Goal: Task Accomplishment & Management: Manage account settings

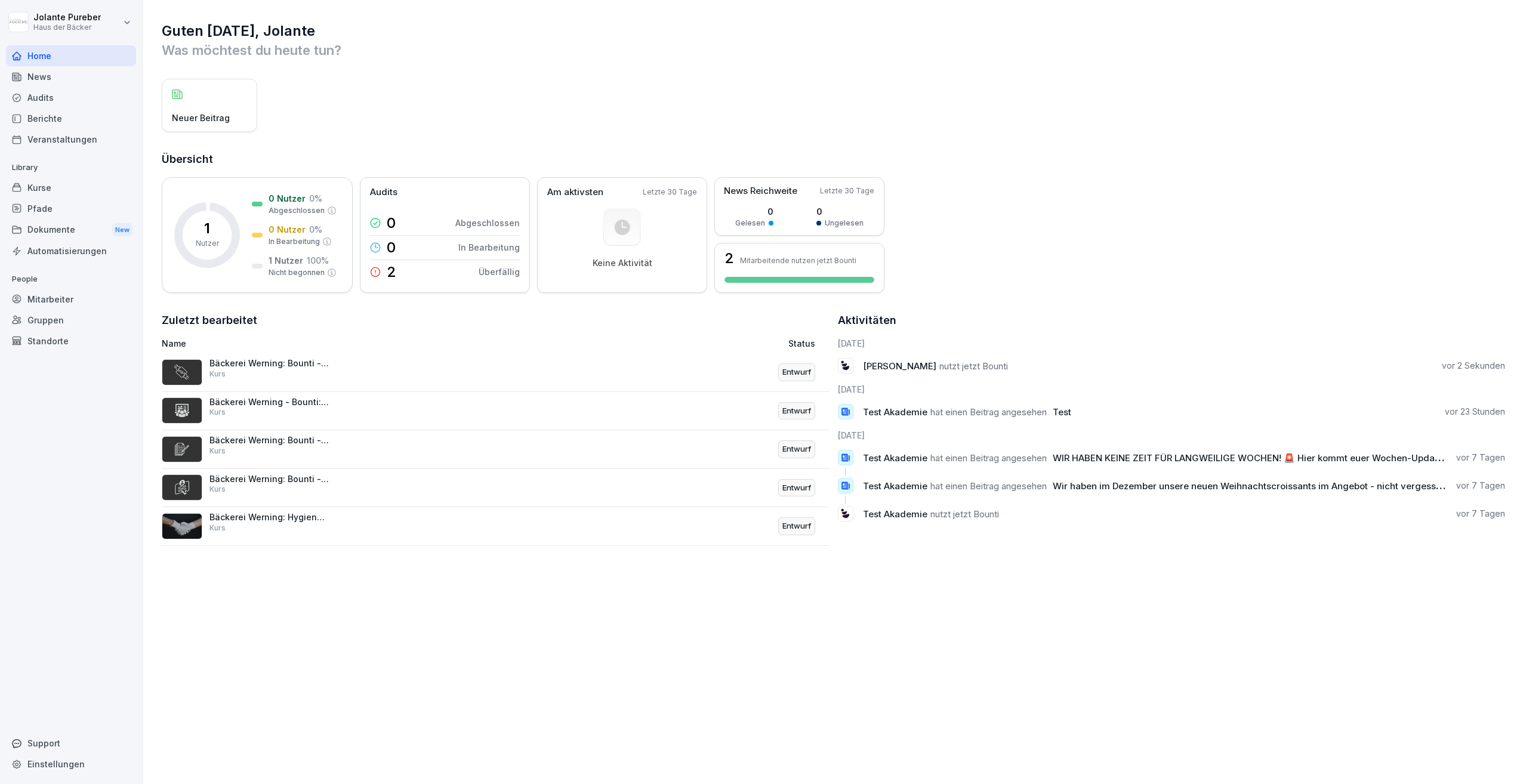
click at [62, 297] on div "Mitarbeiter" at bounding box center [70, 298] width 130 height 21
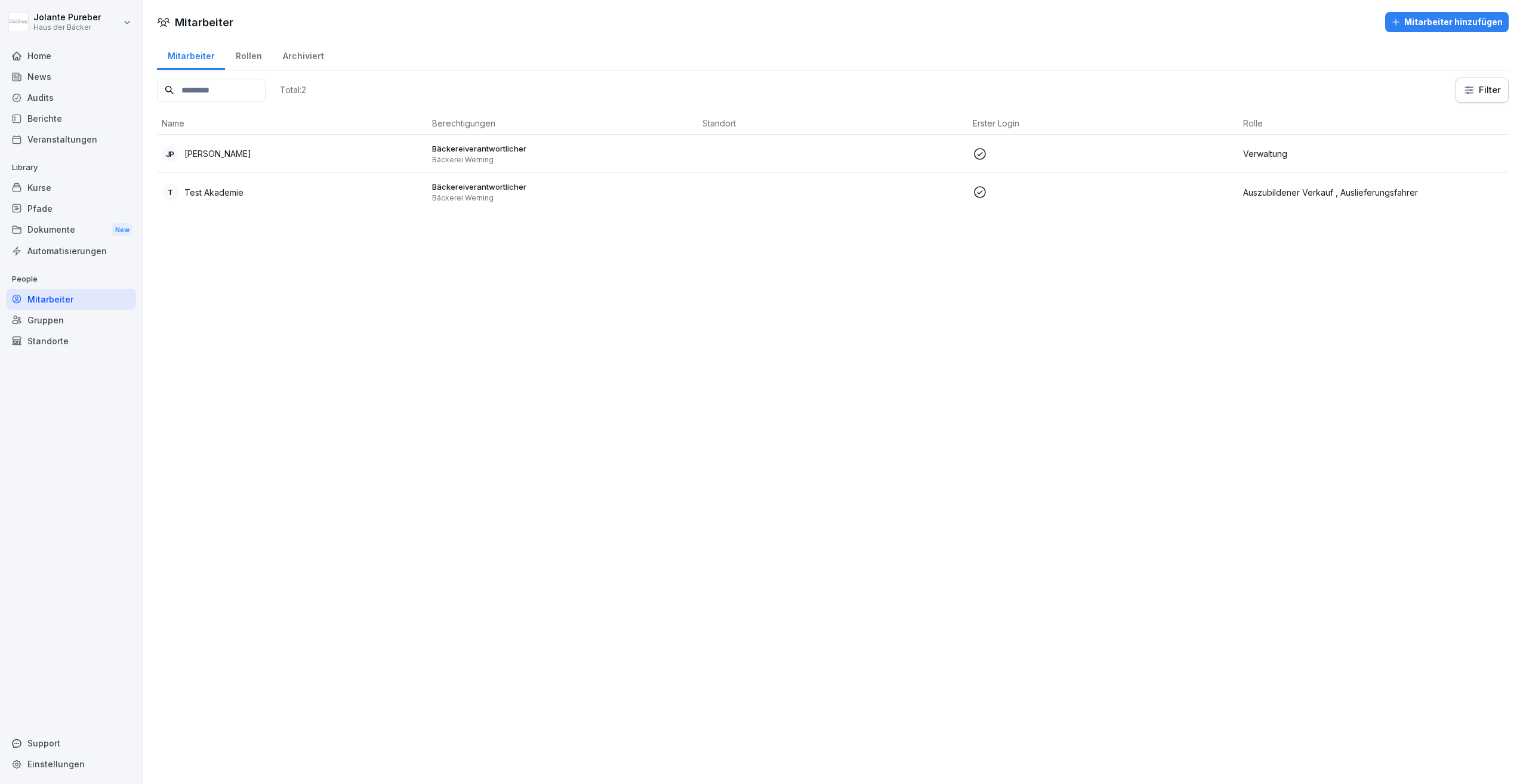
click at [1423, 23] on div "Mitarbeiter hinzufügen" at bounding box center [1448, 22] width 112 height 13
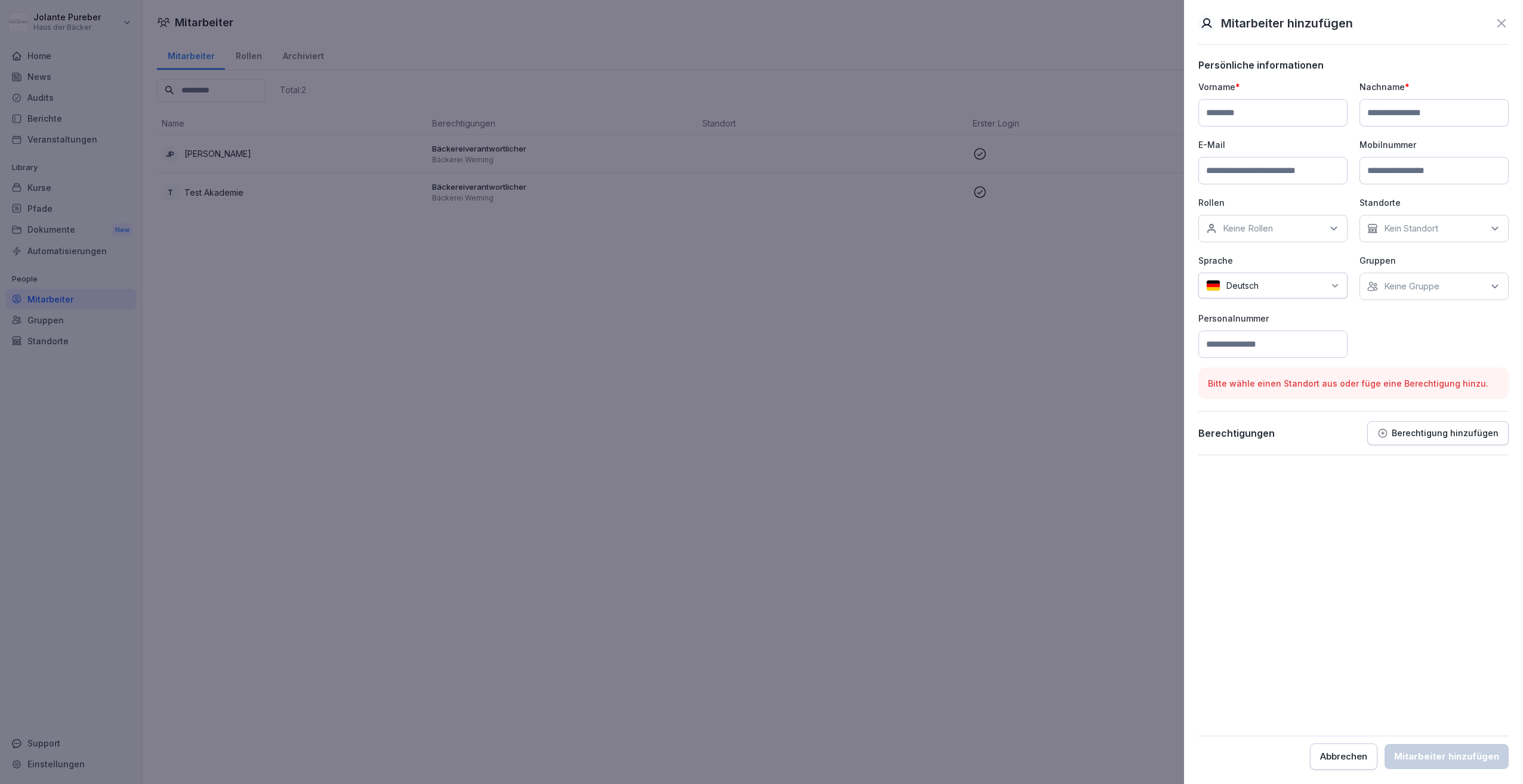
click at [1282, 114] on input at bounding box center [1273, 112] width 150 height 27
type input "*******"
click at [1384, 111] on input at bounding box center [1434, 112] width 150 height 27
type input "****"
click at [1246, 177] on input at bounding box center [1273, 170] width 150 height 27
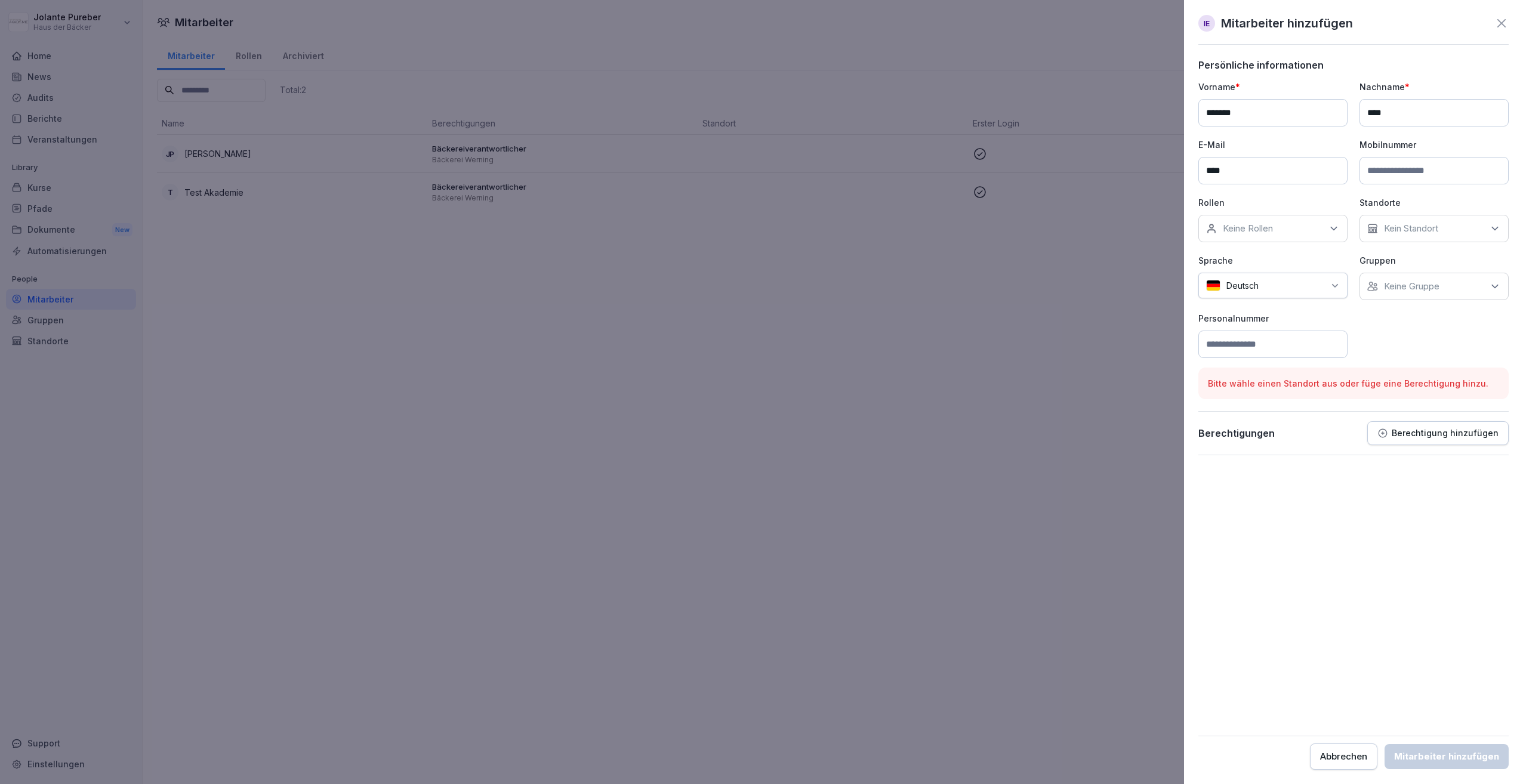
type input "**********"
click at [1342, 220] on div "Keine Rollen" at bounding box center [1273, 229] width 150 height 27
click at [1214, 346] on button "Verwaltung" at bounding box center [1212, 351] width 11 height 11
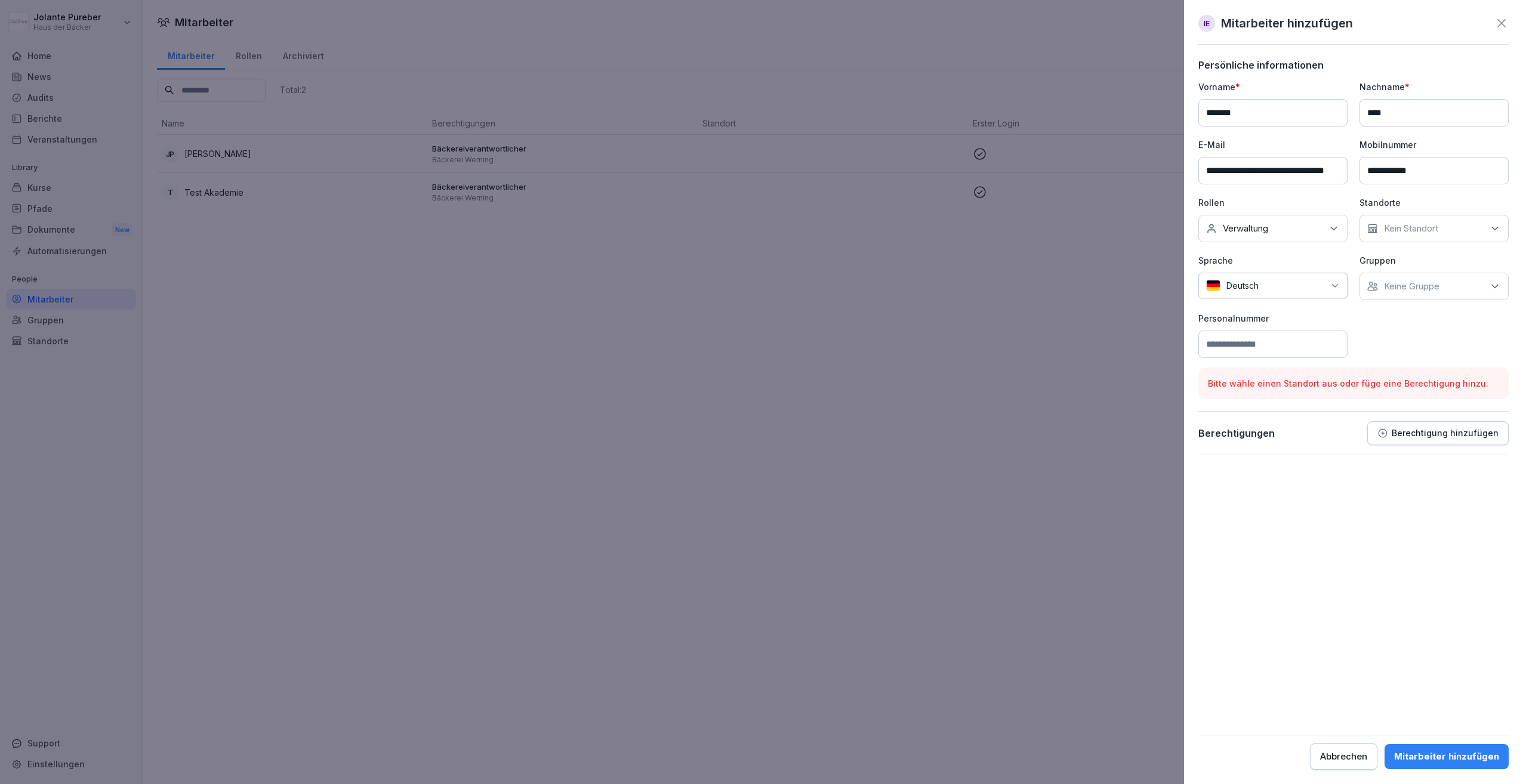
drag, startPoint x: 1415, startPoint y: 535, endPoint x: 1445, endPoint y: 359, distance: 178.5
click at [1415, 534] on form "**********" at bounding box center [1353, 414] width 310 height 711
click at [1472, 228] on div "Kein Standort" at bounding box center [1434, 229] width 150 height 27
click at [1400, 288] on p "Keine Gruppe" at bounding box center [1411, 286] width 56 height 12
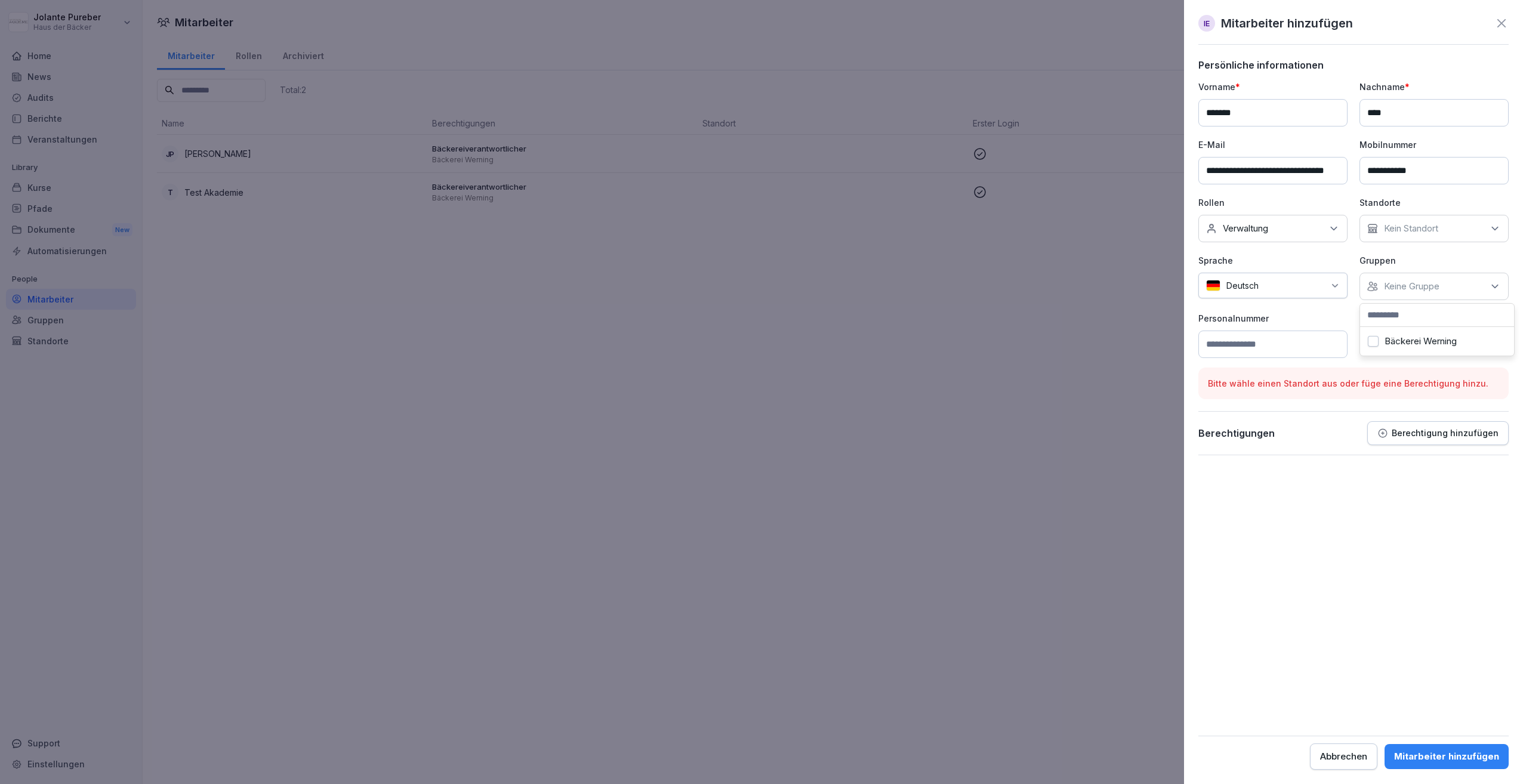
click at [1375, 342] on button "Bäckerei Werning" at bounding box center [1373, 341] width 11 height 11
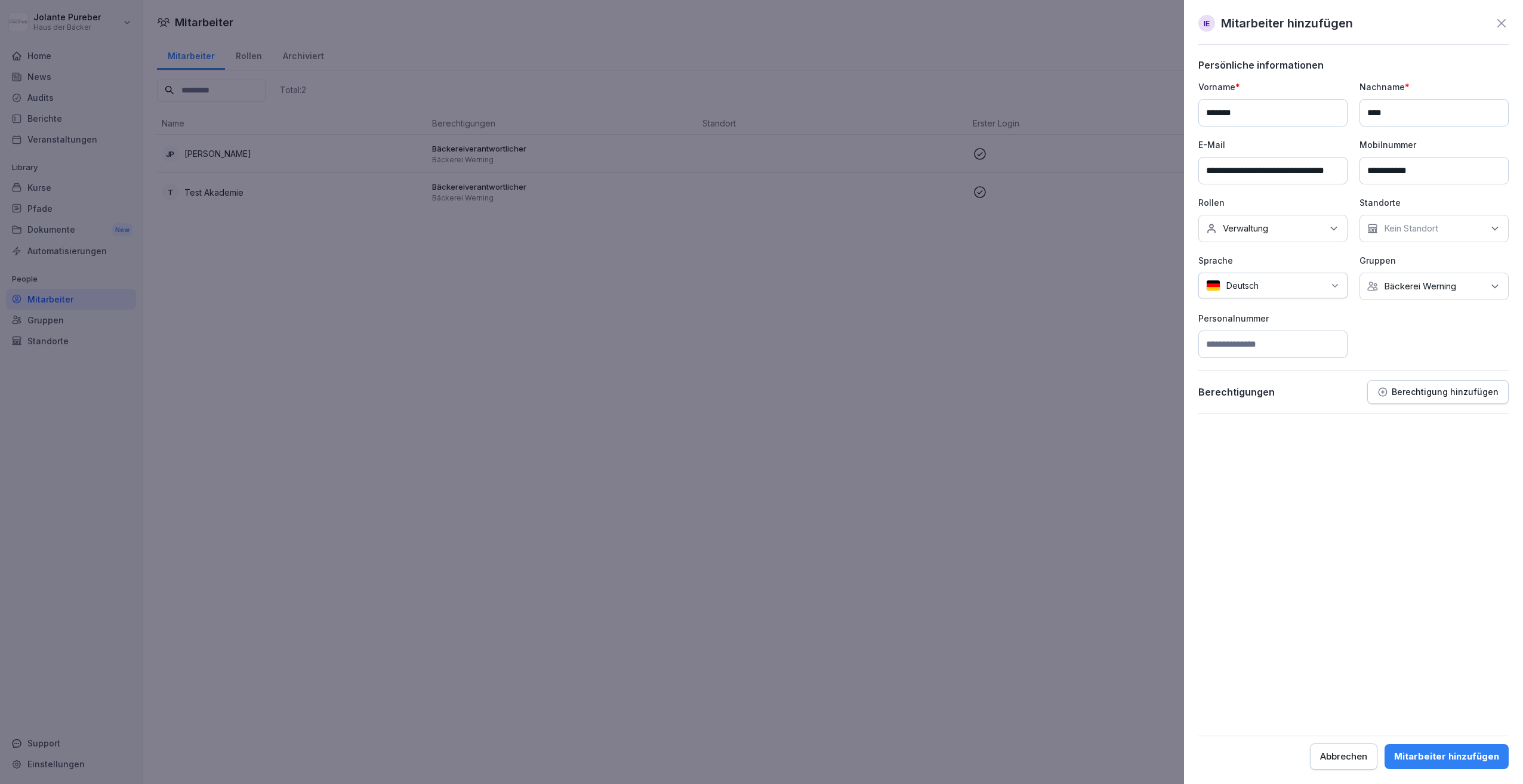
click at [1331, 481] on form "**********" at bounding box center [1353, 414] width 310 height 711
click at [1290, 345] on input at bounding box center [1273, 344] width 150 height 27
type input "******"
click at [1387, 396] on icon "button" at bounding box center [1383, 392] width 9 height 9
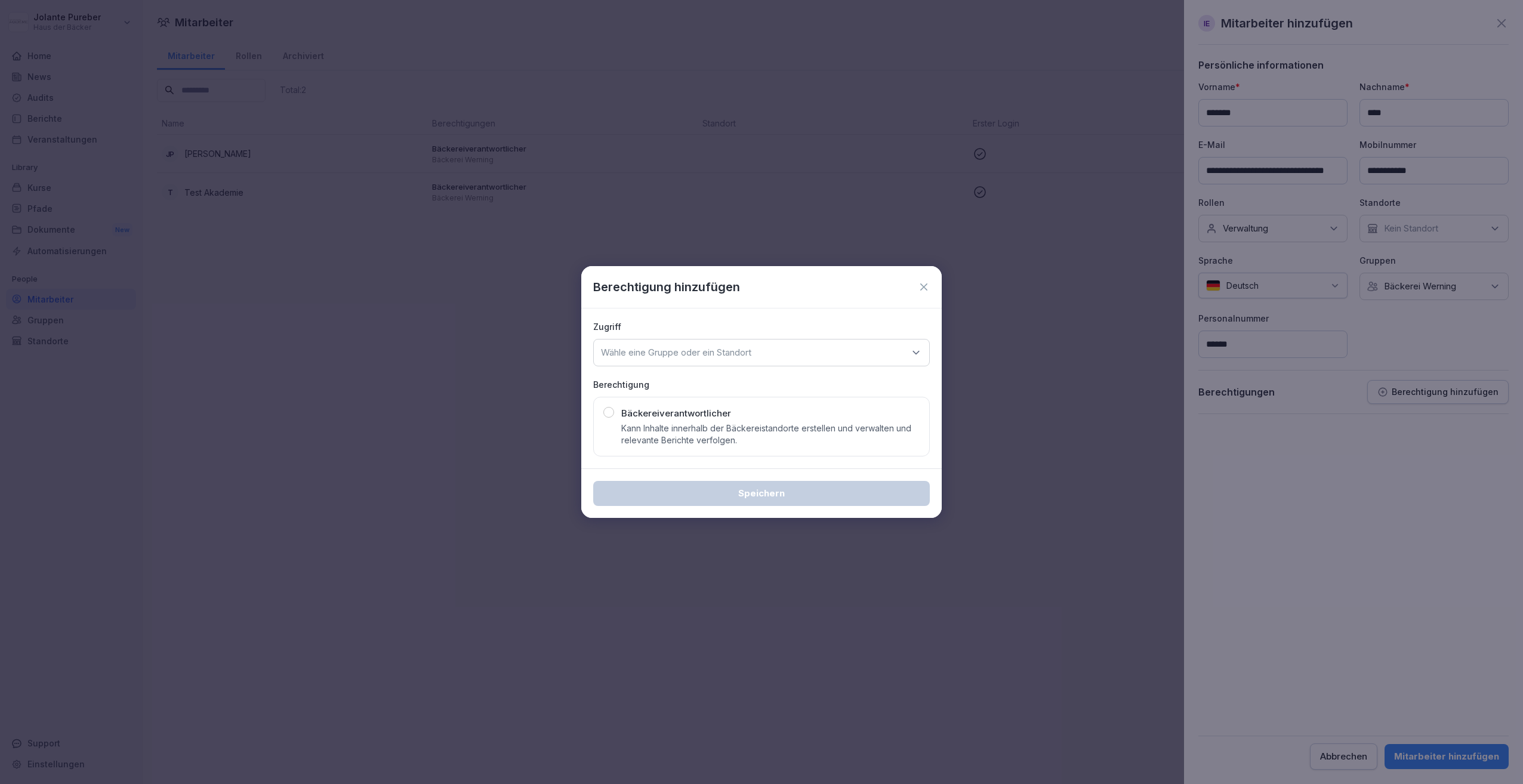
click at [919, 355] on icon at bounding box center [917, 353] width 12 height 12
click at [624, 428] on div "Bäckerei Werning" at bounding box center [761, 426] width 330 height 22
click at [605, 413] on div "button" at bounding box center [608, 412] width 11 height 11
click at [794, 495] on div "Speichern" at bounding box center [761, 493] width 318 height 13
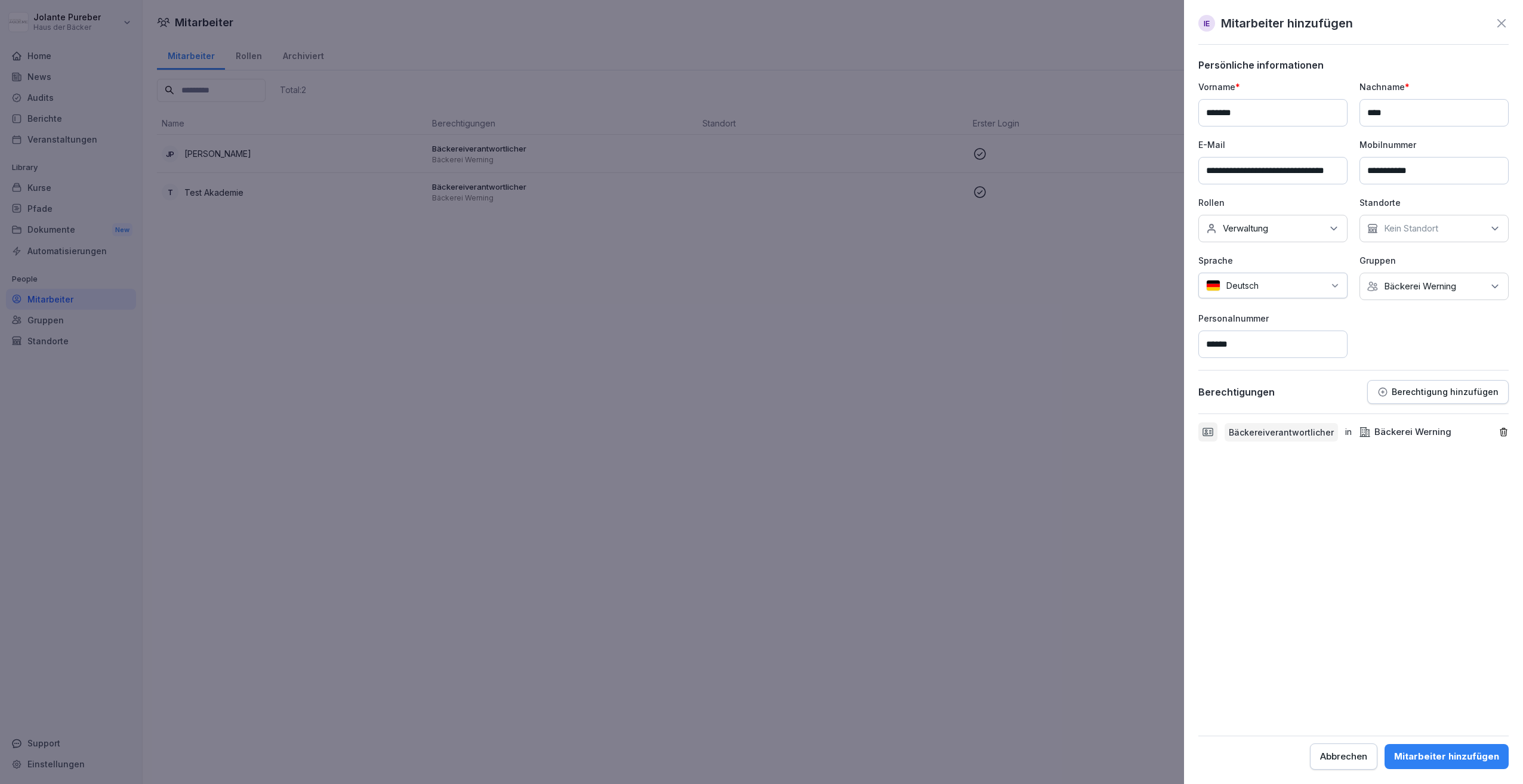
click at [1464, 757] on div "Mitarbeiter hinzufügen" at bounding box center [1447, 756] width 105 height 13
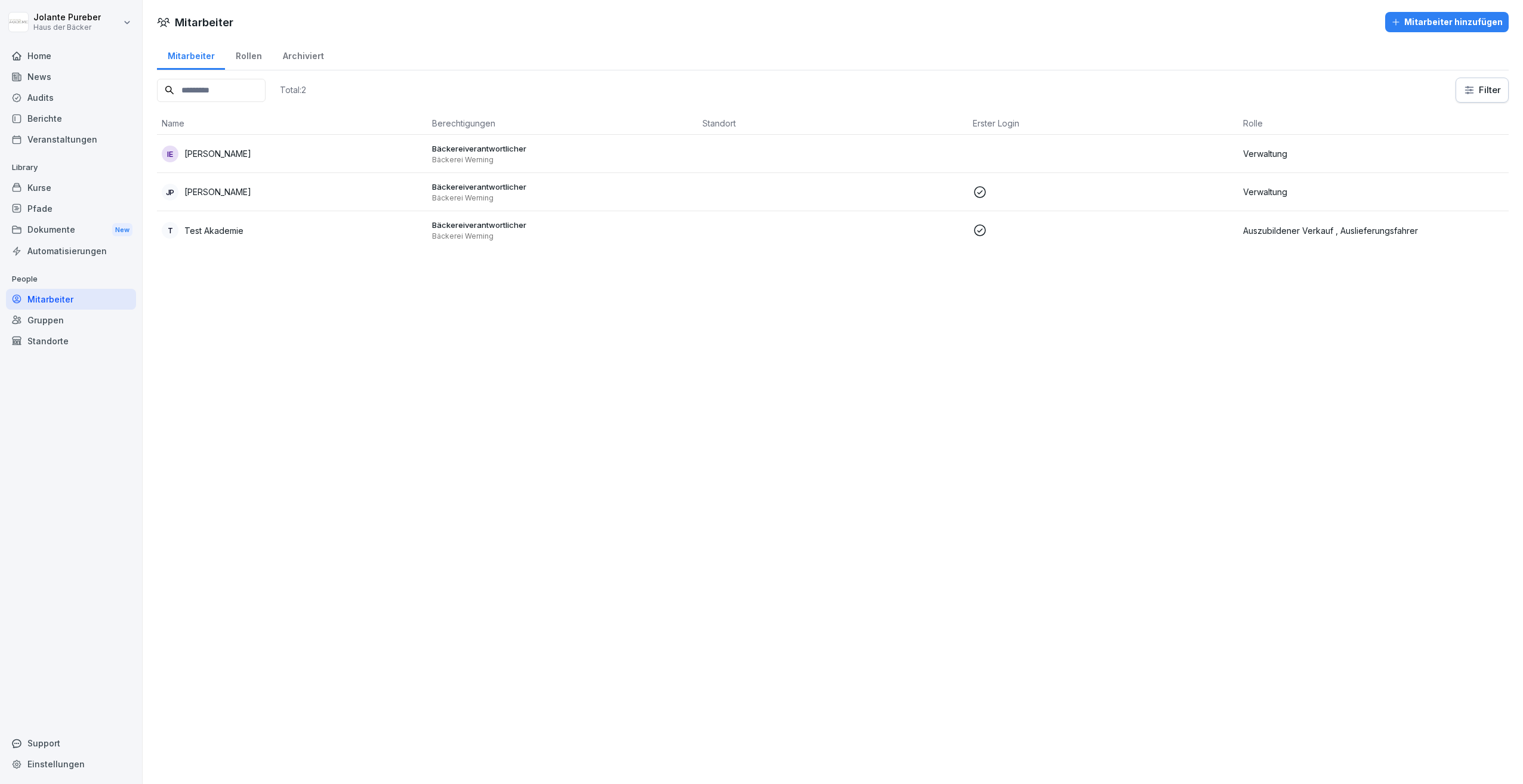
click at [236, 187] on p "[PERSON_NAME]" at bounding box center [218, 192] width 67 height 13
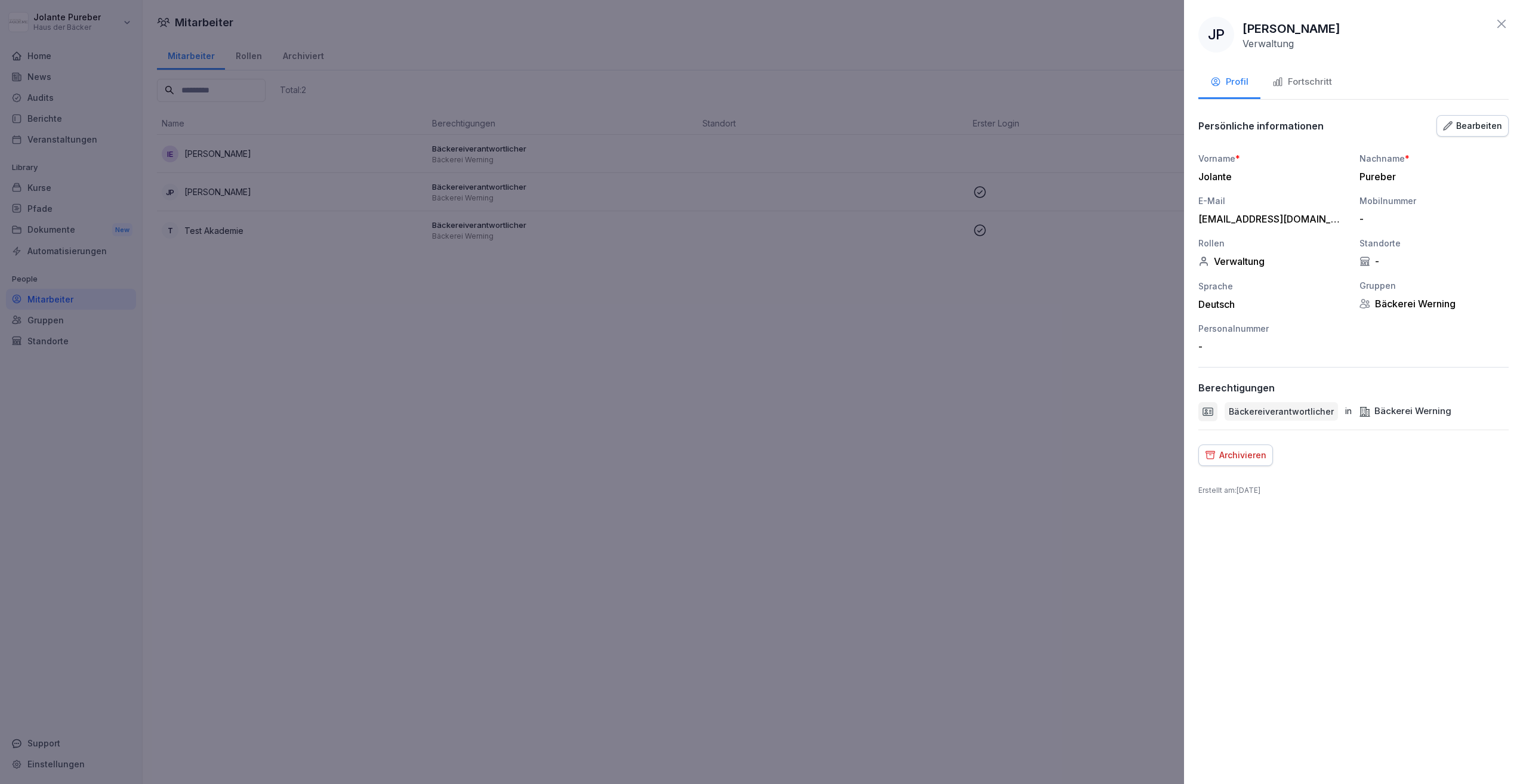
click at [1304, 78] on div "Fortschritt" at bounding box center [1302, 82] width 60 height 14
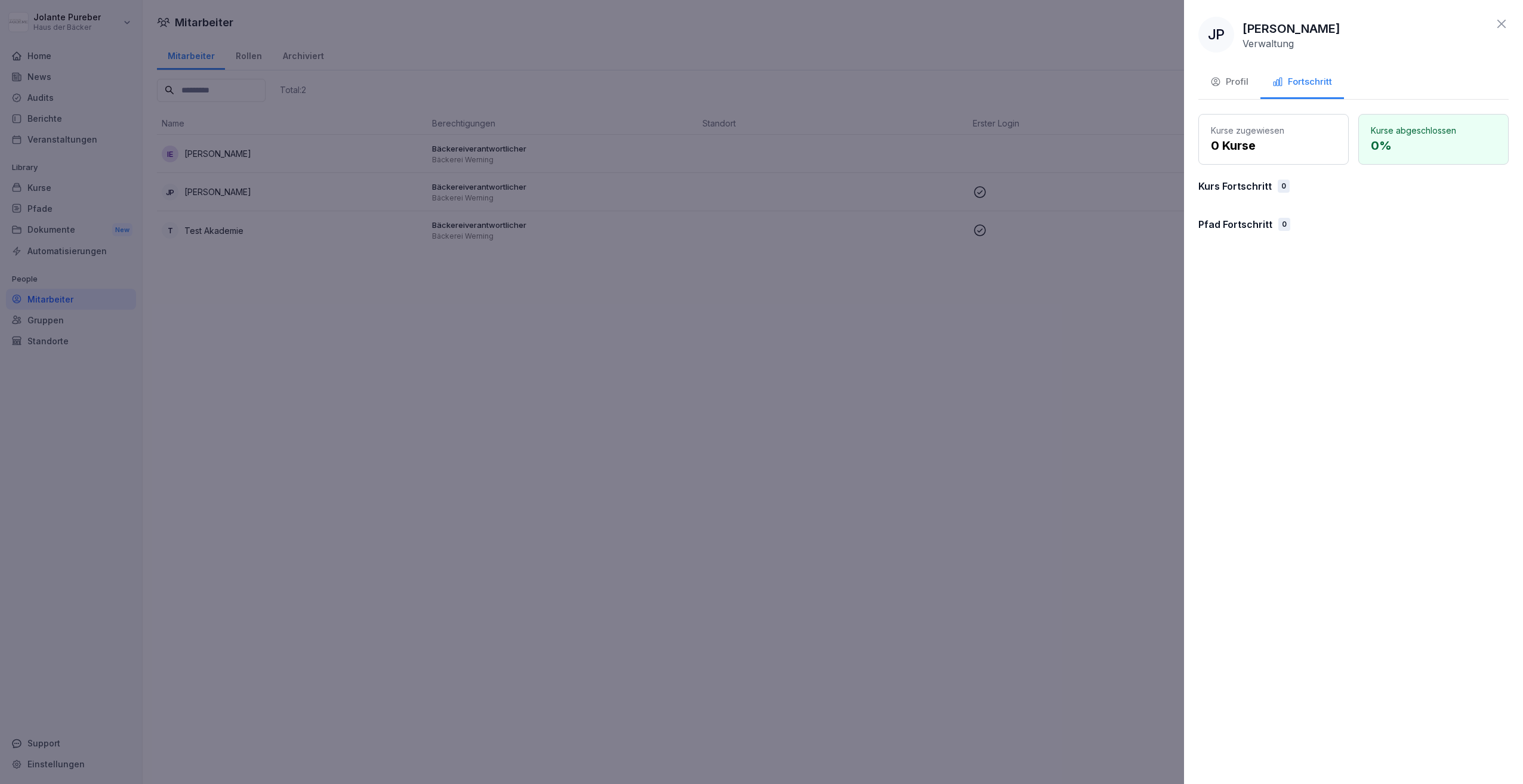
click at [1228, 80] on div "Profil" at bounding box center [1230, 82] width 38 height 14
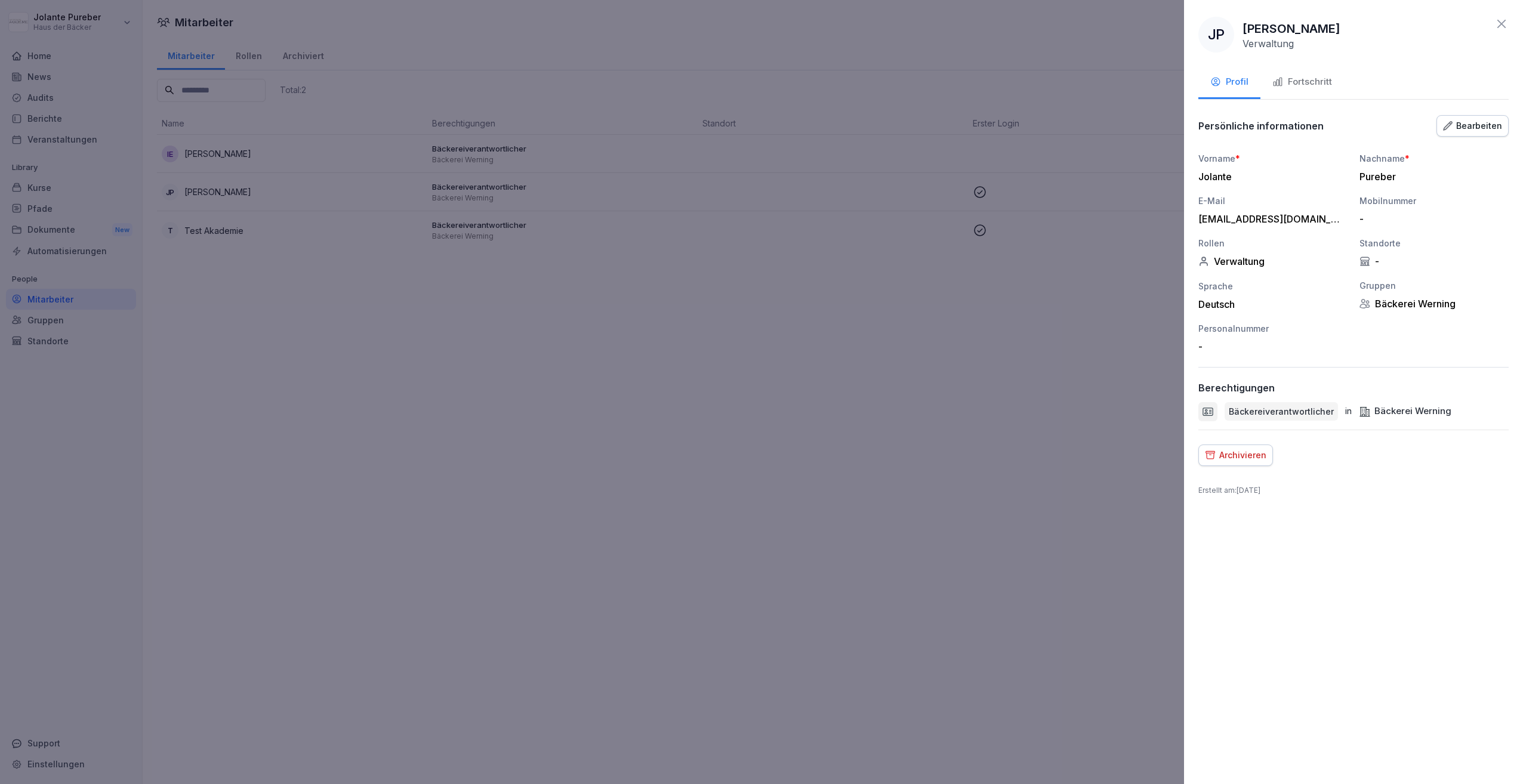
click at [1013, 373] on div at bounding box center [761, 392] width 1523 height 784
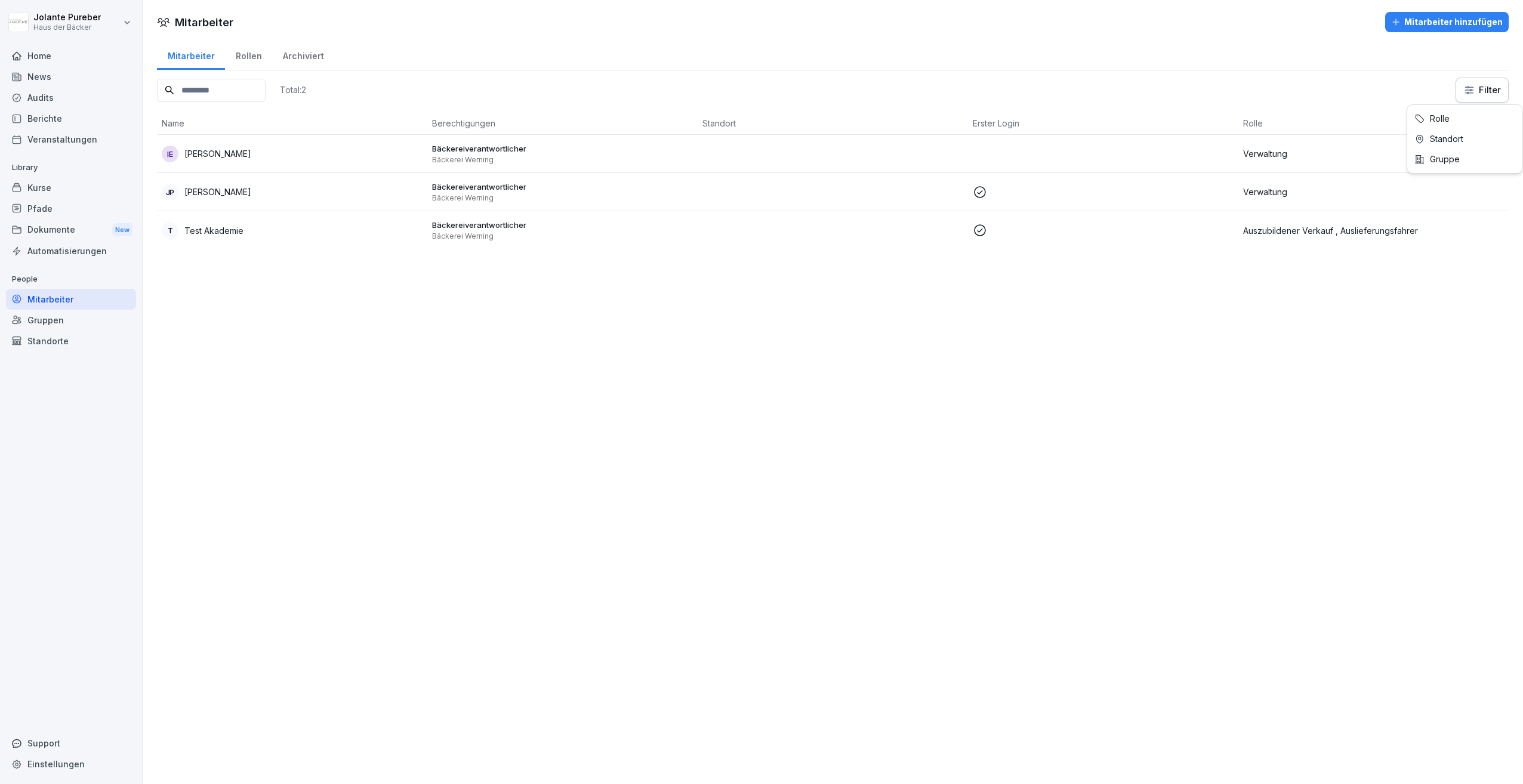
click at [1461, 91] on html "Jolante Pureber Haus der Bäcker Home News Audits Berichte Veranstaltungen Libra…" at bounding box center [761, 392] width 1523 height 784
click at [232, 58] on div "Rollen" at bounding box center [248, 54] width 47 height 30
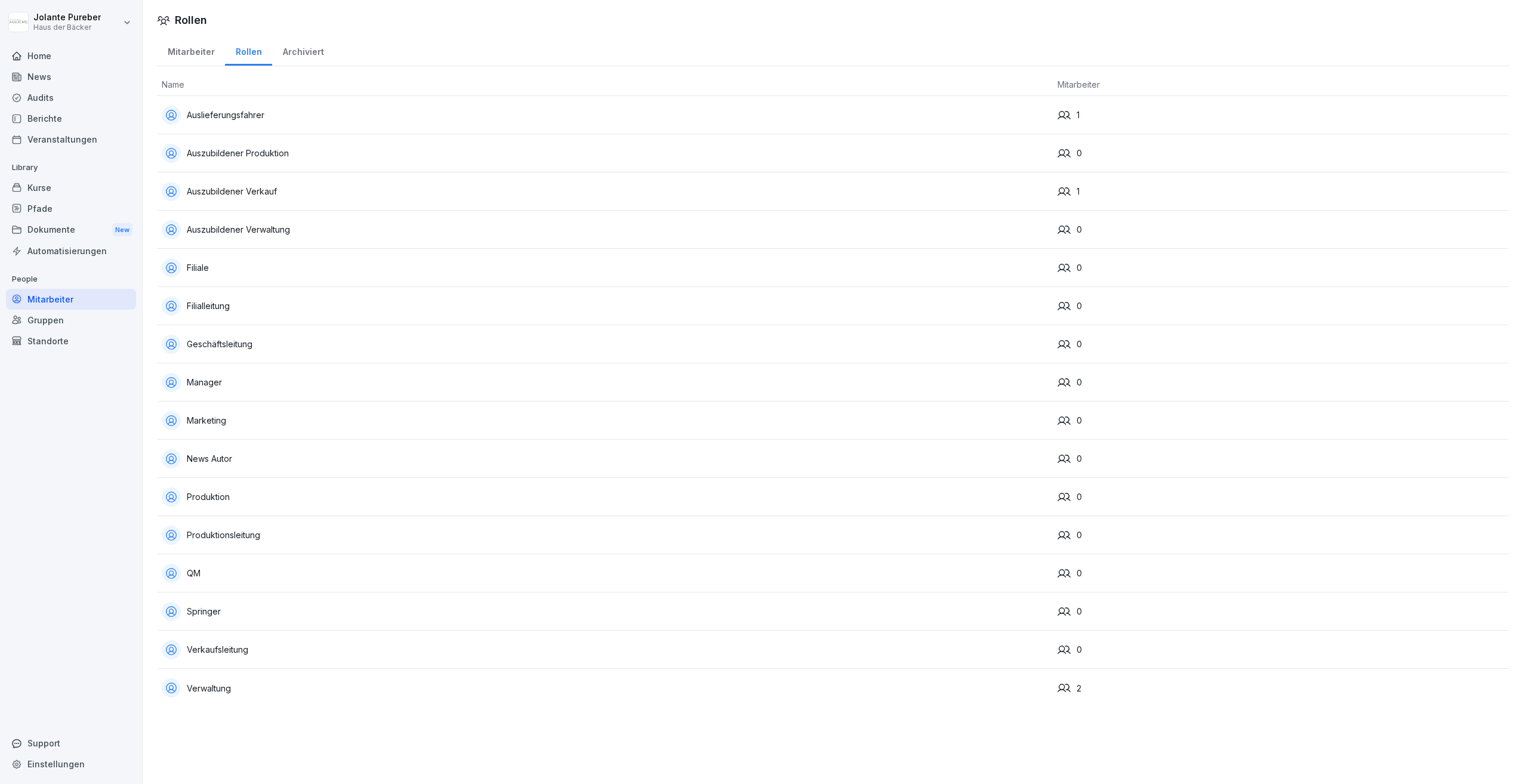
click at [293, 55] on div "Archiviert" at bounding box center [302, 50] width 62 height 30
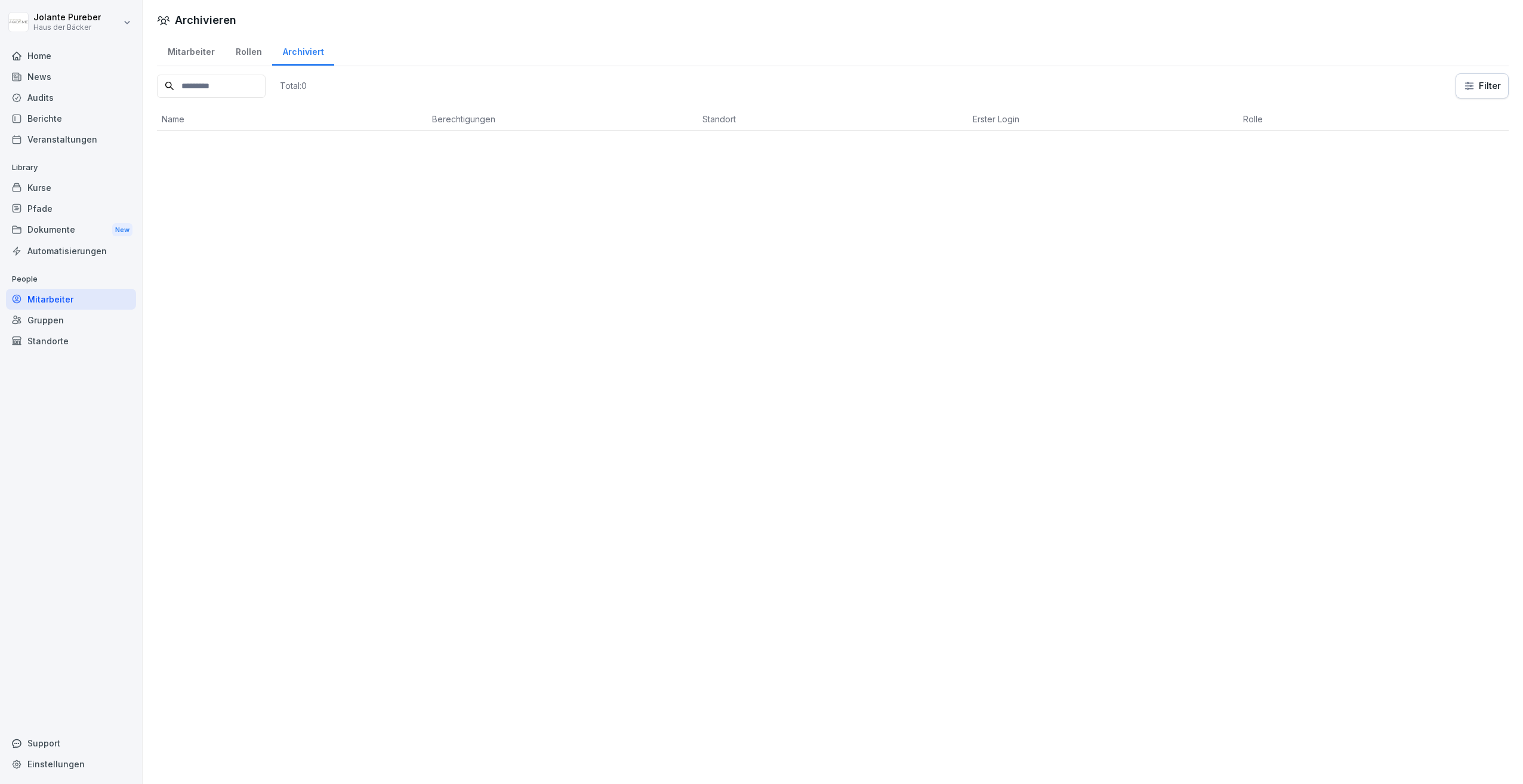
click at [188, 51] on div "Mitarbeiter" at bounding box center [191, 50] width 68 height 30
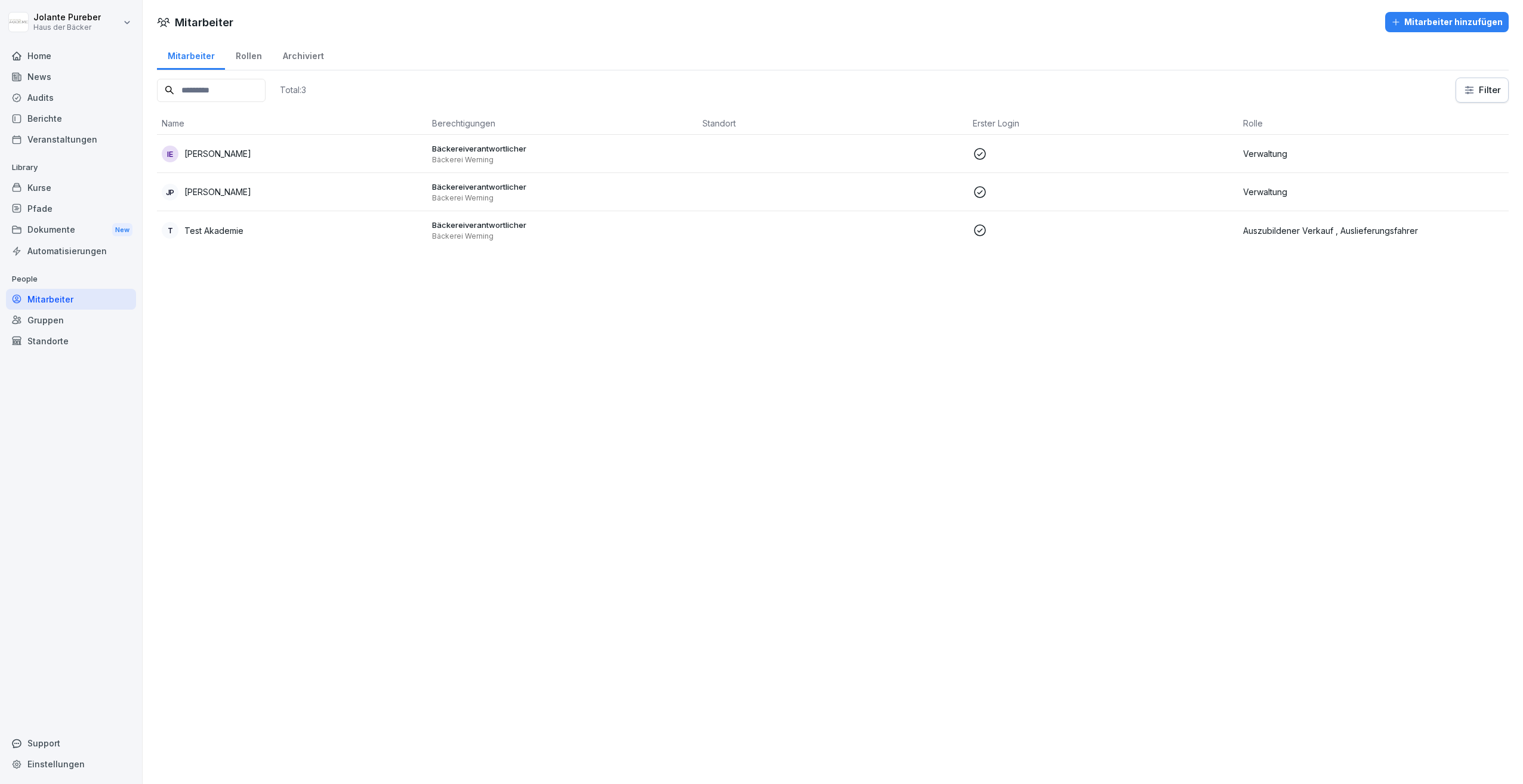
drag, startPoint x: 603, startPoint y: 196, endPoint x: 226, endPoint y: 185, distance: 377.2
click at [226, 185] on div "JP Jolante Pureber" at bounding box center [291, 192] width 261 height 17
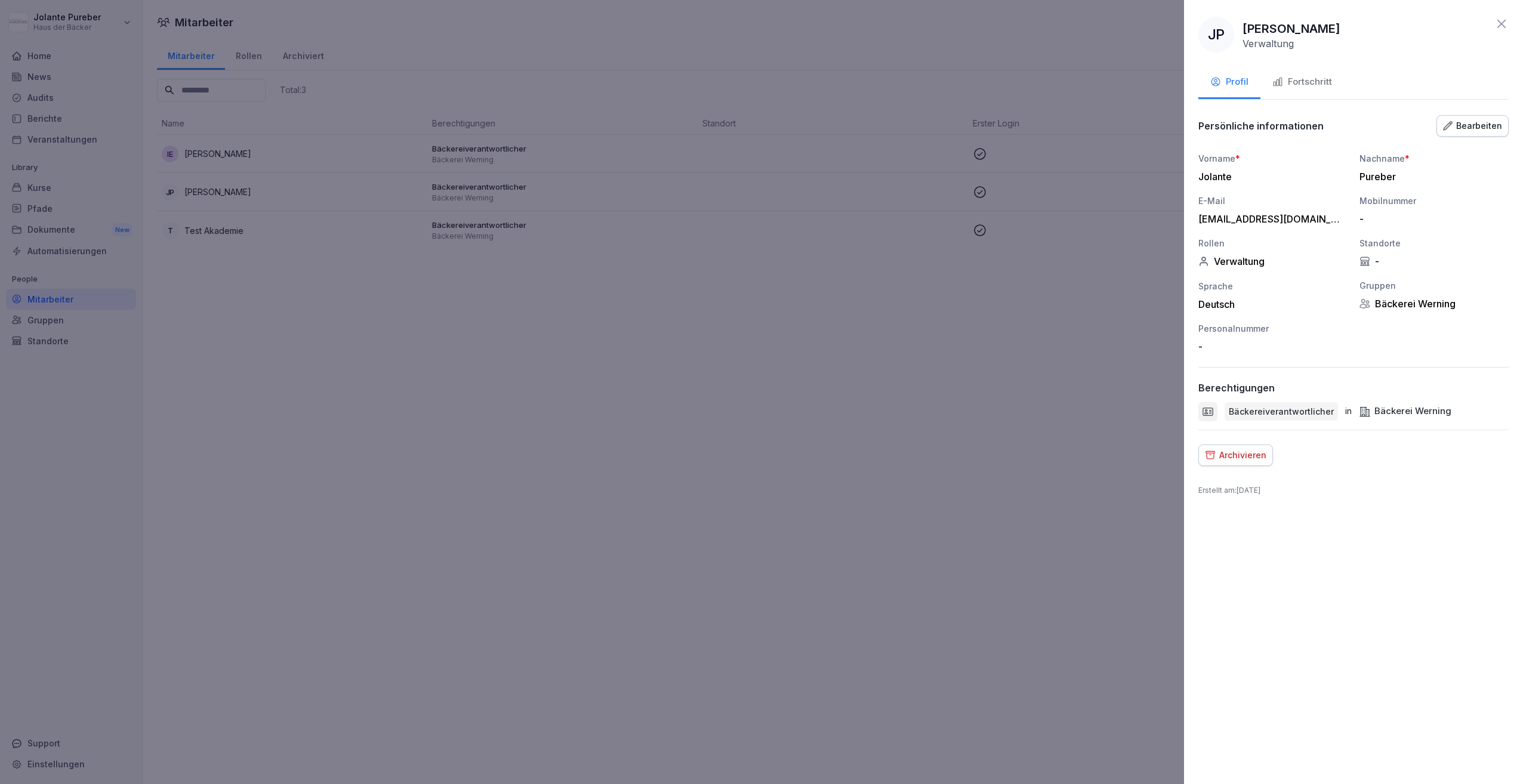
click at [931, 480] on div at bounding box center [761, 392] width 1523 height 784
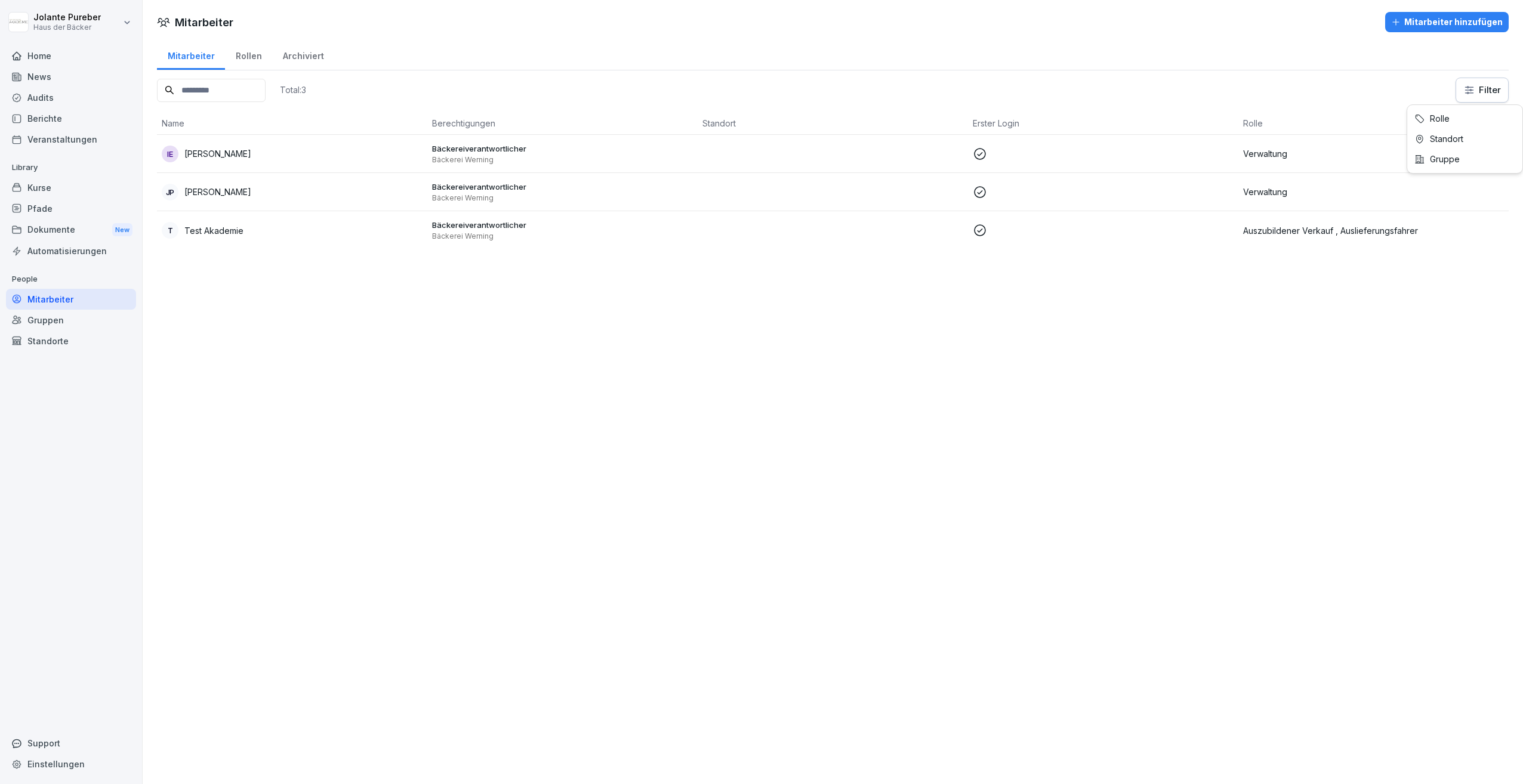
click at [1471, 96] on html "Jolante Pureber Haus der Bäcker Home News Audits Berichte Veranstaltungen Libra…" at bounding box center [761, 392] width 1523 height 784
click at [799, 471] on html "Jolante Pureber Haus der Bäcker Home News Audits Berichte Veranstaltungen Libra…" at bounding box center [761, 392] width 1523 height 784
click at [222, 151] on p "[PERSON_NAME]" at bounding box center [218, 153] width 67 height 13
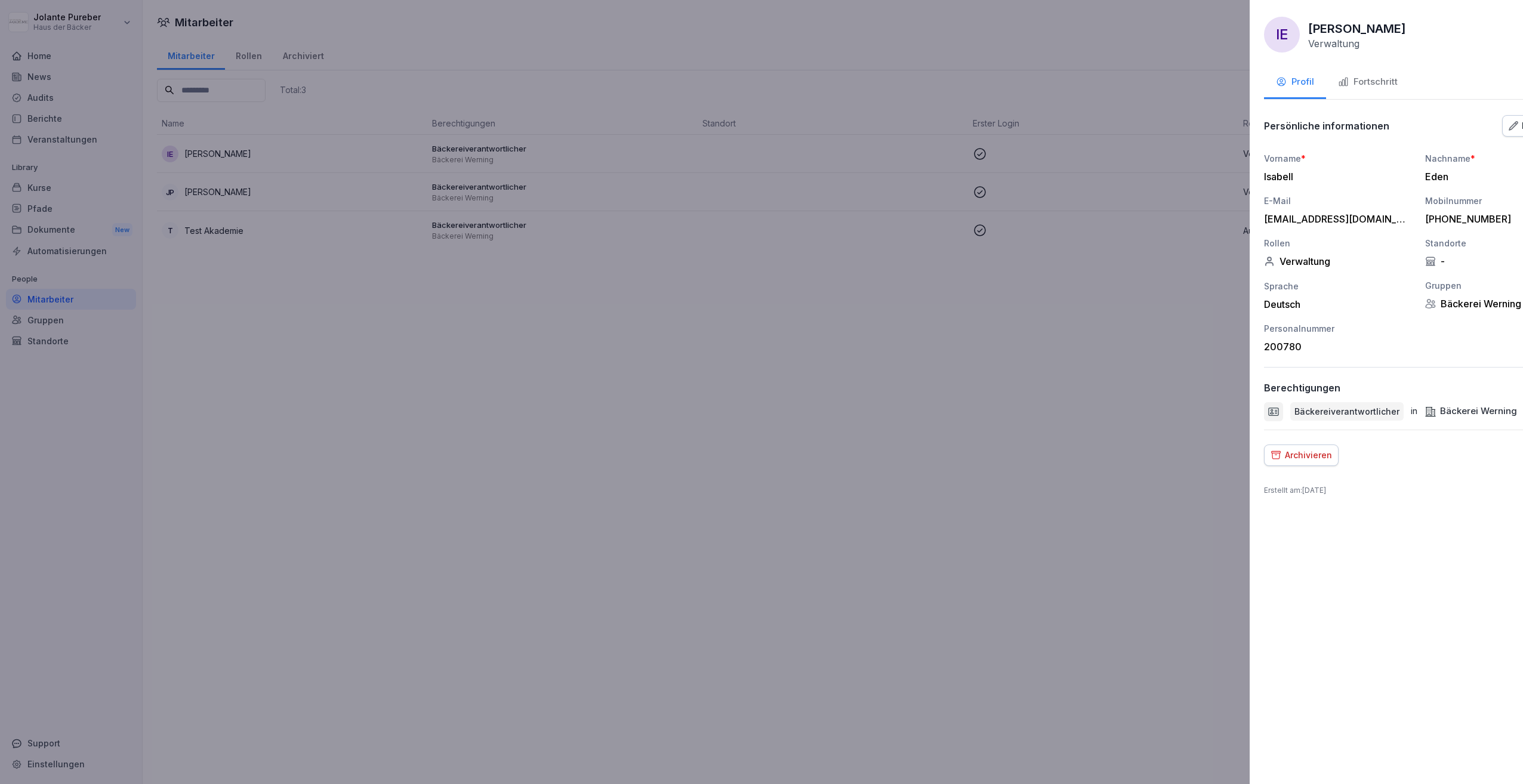
click at [237, 362] on div at bounding box center [761, 392] width 1523 height 784
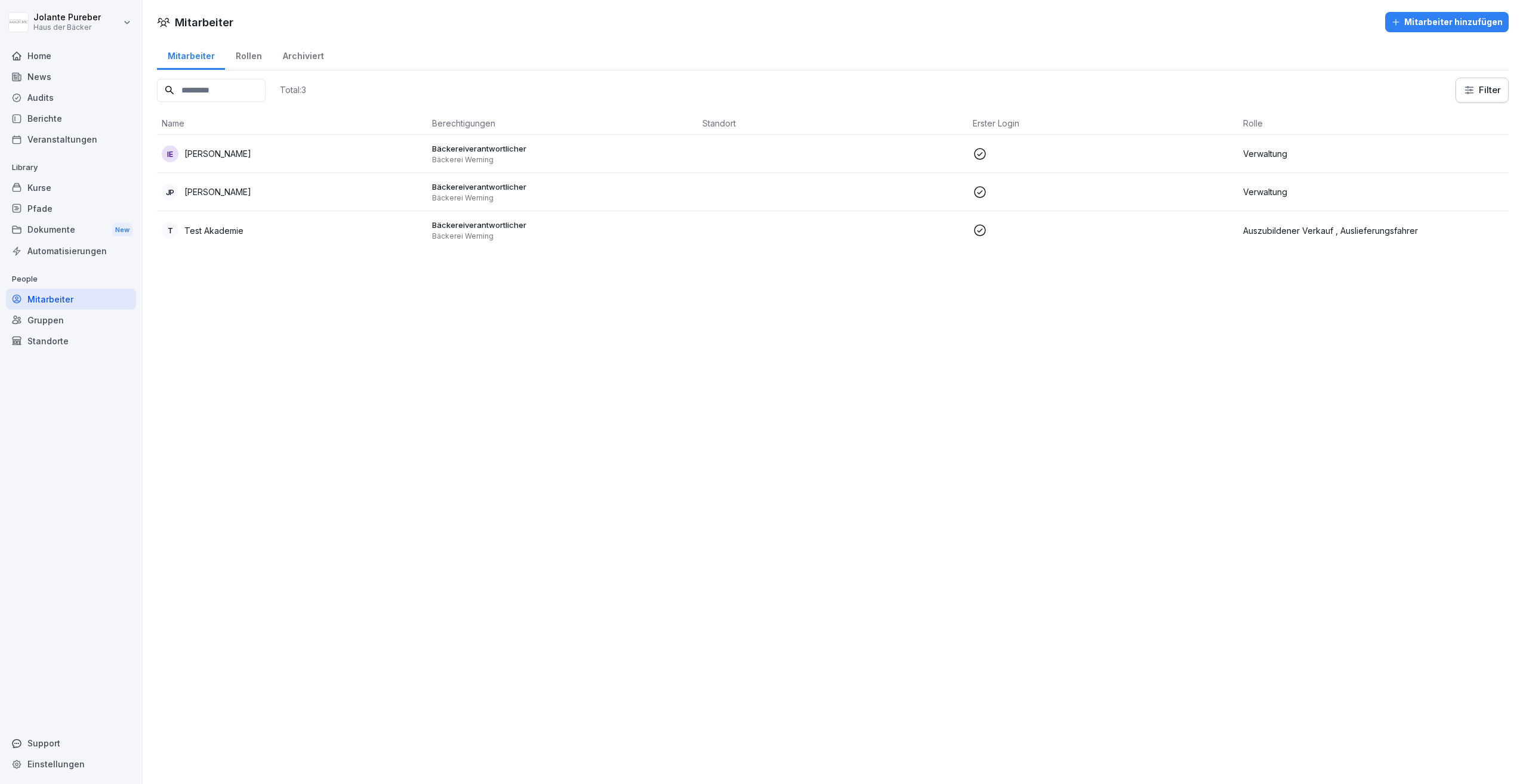
click at [40, 190] on div "Kurse" at bounding box center [70, 187] width 130 height 21
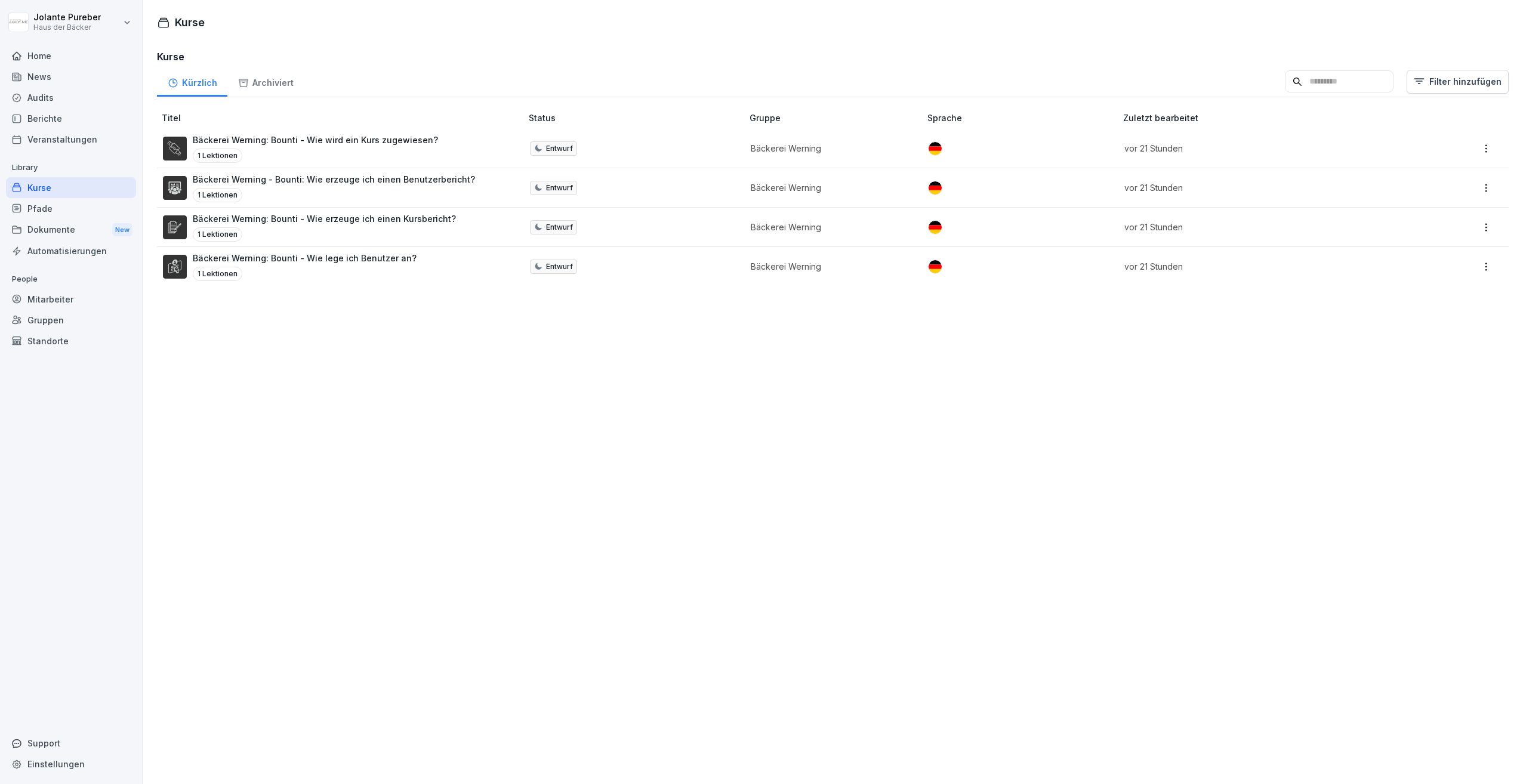
click at [293, 143] on p "Bäckerei Werning: Bounti - Wie wird ein Kurs zugewiesen?" at bounding box center [315, 140] width 246 height 13
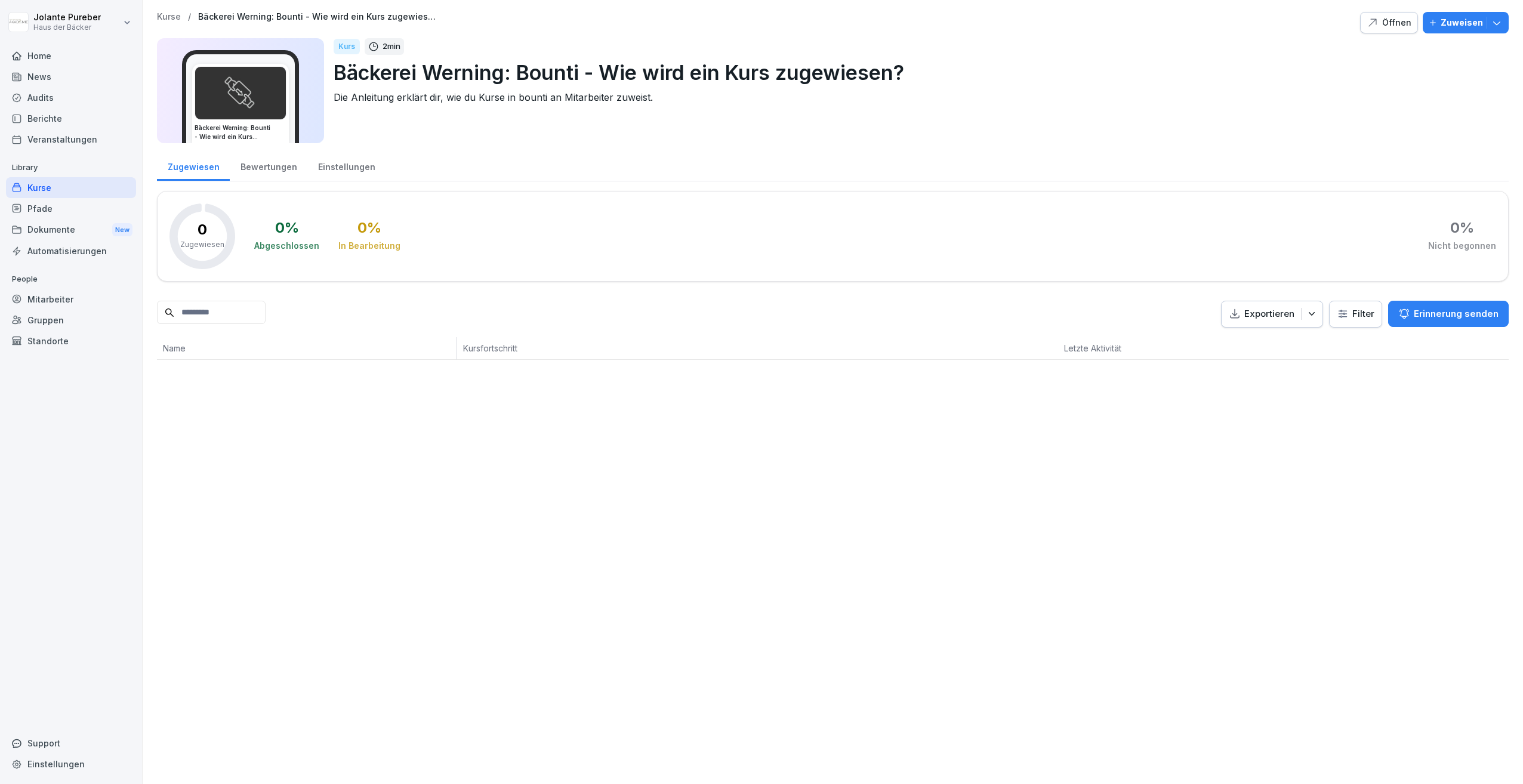
click at [1494, 22] on icon "button" at bounding box center [1497, 23] width 7 height 4
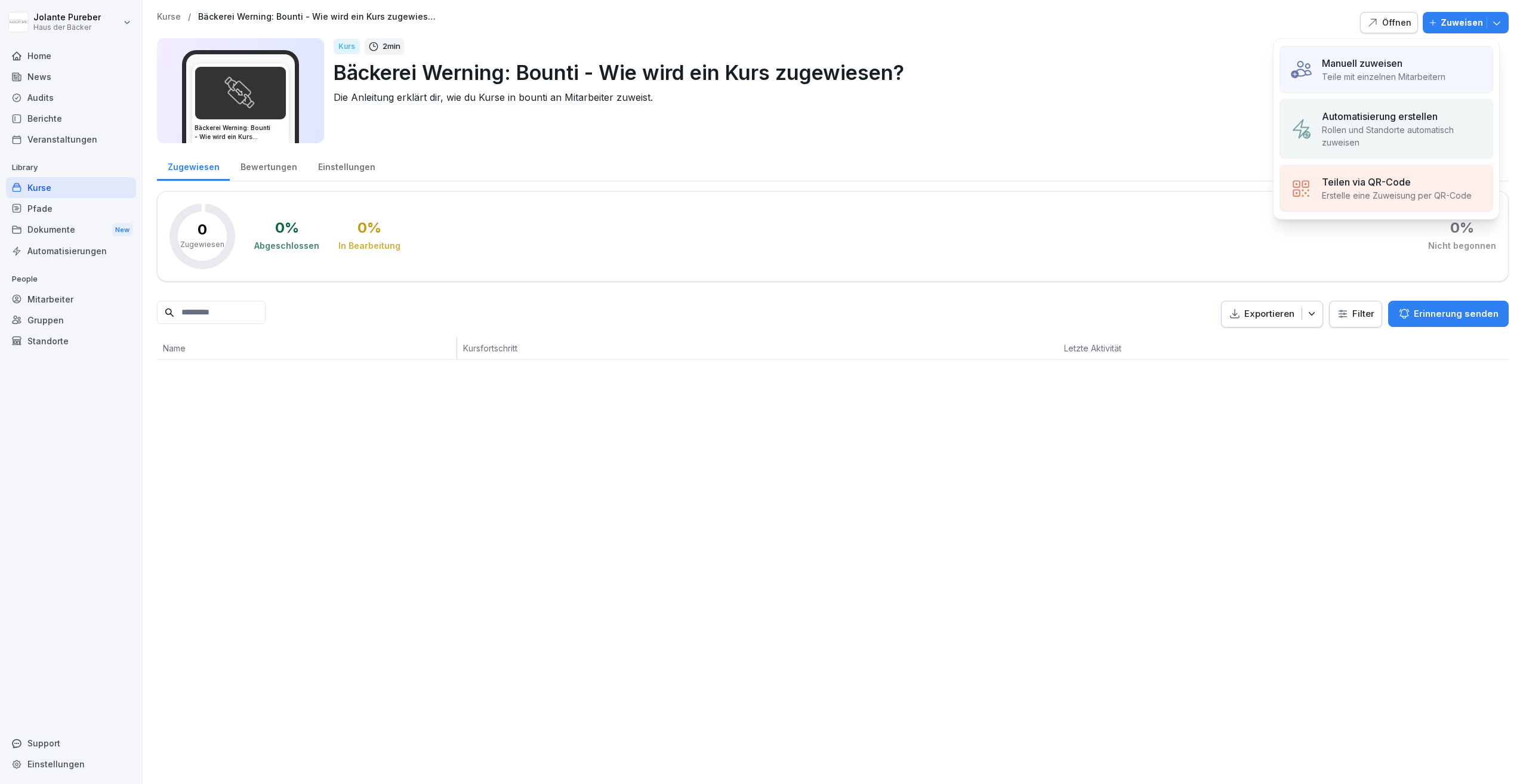
click at [1450, 178] on div "Teilen via QR-Code" at bounding box center [1397, 182] width 150 height 15
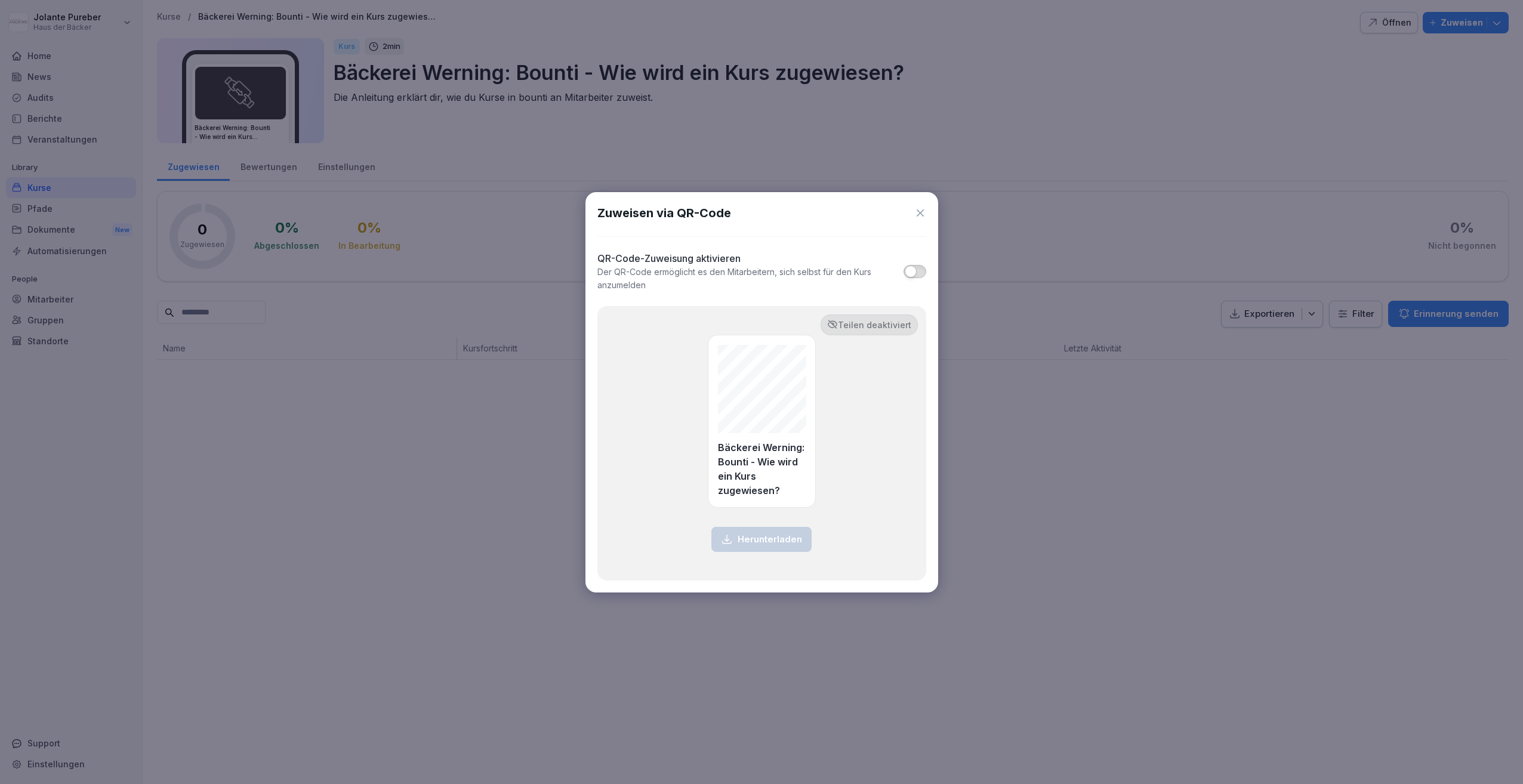
click at [919, 272] on button "button" at bounding box center [915, 271] width 22 height 13
click at [920, 210] on icon at bounding box center [920, 213] width 12 height 12
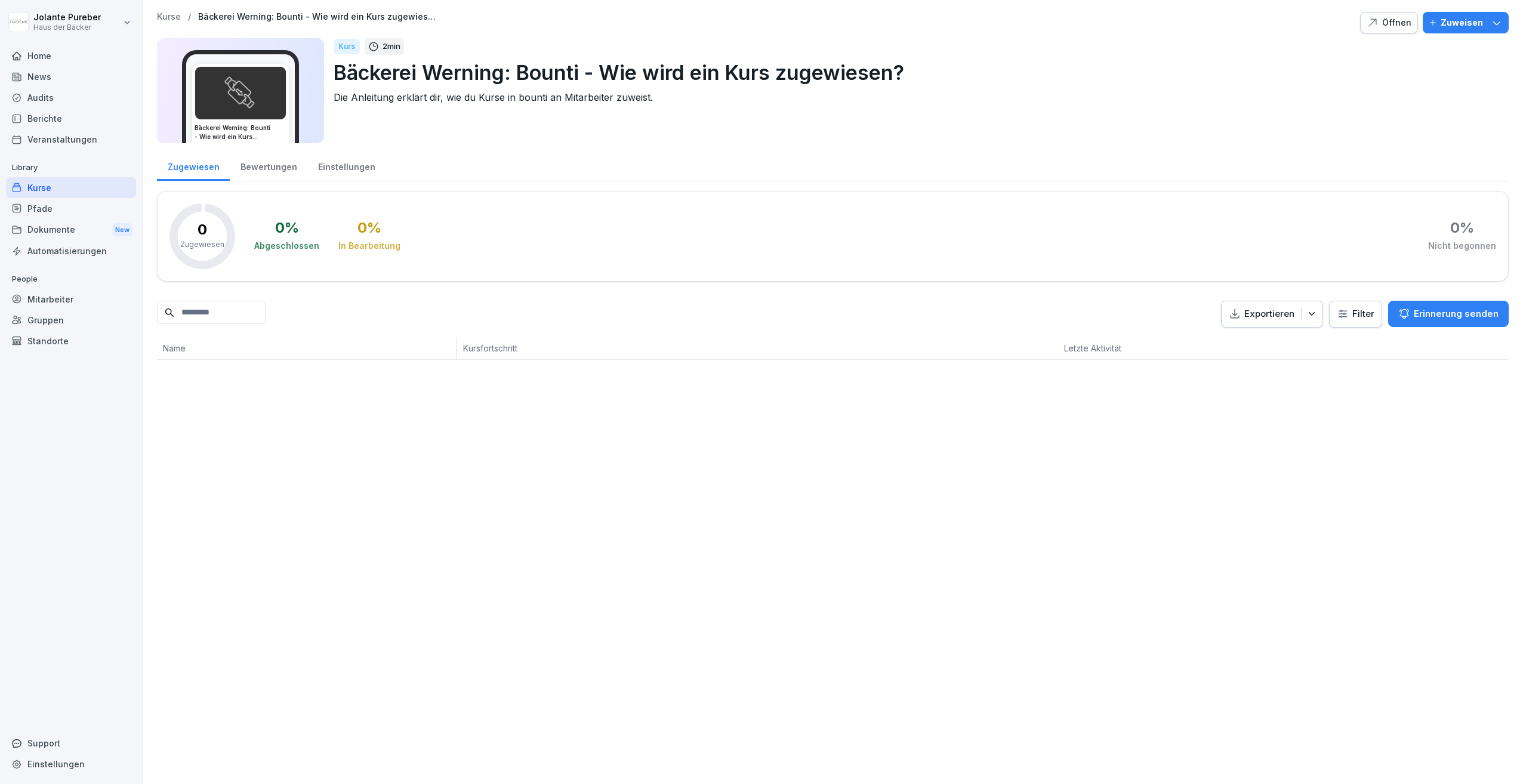
click at [1491, 23] on icon "button" at bounding box center [1497, 22] width 12 height 12
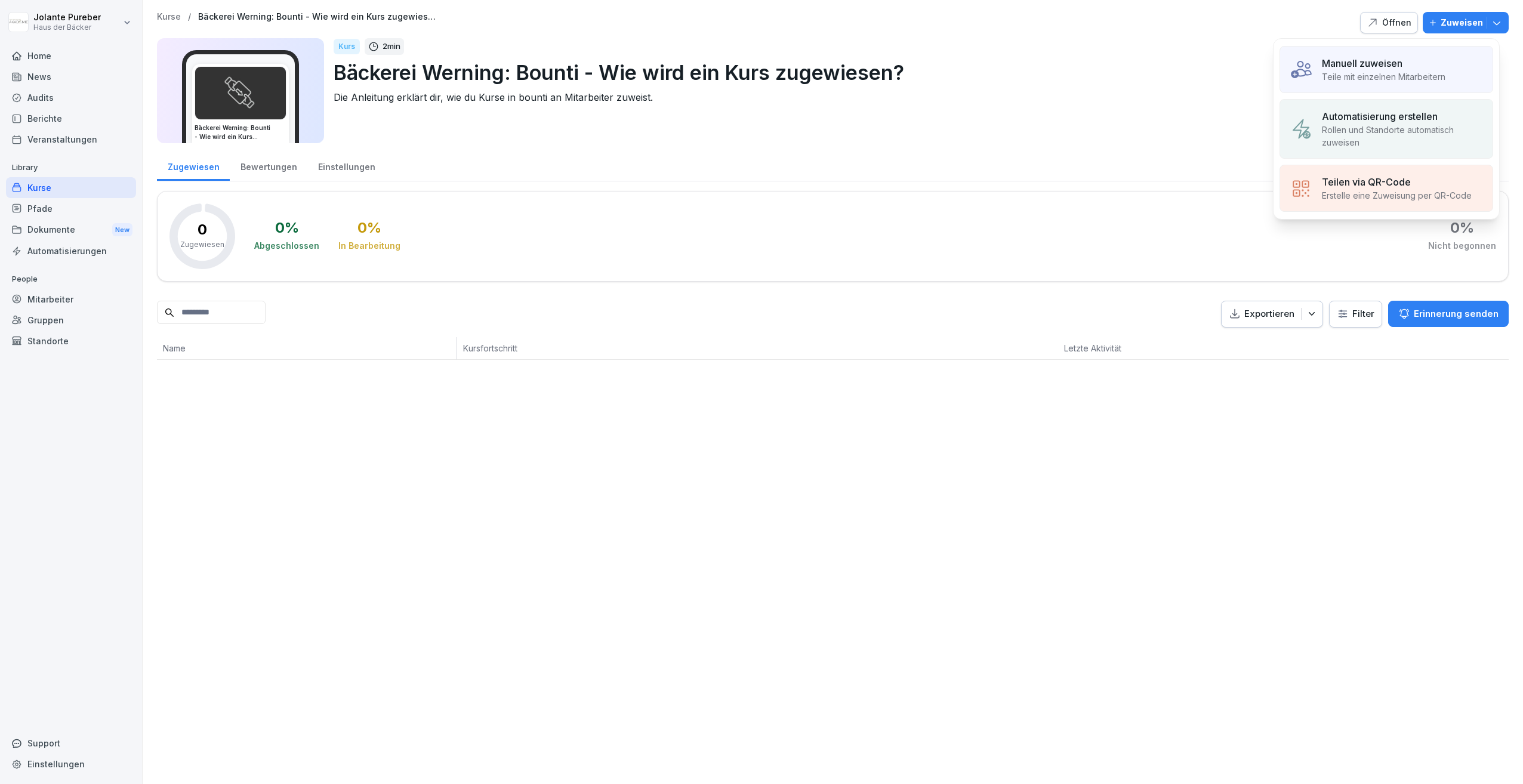
click at [1428, 64] on div "Manuell zuweisen" at bounding box center [1384, 63] width 123 height 15
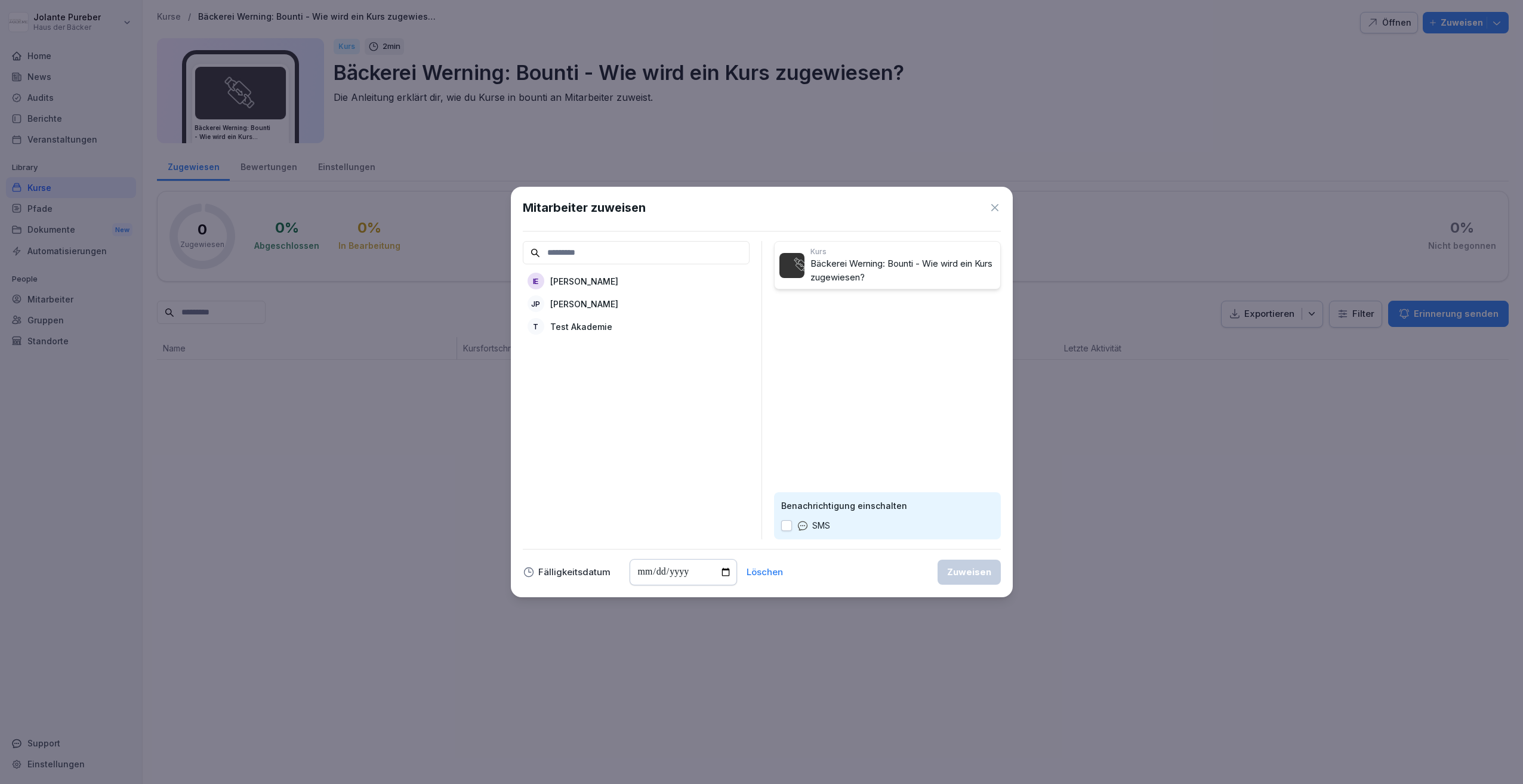
click at [588, 281] on p "[PERSON_NAME]" at bounding box center [585, 281] width 68 height 13
click at [605, 281] on p "[PERSON_NAME]" at bounding box center [585, 281] width 68 height 13
click at [957, 573] on div "Zuweisen" at bounding box center [968, 572] width 44 height 13
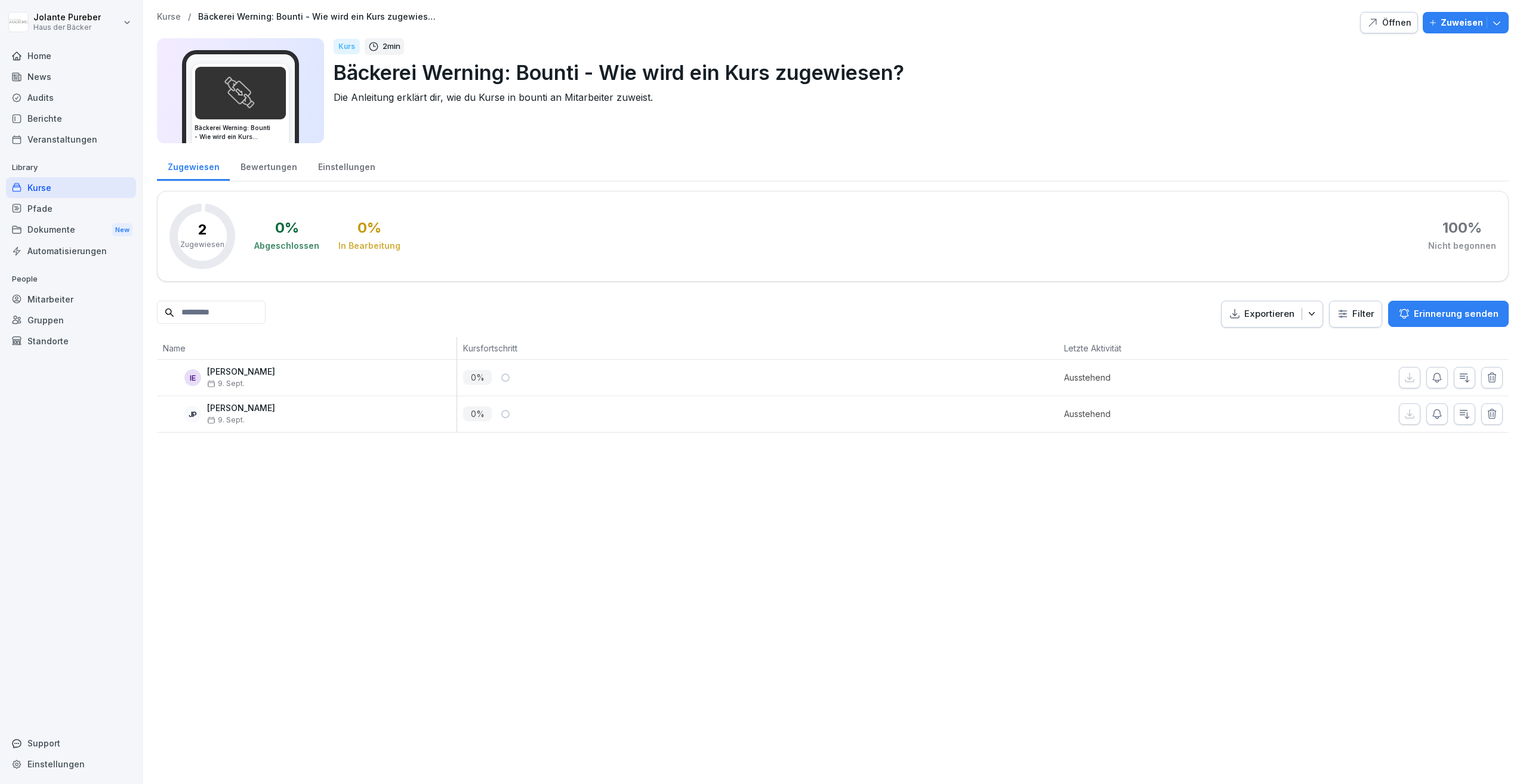
click at [1458, 374] on icon "button" at bounding box center [1464, 377] width 12 height 12
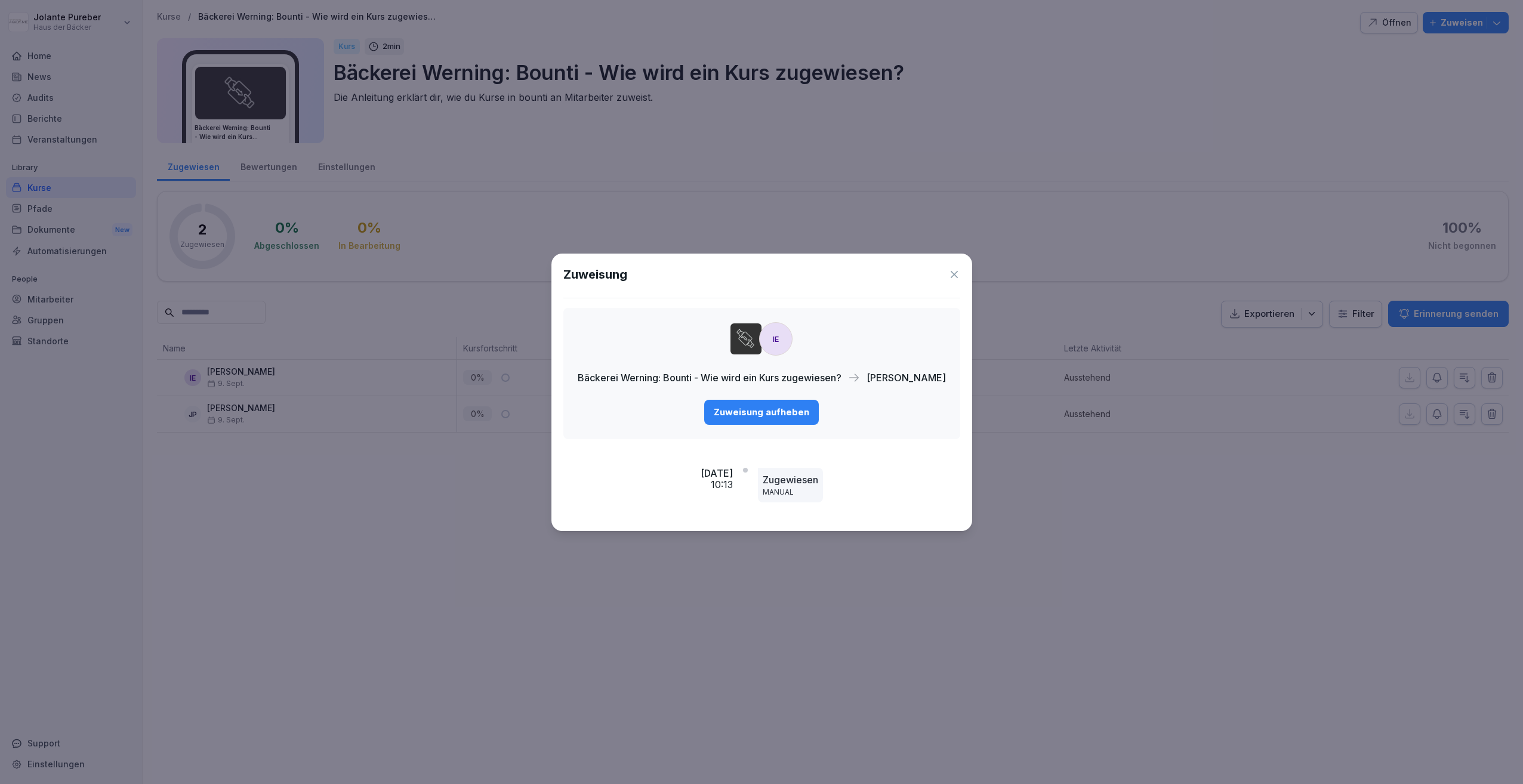
click at [951, 273] on icon at bounding box center [954, 274] width 7 height 7
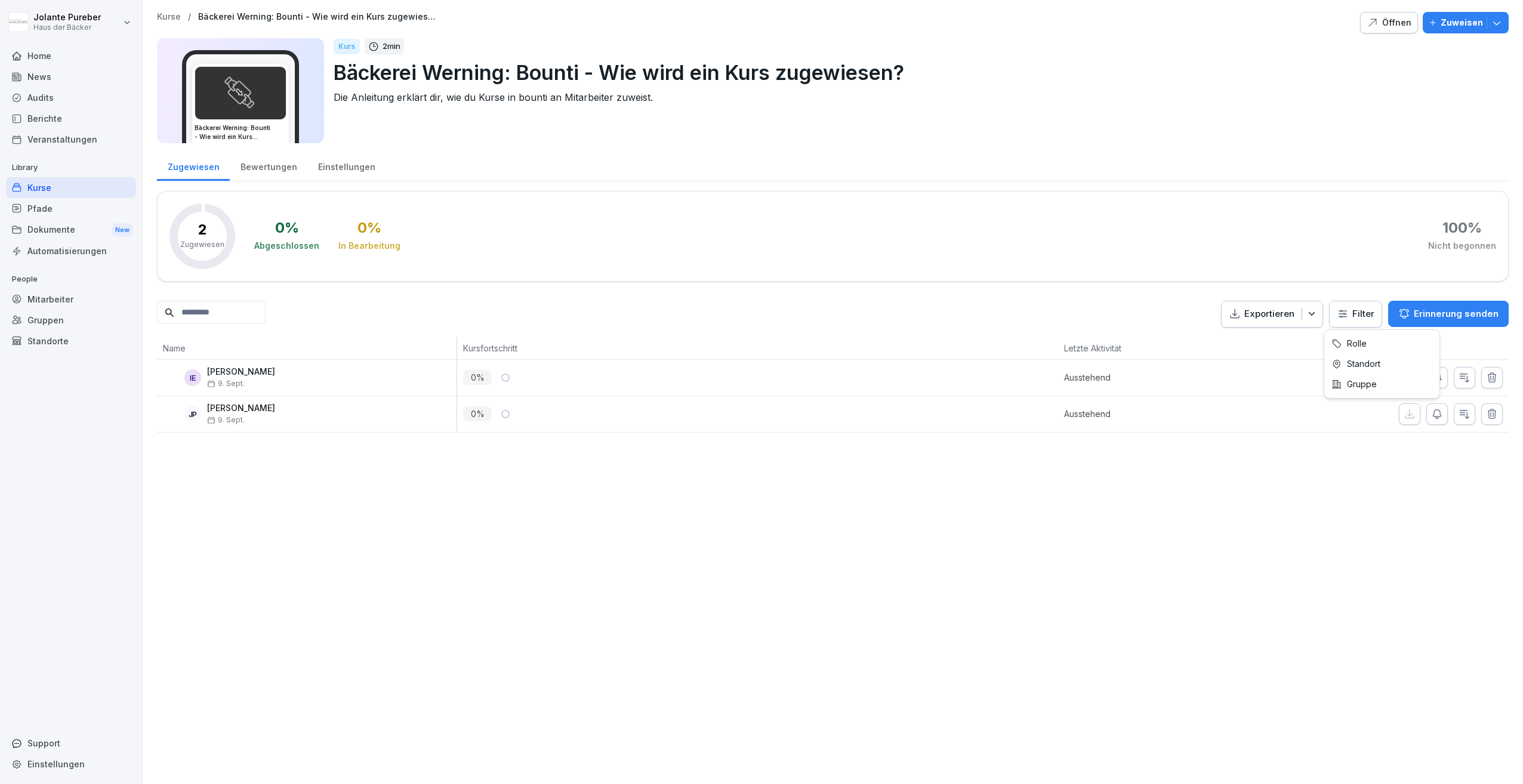
click at [1351, 312] on html "Jolante Pureber Haus der Bäcker Home News Audits Berichte Veranstaltungen Libra…" at bounding box center [761, 392] width 1523 height 784
click at [1444, 311] on p "Erinnerung senden" at bounding box center [1456, 313] width 85 height 13
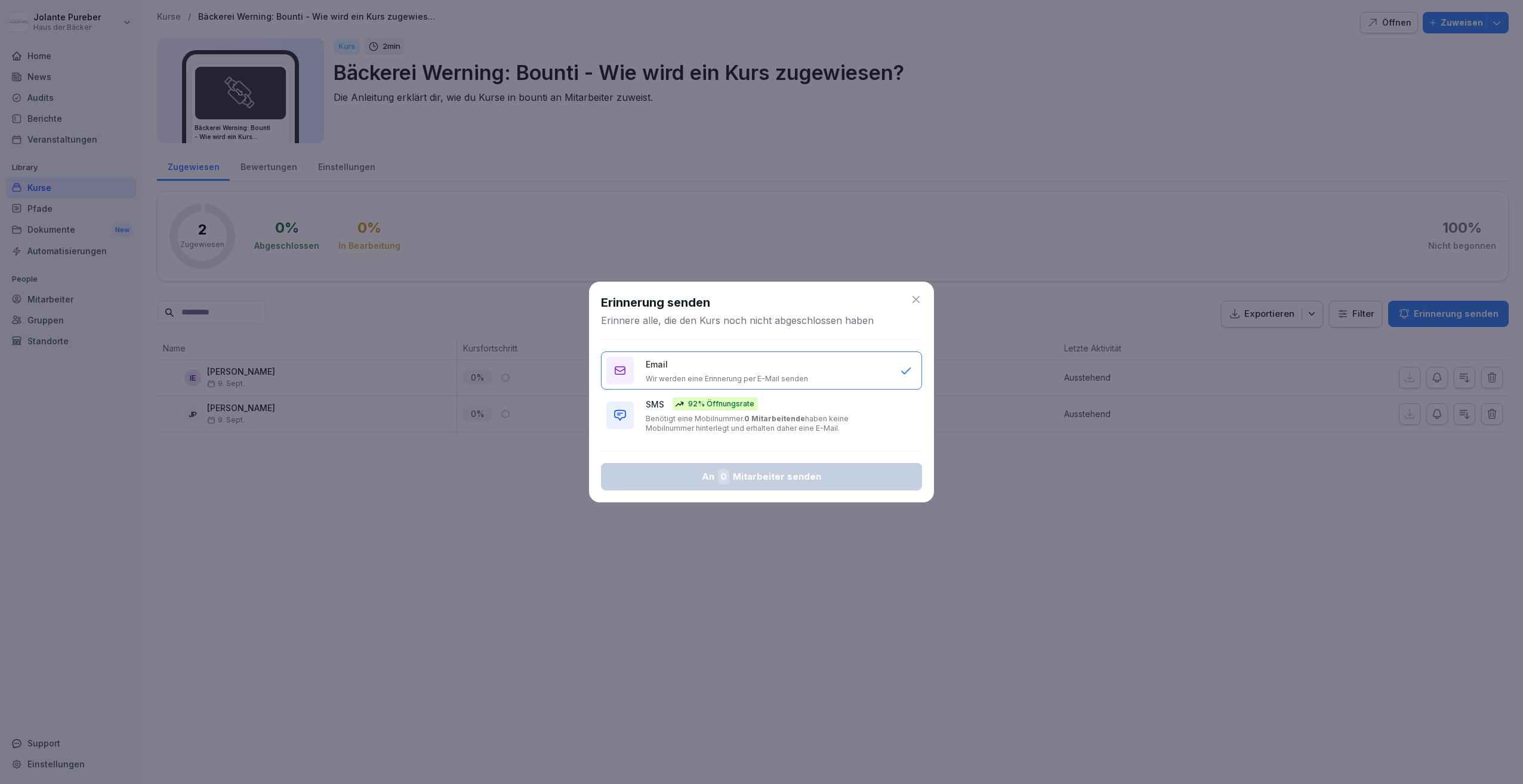
click at [914, 301] on icon at bounding box center [916, 299] width 7 height 7
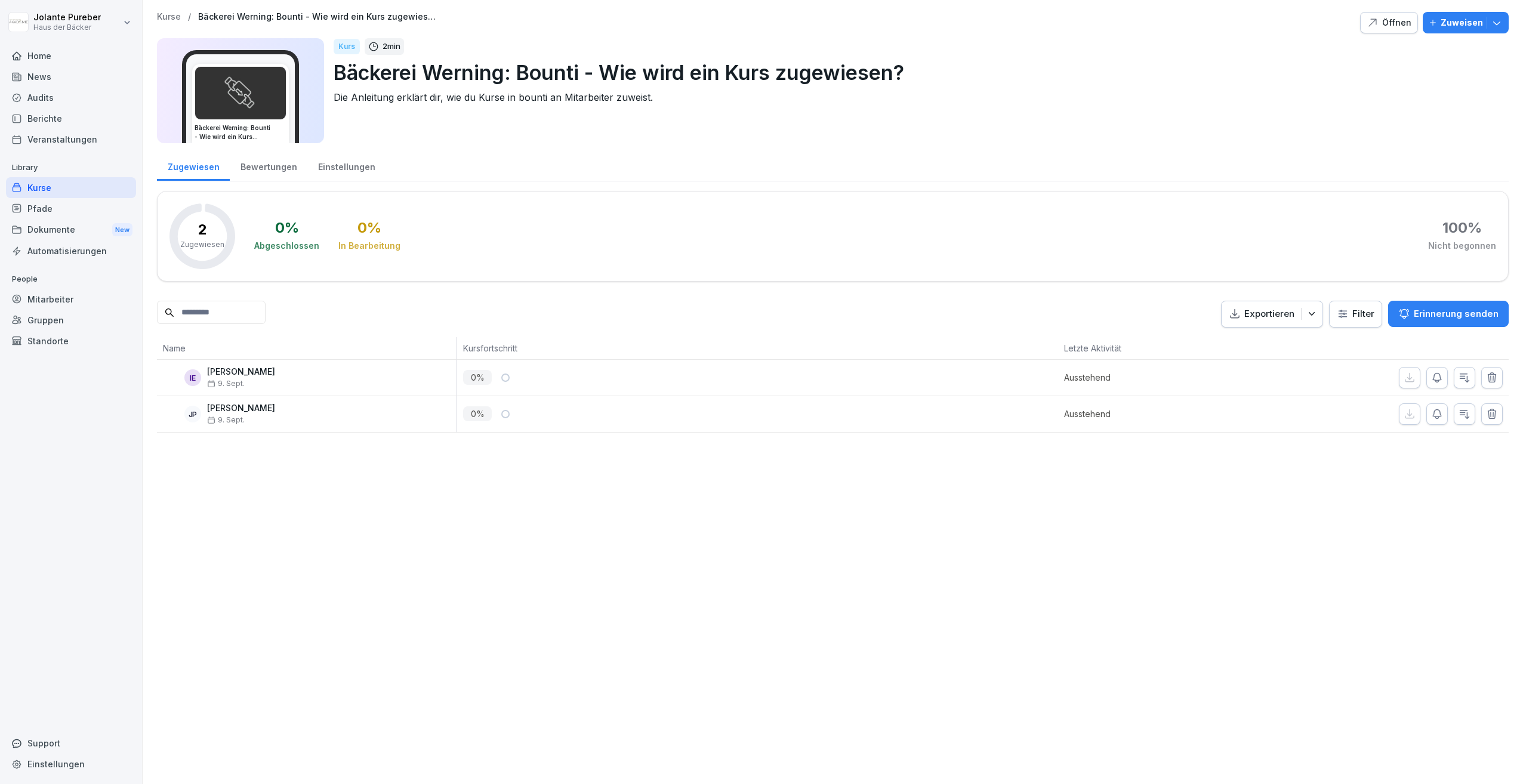
click at [61, 188] on div "Kurse" at bounding box center [70, 187] width 130 height 21
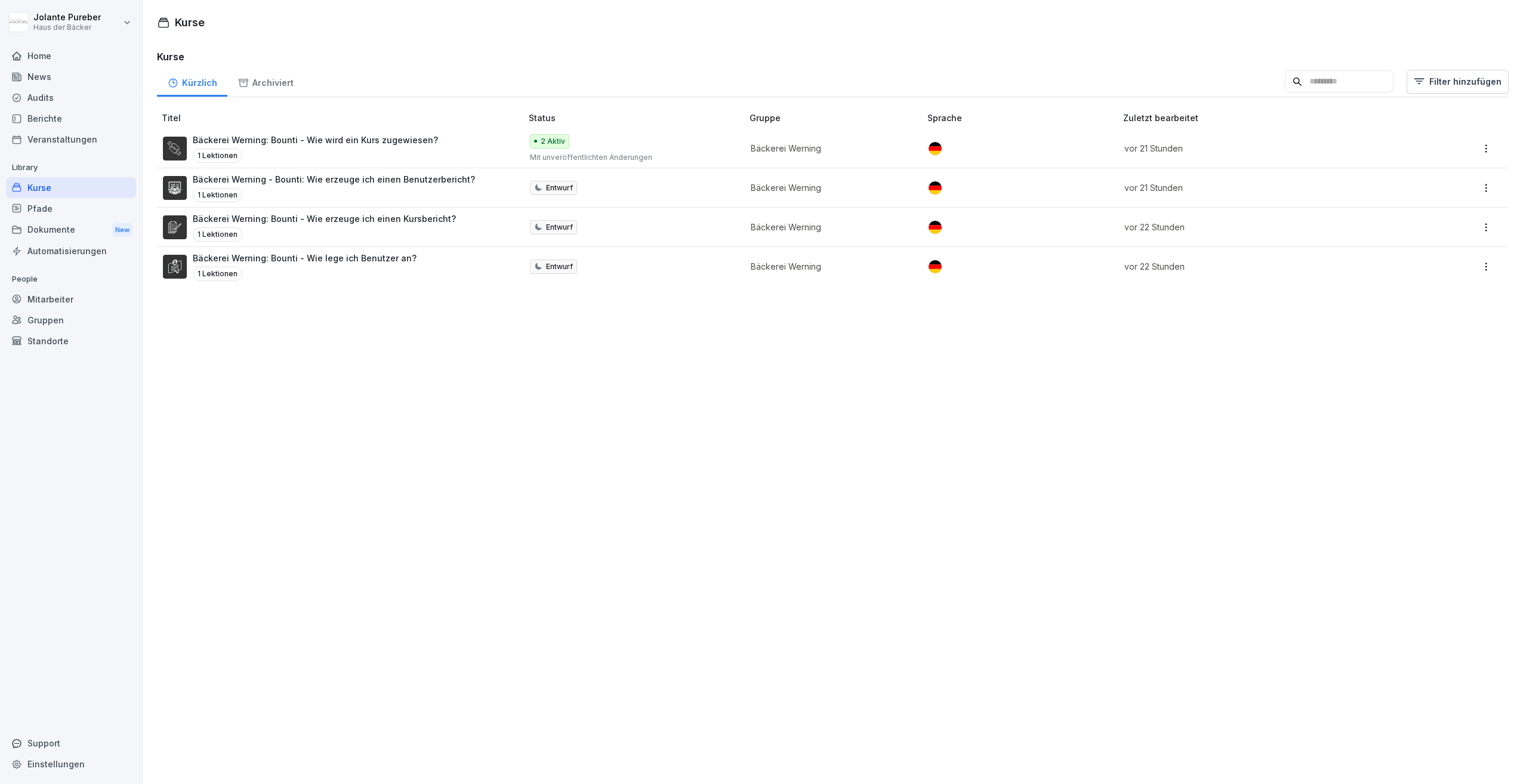
click at [42, 203] on div "Pfade" at bounding box center [70, 208] width 130 height 21
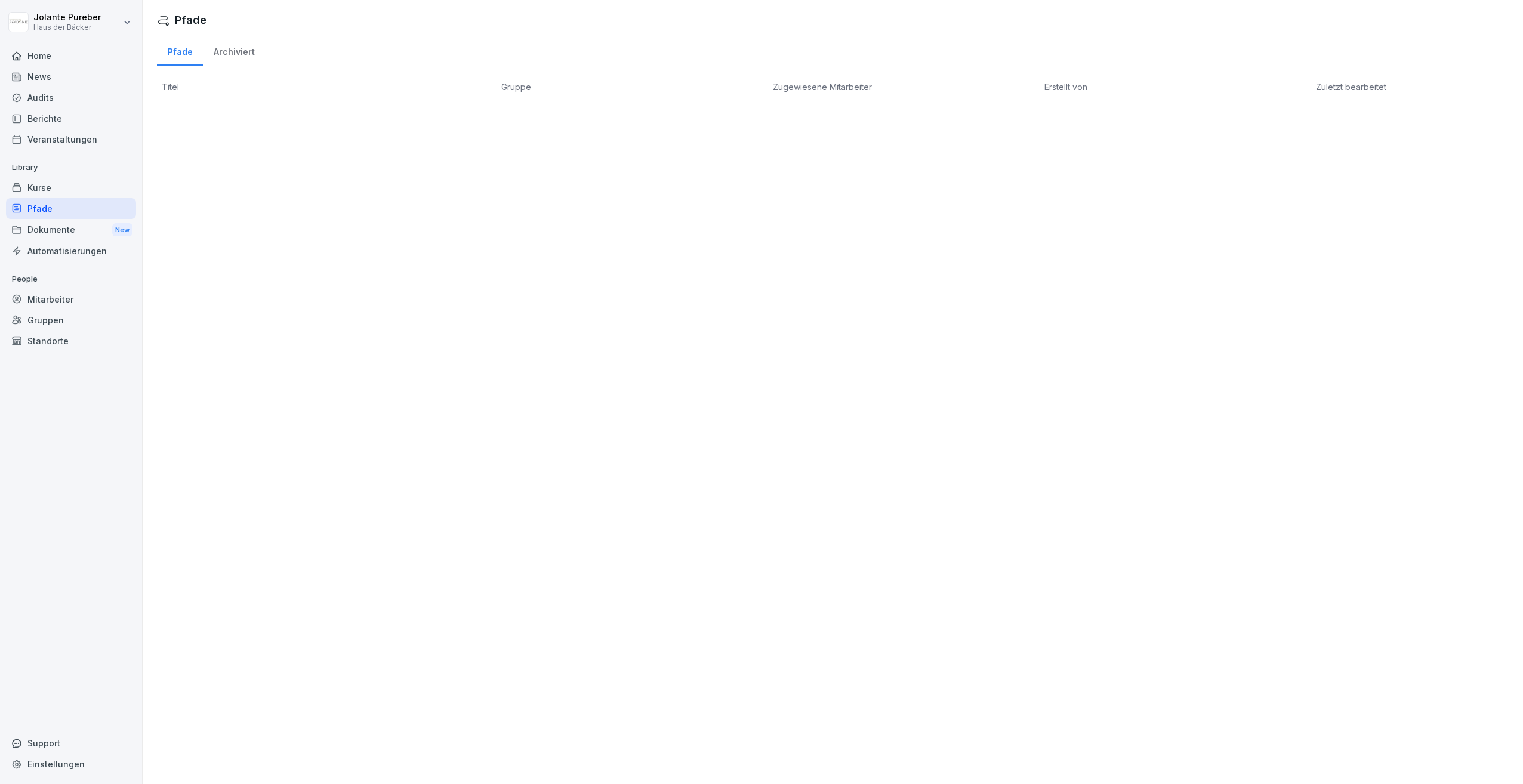
click at [44, 192] on div "Kurse" at bounding box center [70, 187] width 130 height 21
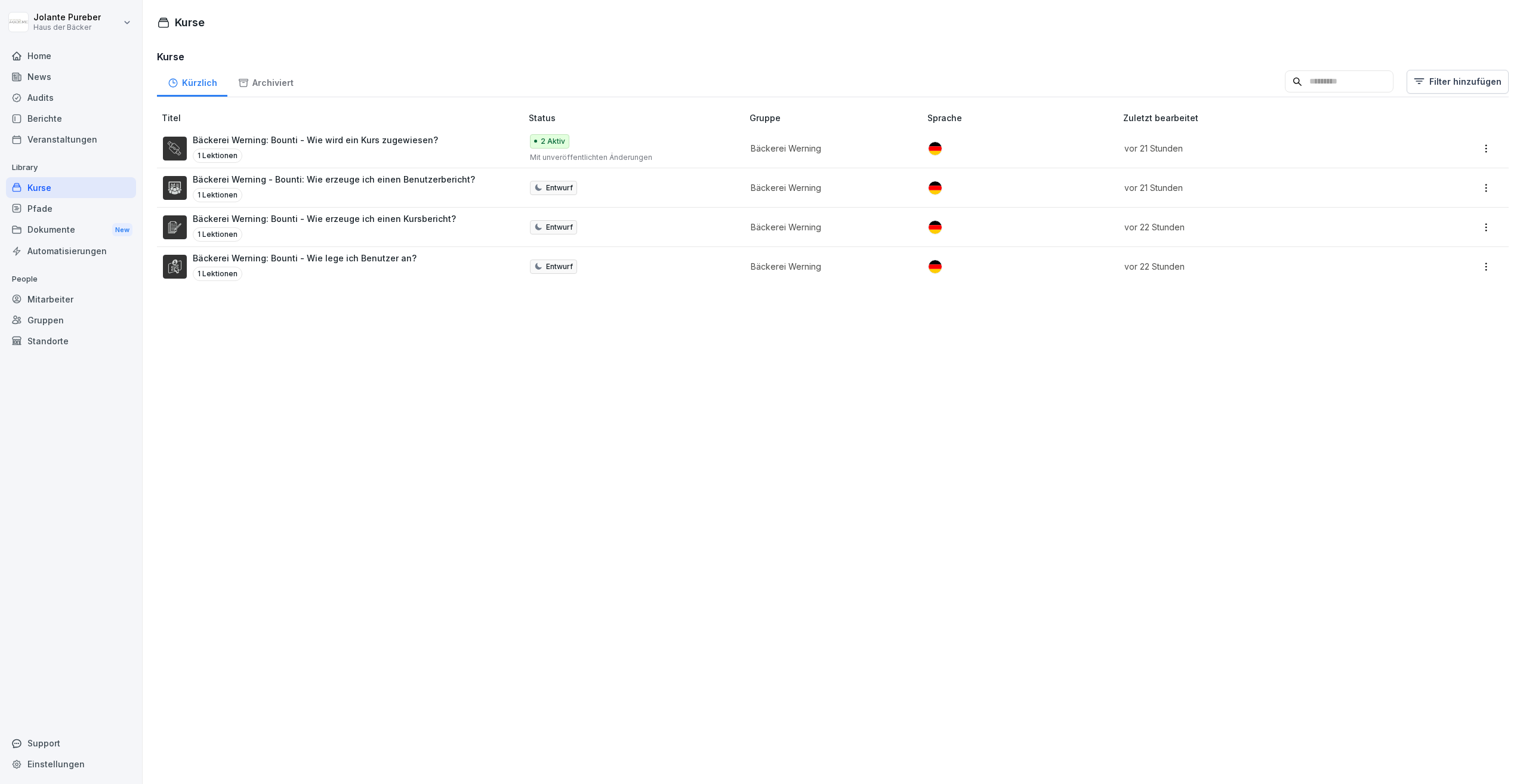
click at [332, 182] on p "Bäckerei Werning - Bounti: Wie erzeuge ich einen Benutzerbericht?" at bounding box center [334, 179] width 283 height 13
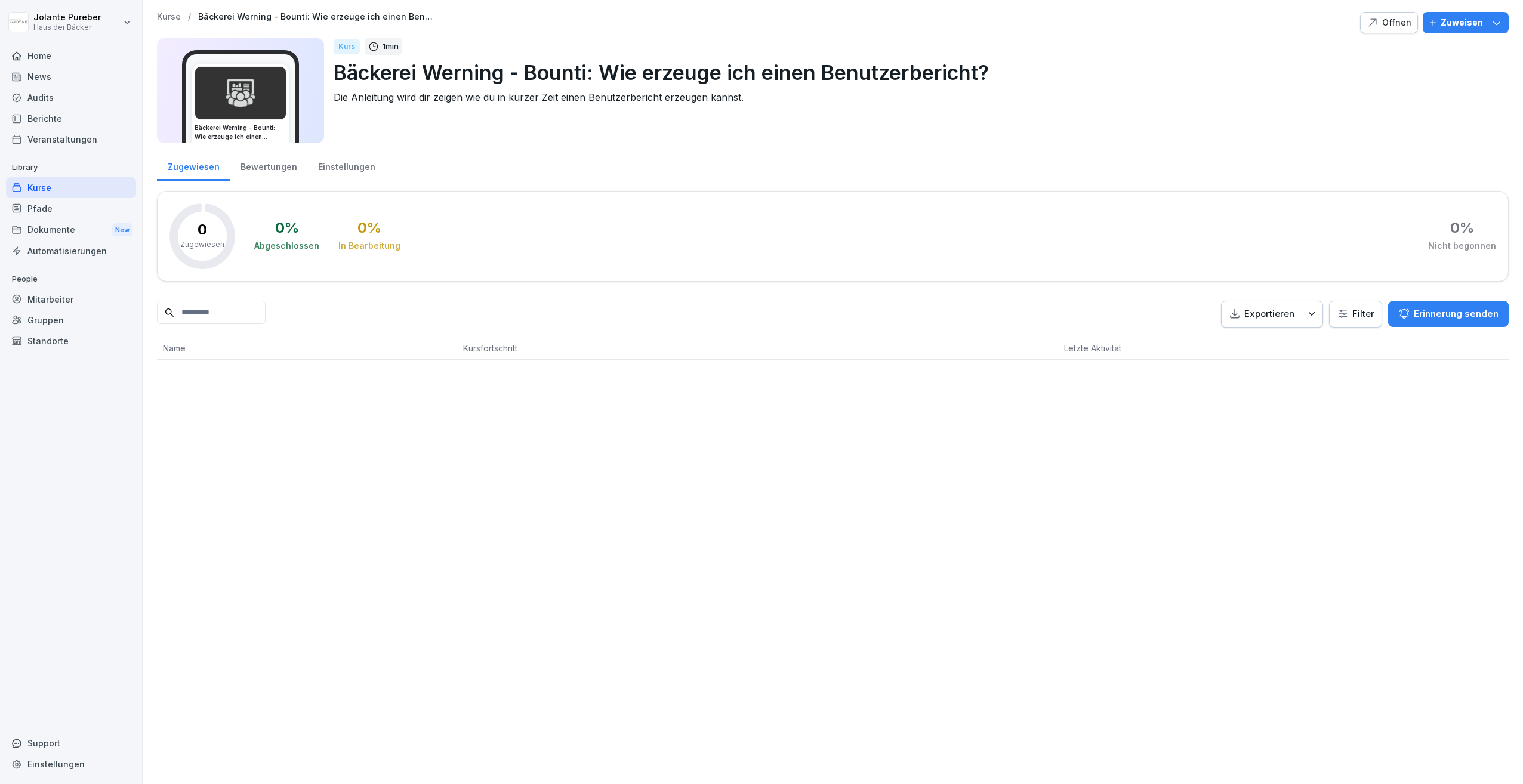
click at [264, 170] on div "Bewertungen" at bounding box center [268, 165] width 77 height 30
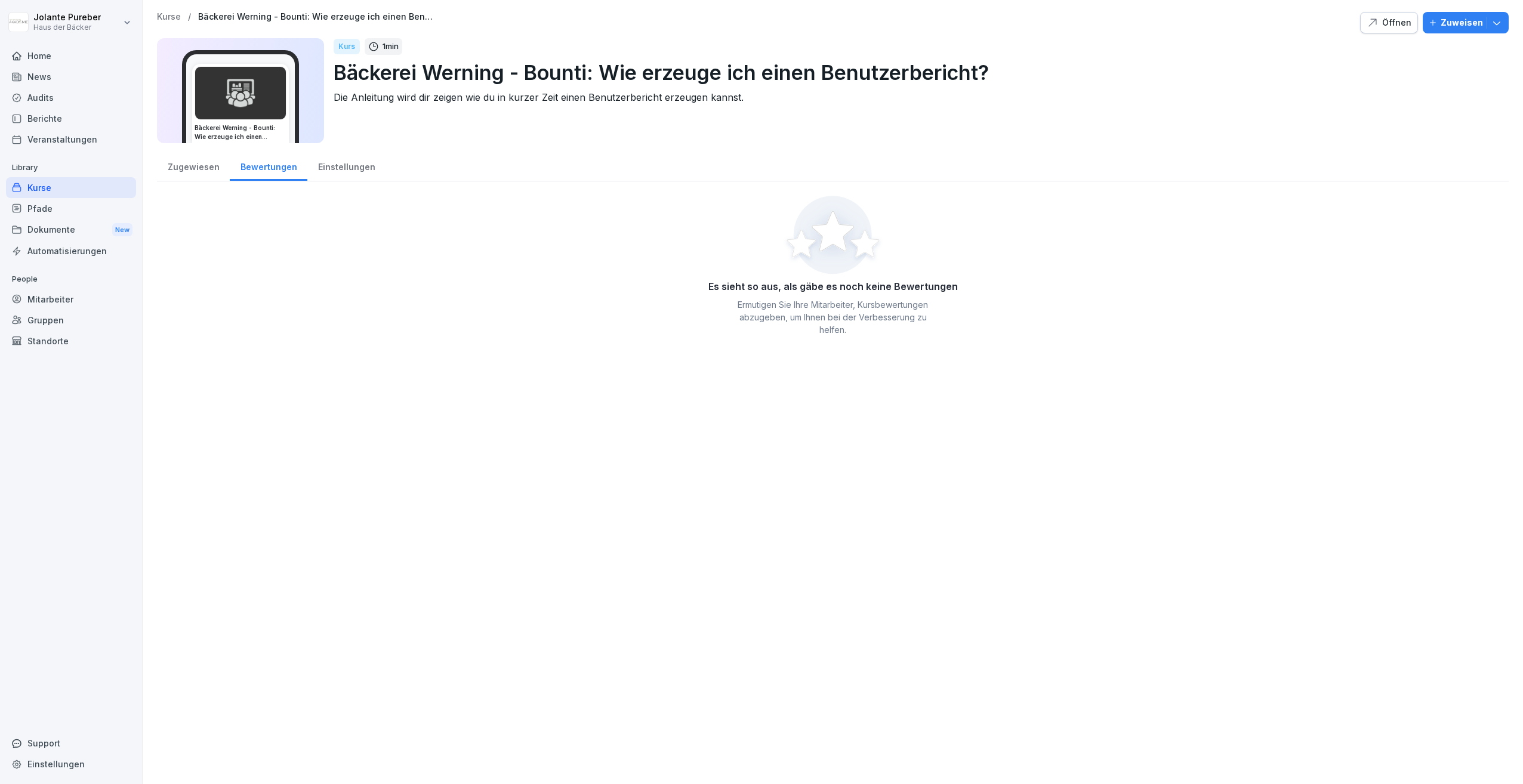
click at [319, 169] on div "Einstellungen" at bounding box center [346, 165] width 78 height 30
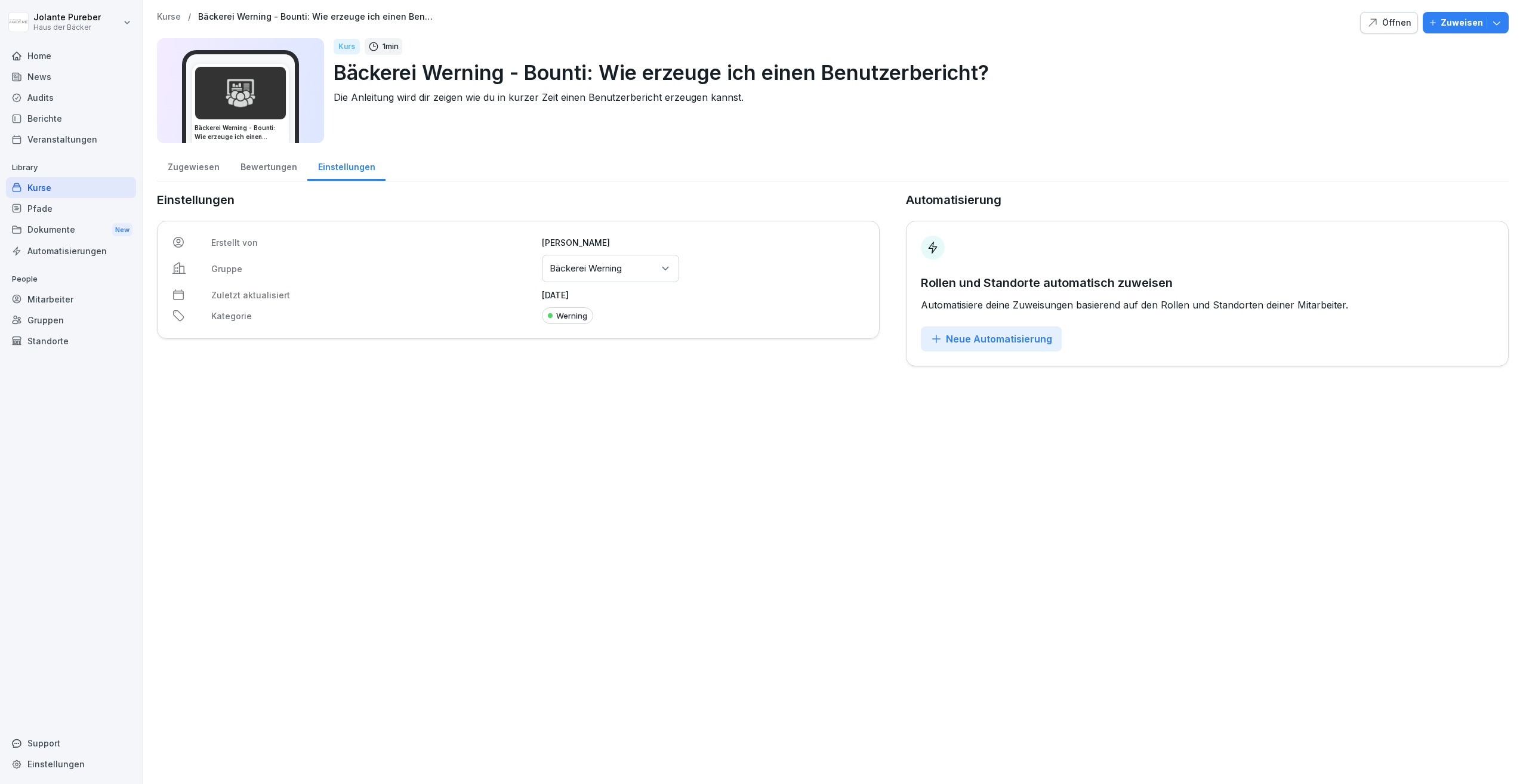
click at [962, 337] on div "Neue Automatisierung" at bounding box center [991, 338] width 121 height 13
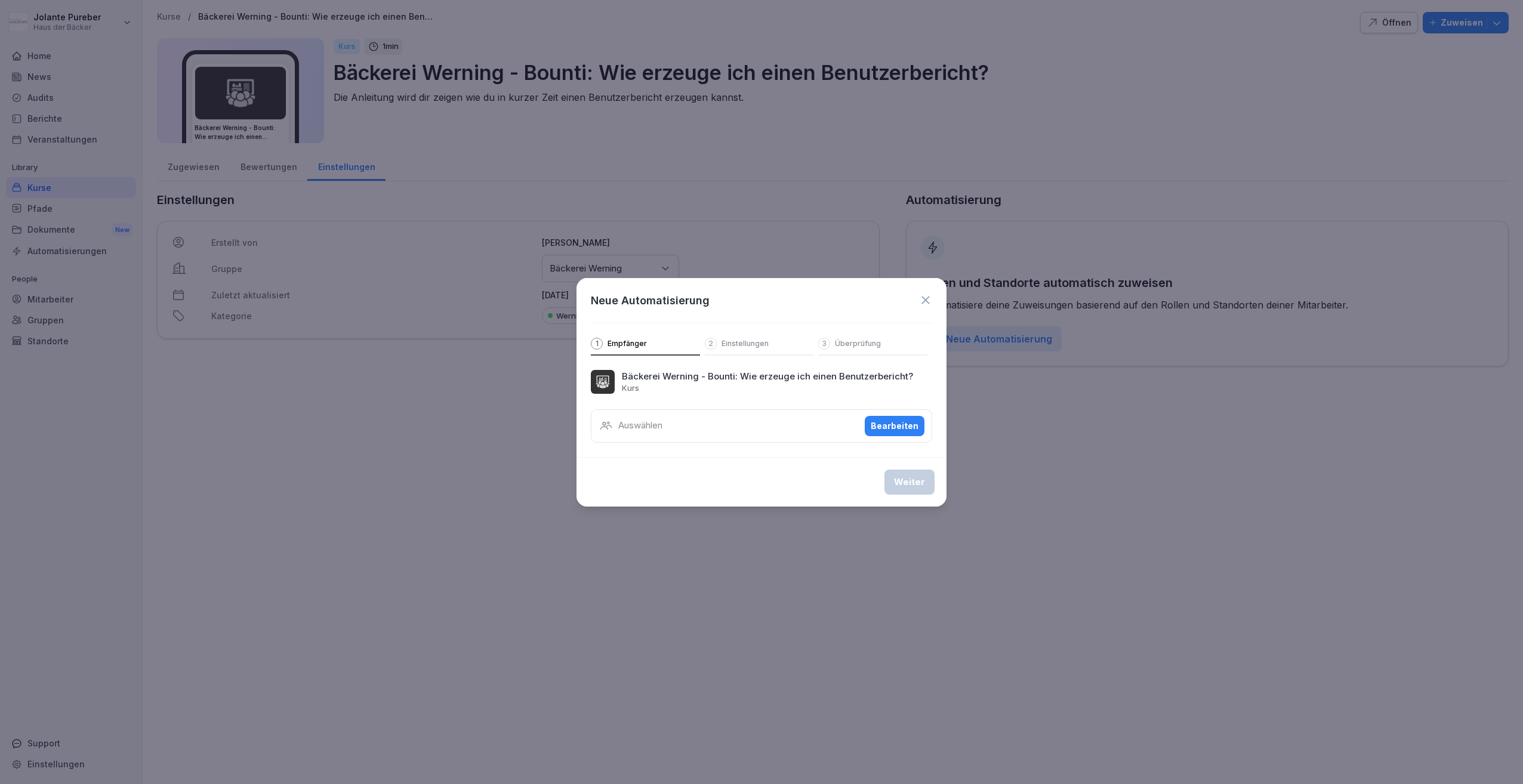
click at [897, 426] on div "Bearbeiten" at bounding box center [894, 425] width 48 height 13
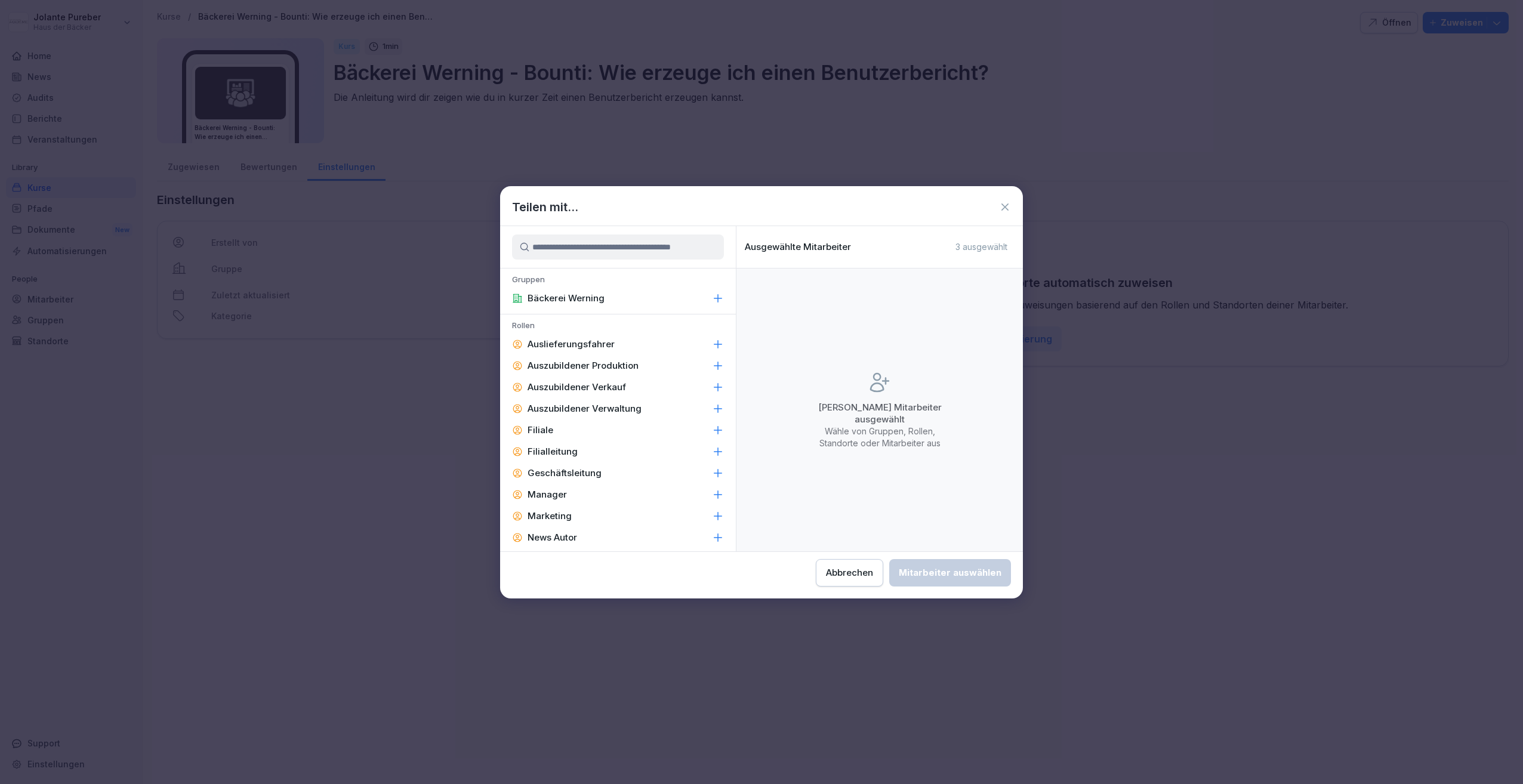
click at [713, 341] on icon at bounding box center [718, 344] width 12 height 12
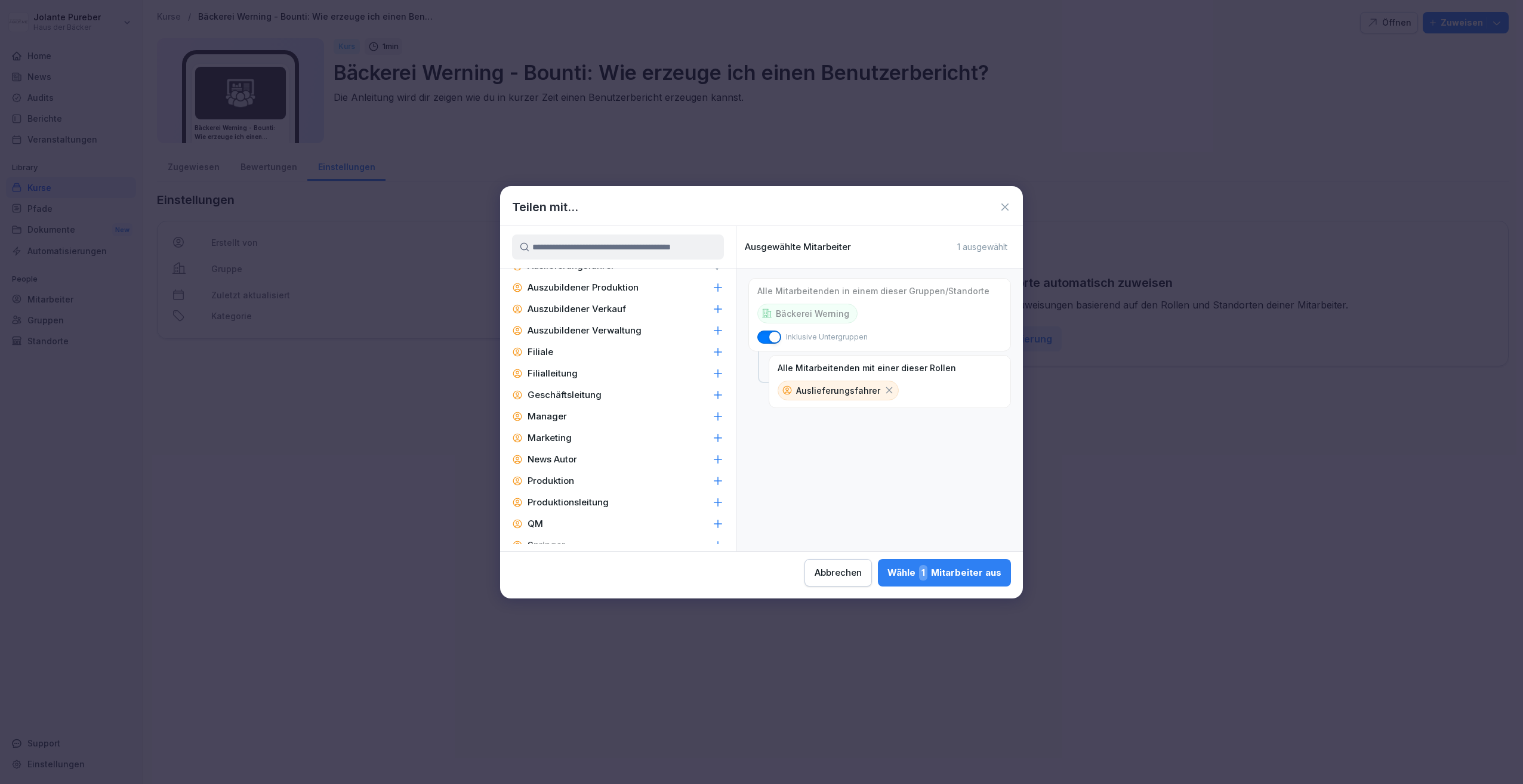
scroll to position [138, 0]
click at [712, 524] on icon at bounding box center [718, 529] width 12 height 12
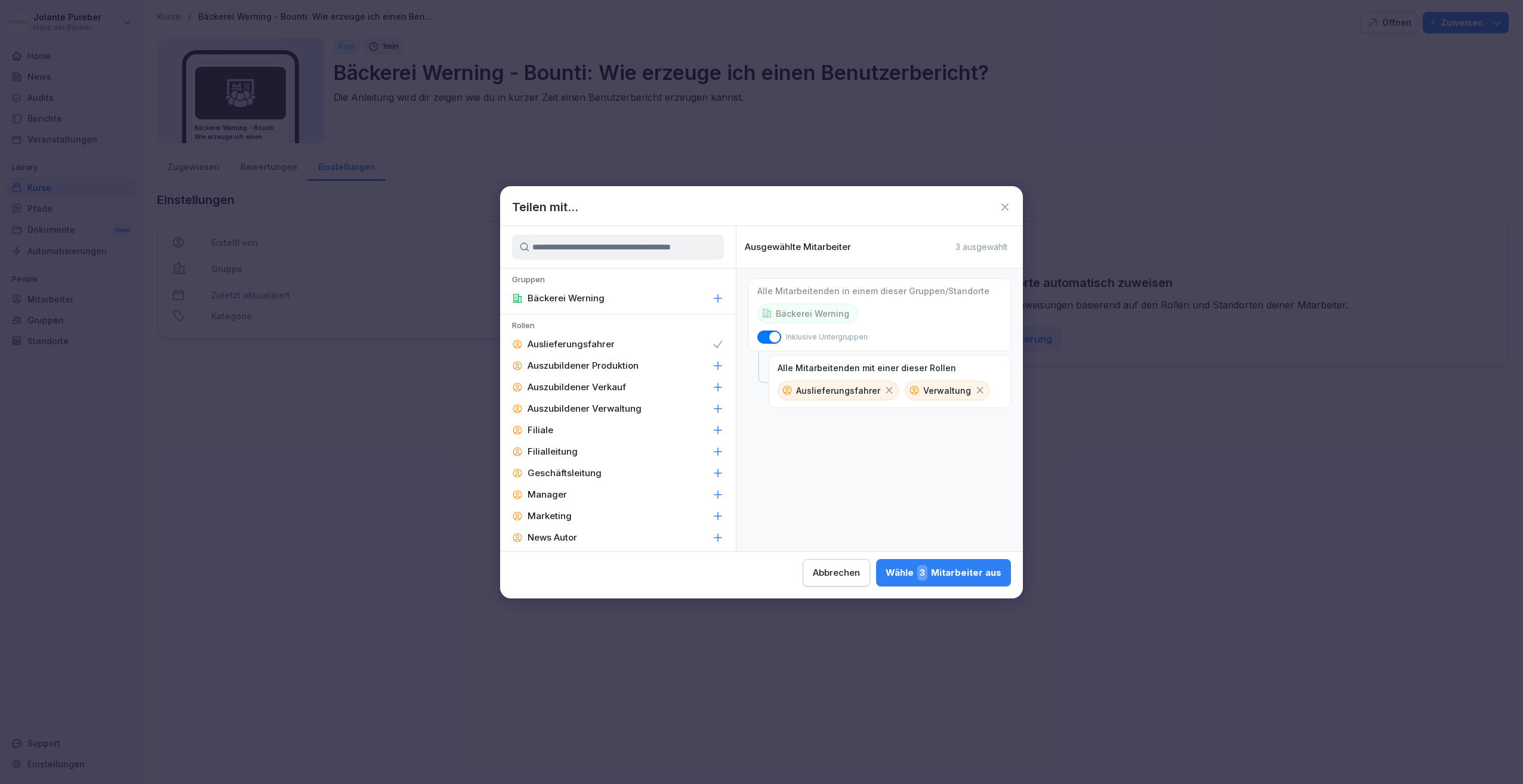
click at [586, 298] on p "Bäckerei Werning" at bounding box center [565, 298] width 77 height 12
click at [887, 393] on icon at bounding box center [889, 390] width 7 height 7
click at [849, 390] on icon at bounding box center [853, 390] width 11 height 11
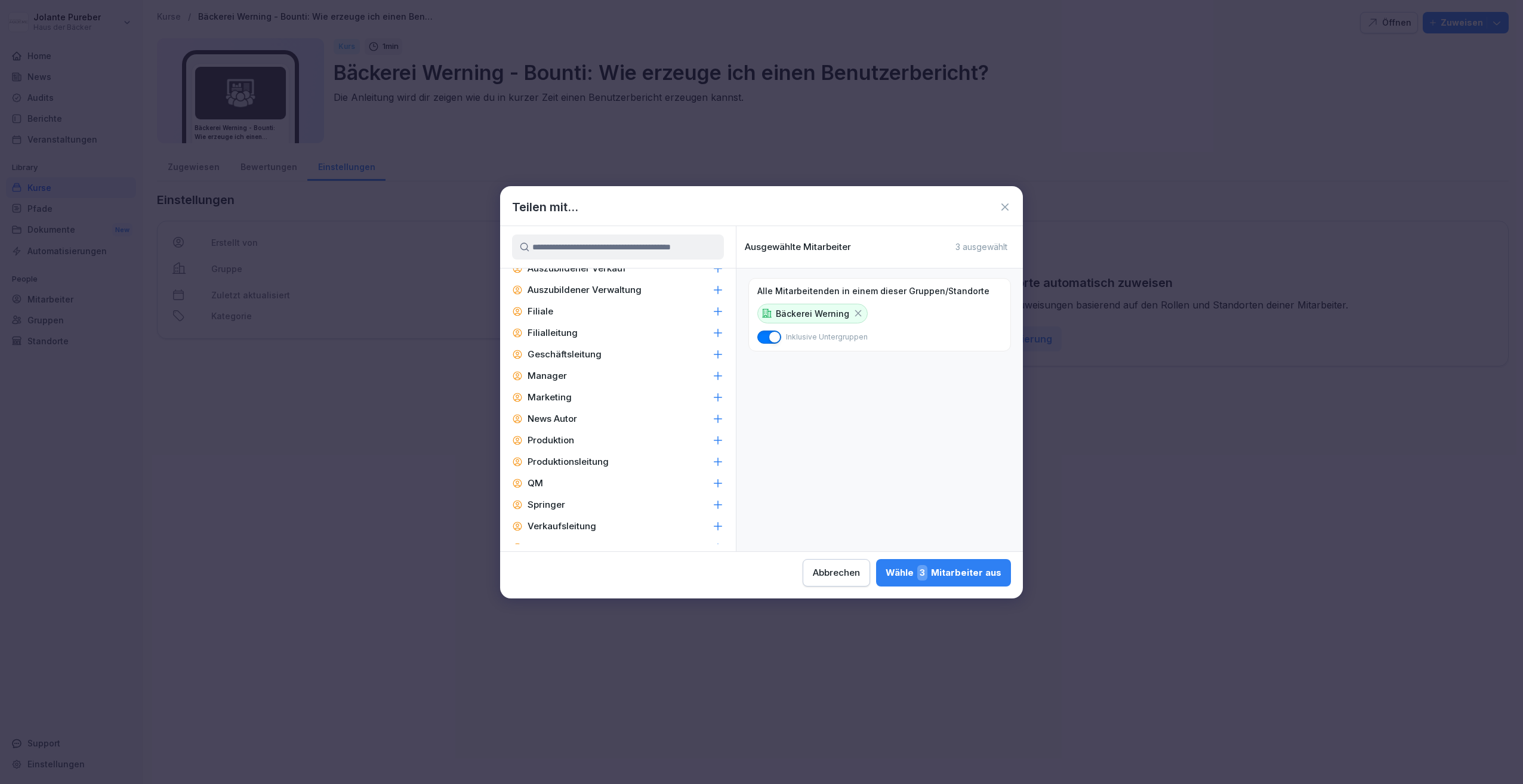
scroll to position [138, 0]
click at [963, 573] on div "Wähle 3 Mitarbeiter aus" at bounding box center [944, 573] width 115 height 16
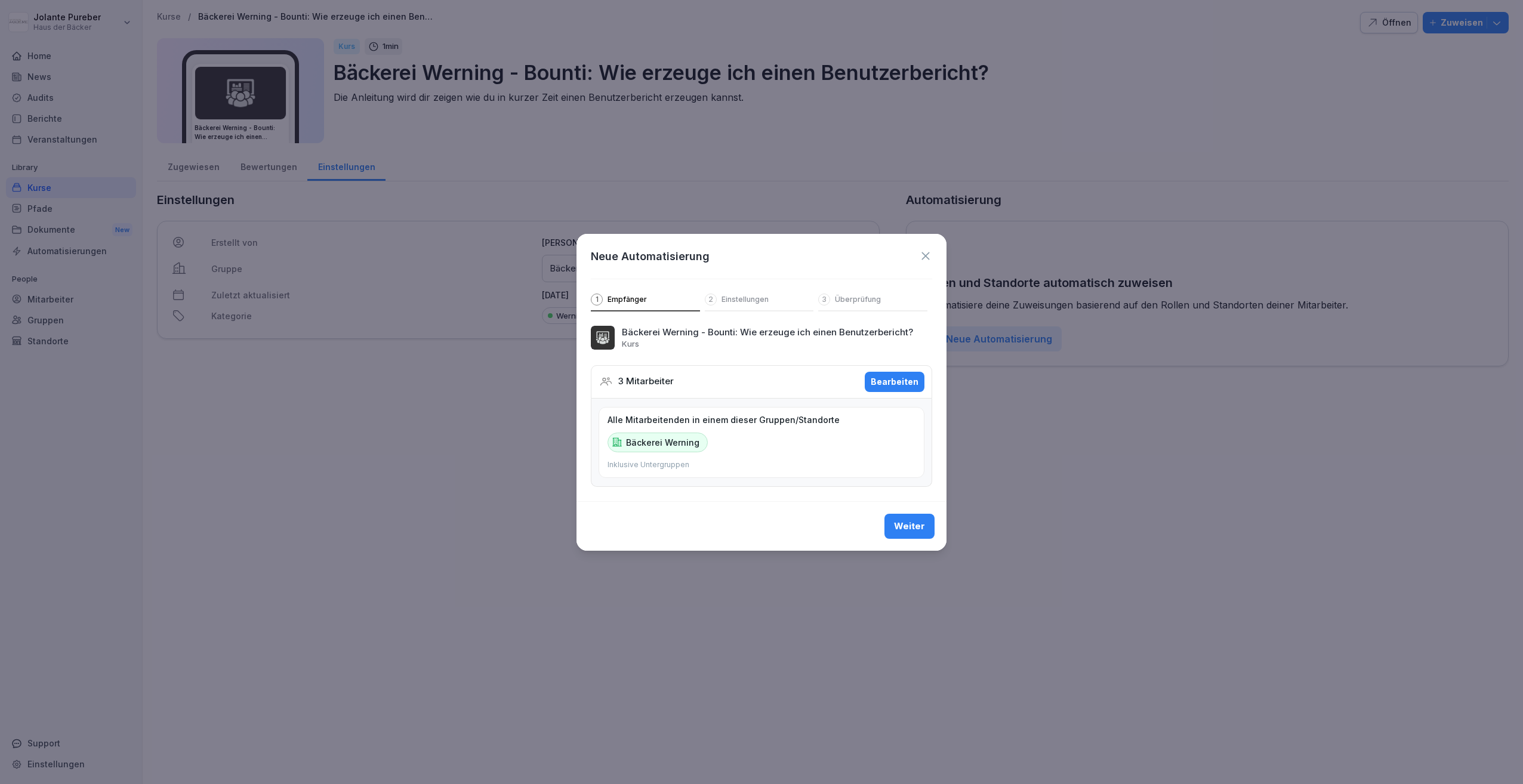
click at [919, 525] on div "Weiter" at bounding box center [910, 526] width 31 height 13
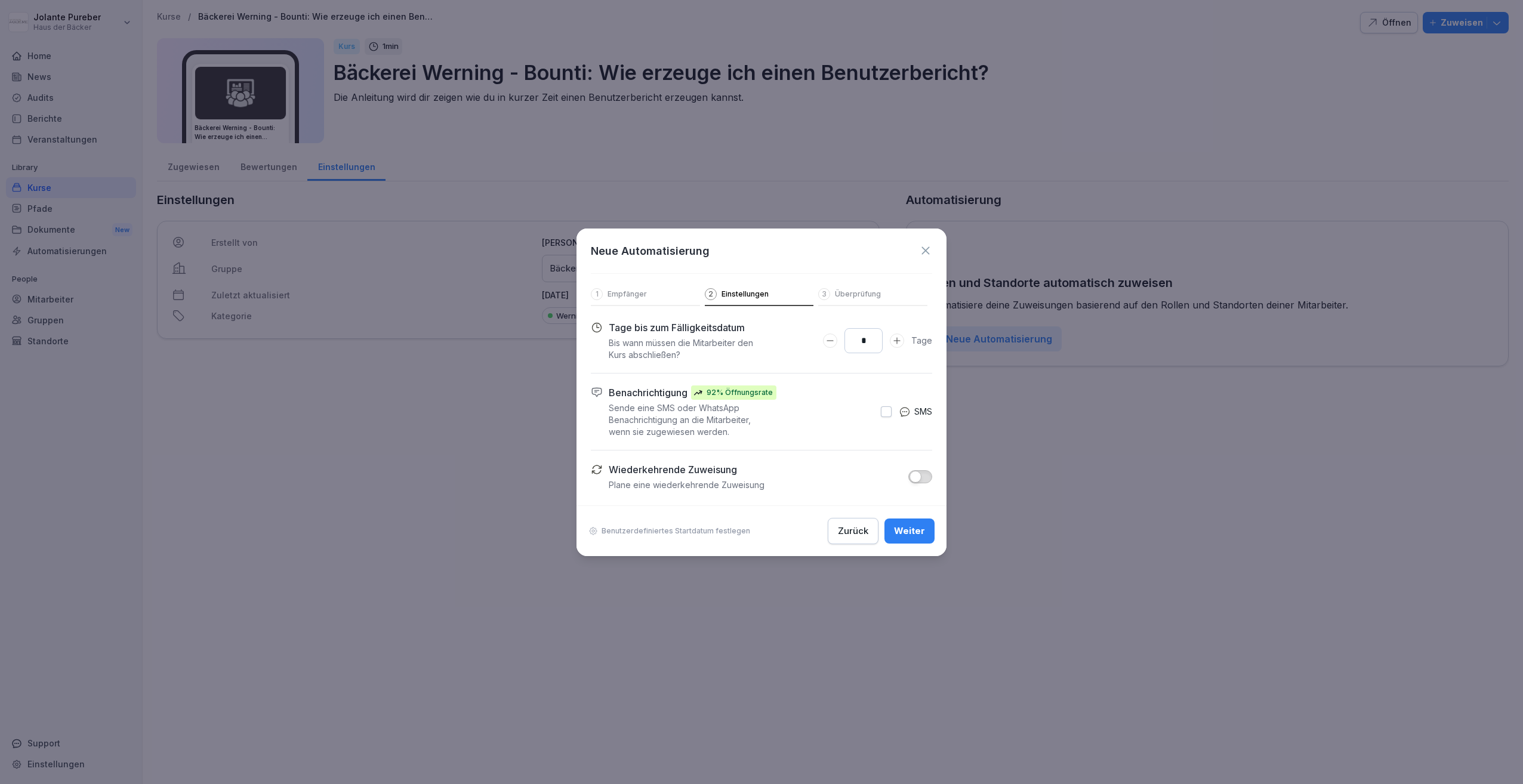
click at [925, 477] on button "button" at bounding box center [920, 476] width 23 height 13
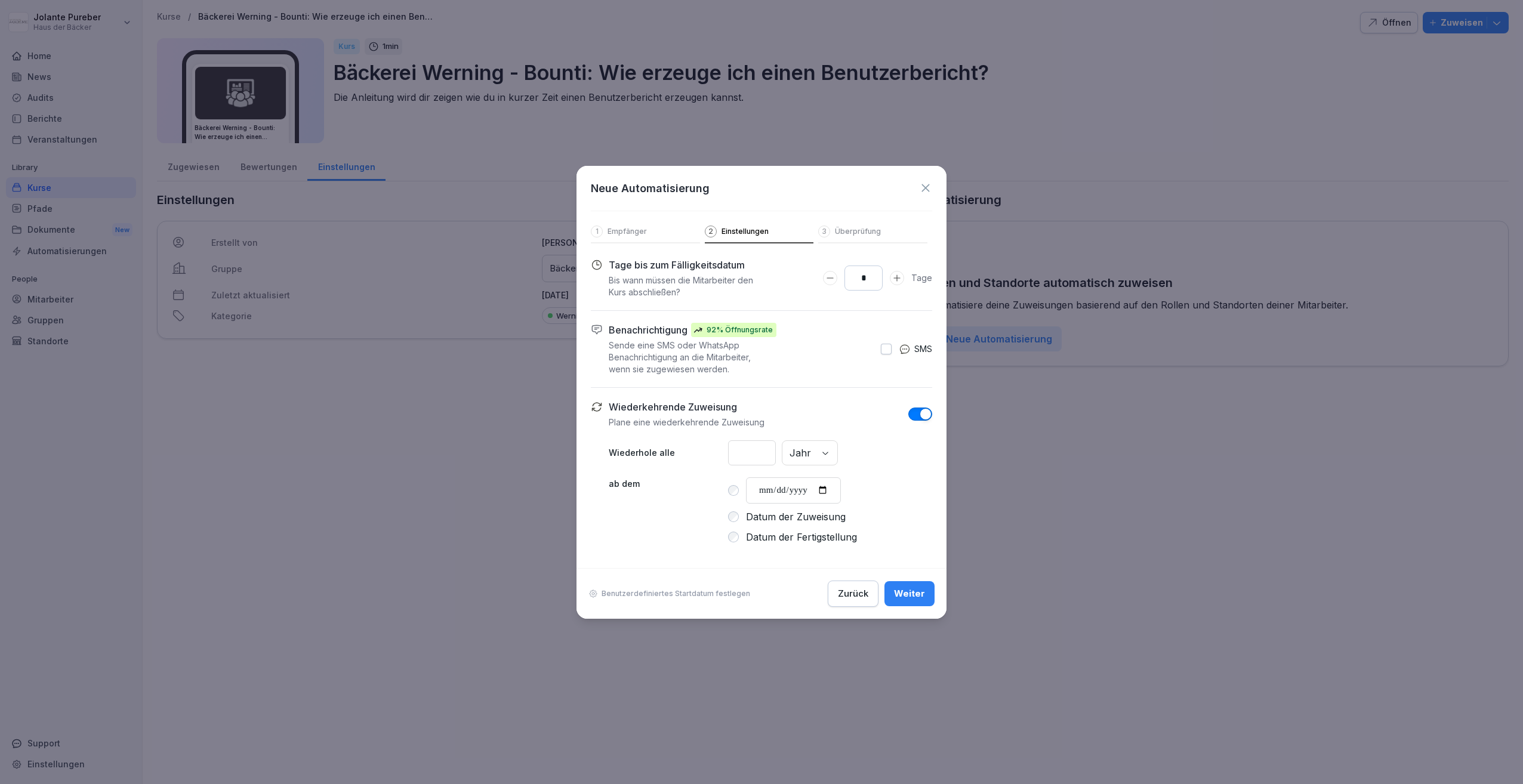
click at [834, 493] on input "**********" at bounding box center [793, 490] width 95 height 26
click at [745, 488] on div "**********" at bounding box center [830, 490] width 204 height 26
click at [832, 490] on input "**********" at bounding box center [793, 490] width 95 height 26
click at [829, 494] on input "**********" at bounding box center [793, 490] width 95 height 26
type input "**********"
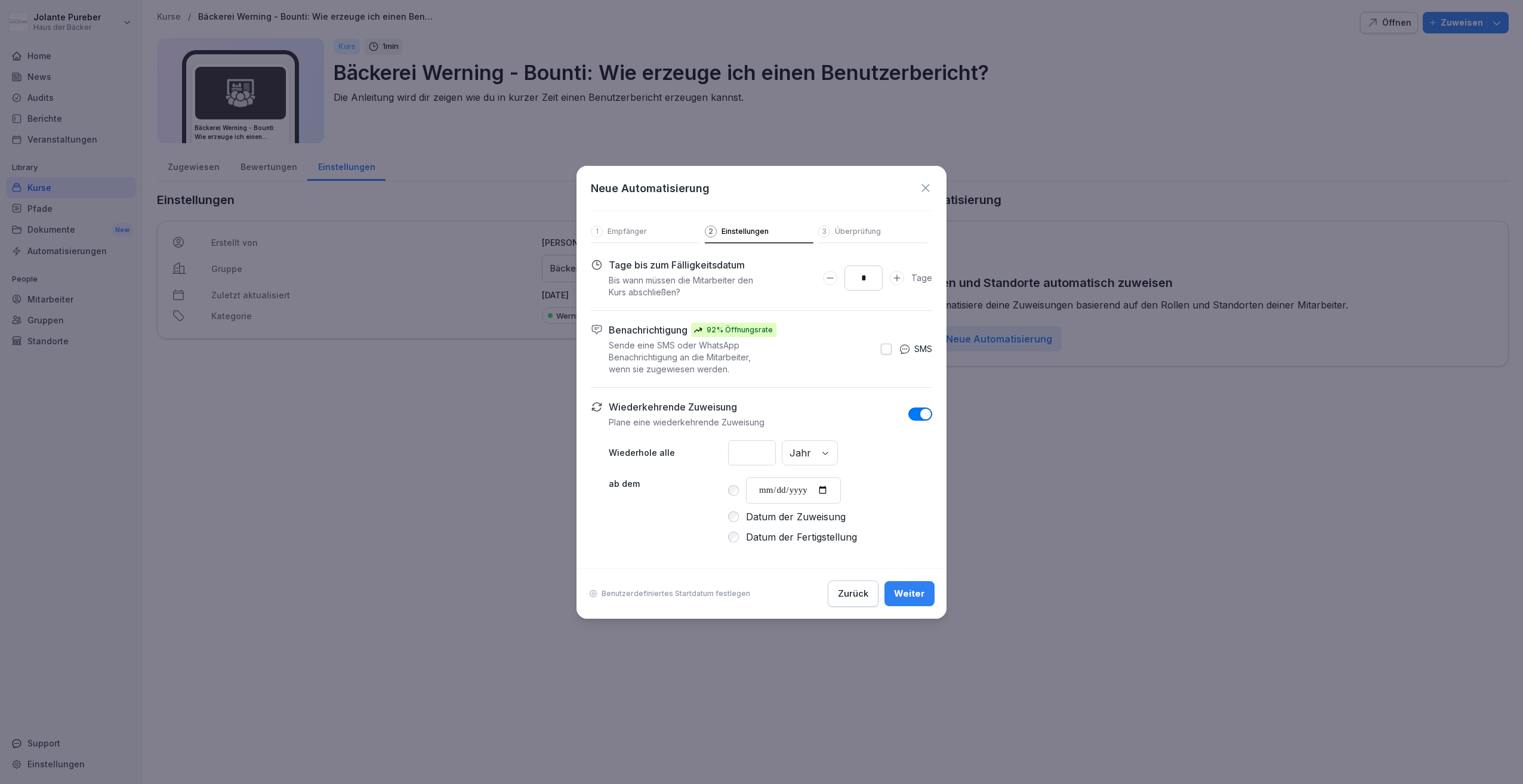
click at [912, 588] on div "Weiter" at bounding box center [910, 592] width 31 height 13
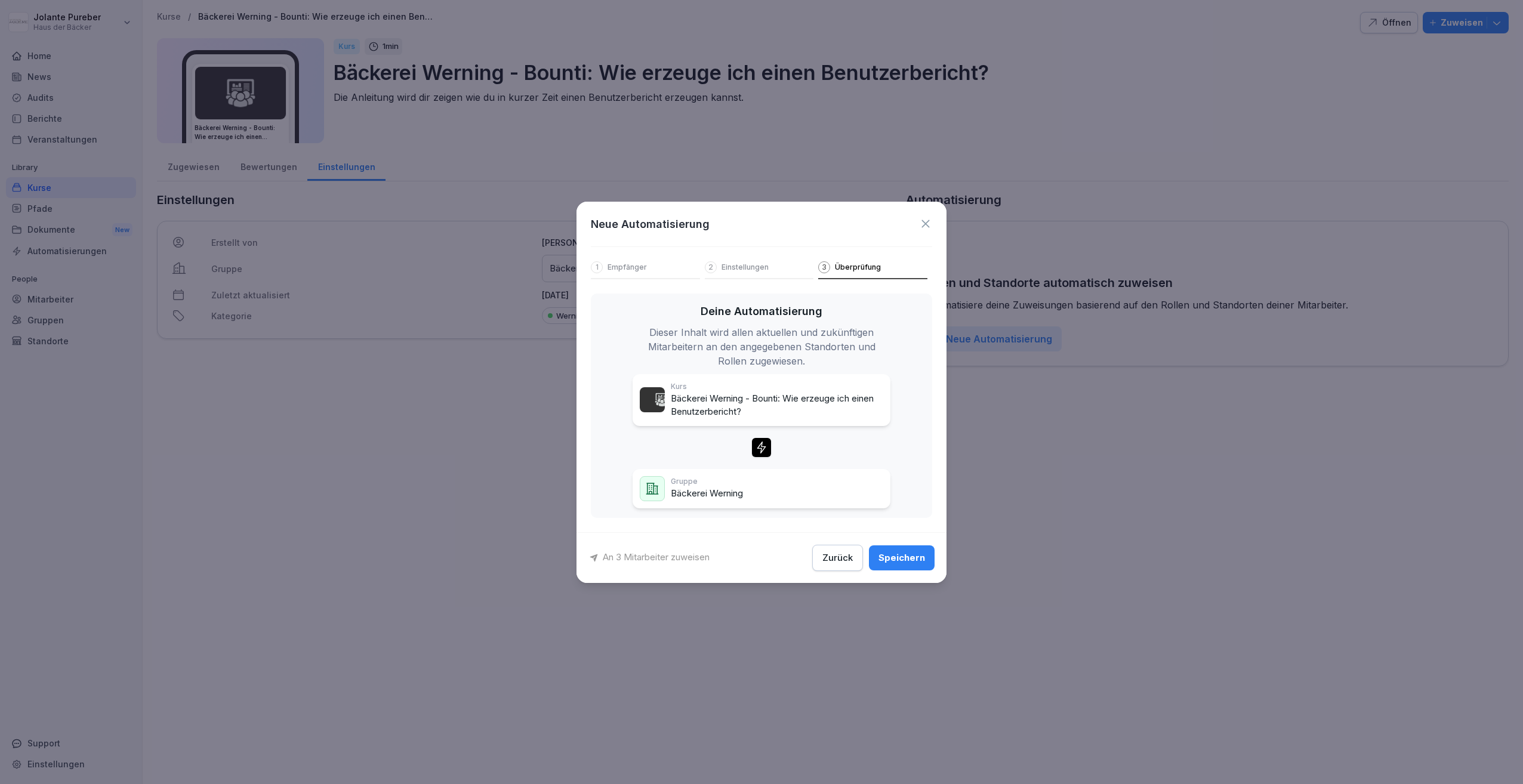
click at [910, 554] on div "Speichern" at bounding box center [902, 557] width 47 height 13
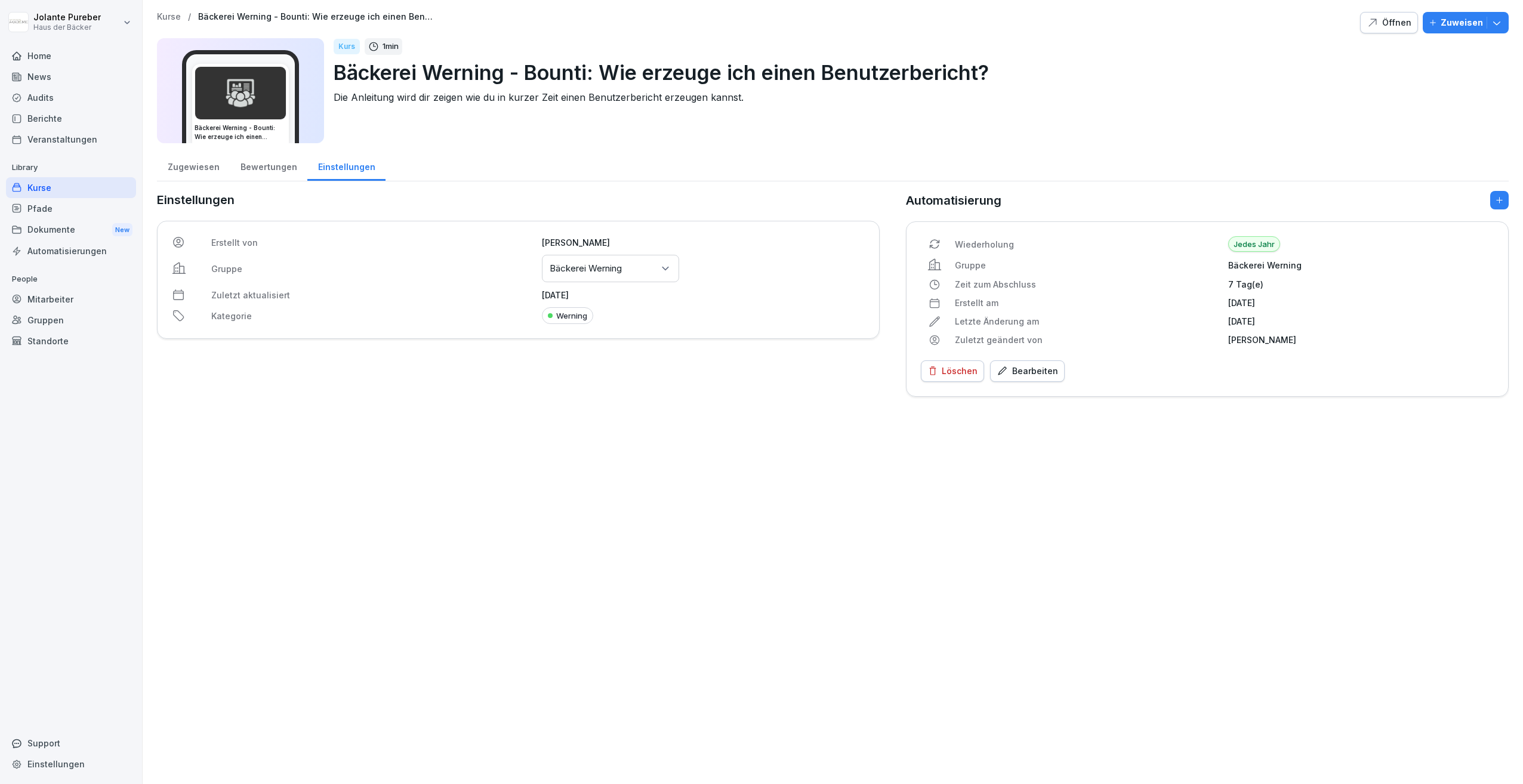
click at [37, 189] on div "Kurse" at bounding box center [70, 187] width 130 height 21
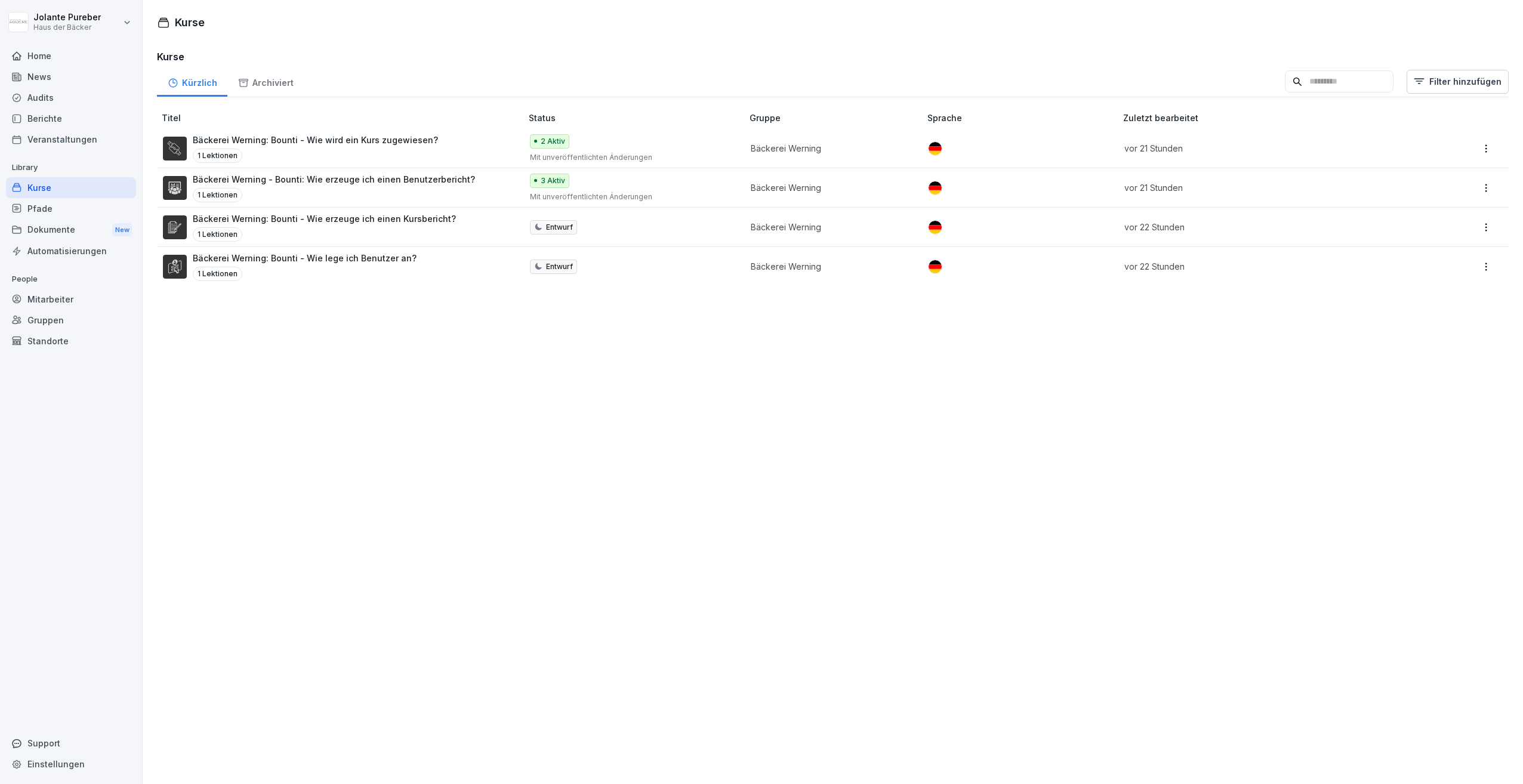
click at [34, 252] on div "Automatisierungen" at bounding box center [70, 250] width 130 height 21
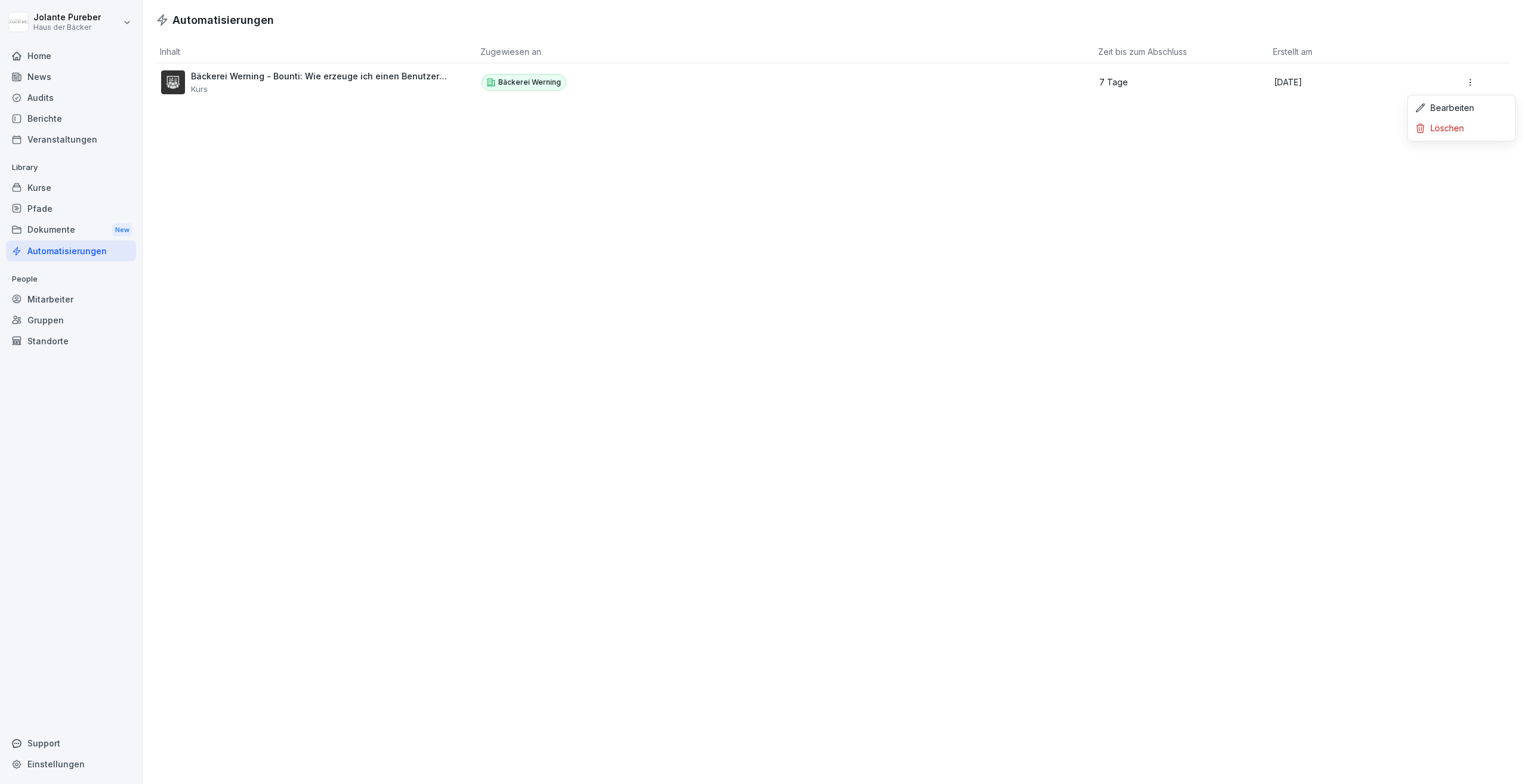
click at [1462, 79] on html "Jolante Pureber Haus der Bäcker Home News Audits Berichte Veranstaltungen Libra…" at bounding box center [761, 392] width 1523 height 784
click at [1444, 104] on div "Bearbeiten" at bounding box center [1461, 108] width 103 height 21
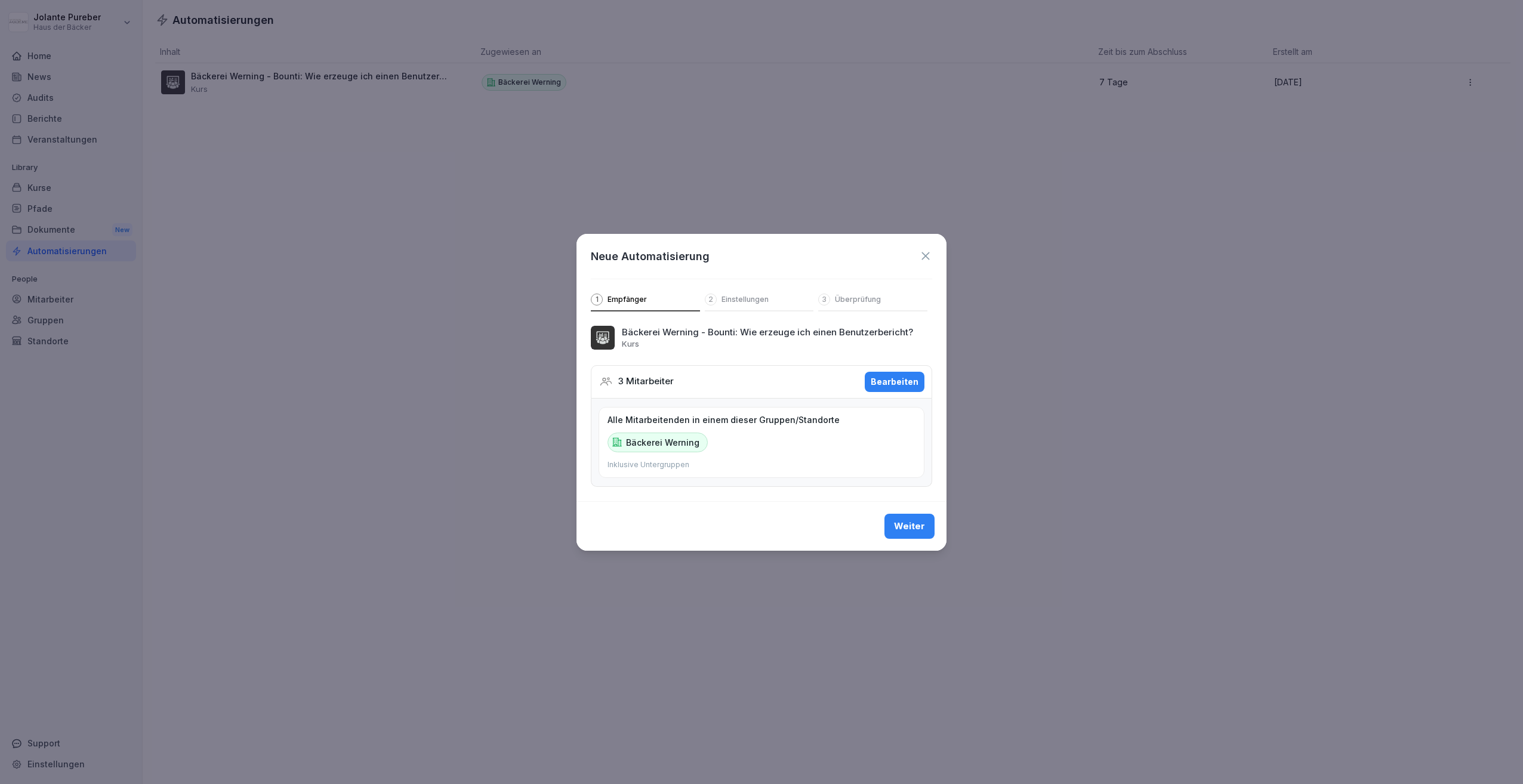
click at [926, 258] on icon at bounding box center [925, 255] width 13 height 13
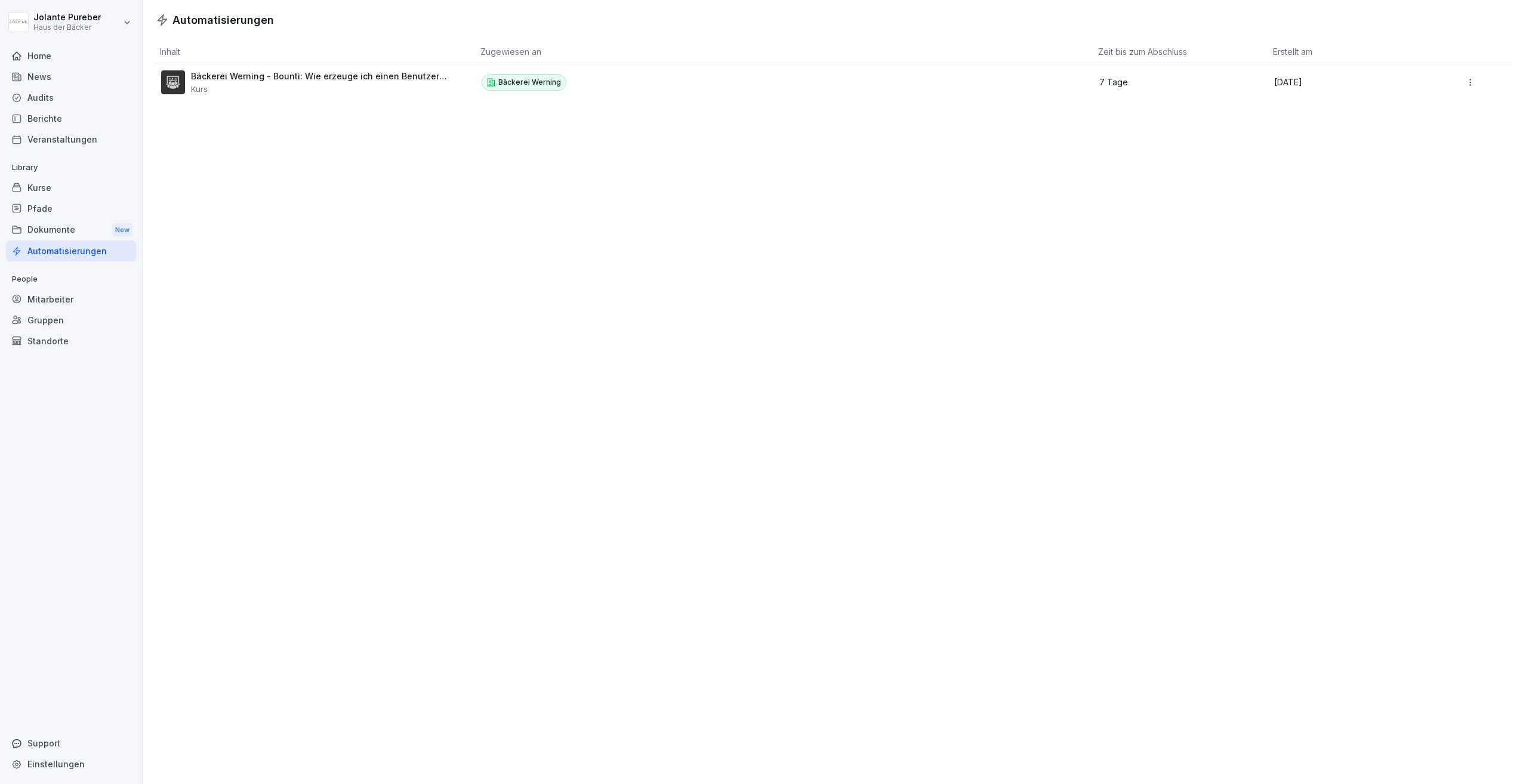
click at [1462, 80] on html "Jolante Pureber Haus der Bäcker Home News Audits Berichte Veranstaltungen Libra…" at bounding box center [761, 392] width 1523 height 784
click at [1441, 133] on div "Löschen" at bounding box center [1461, 128] width 103 height 21
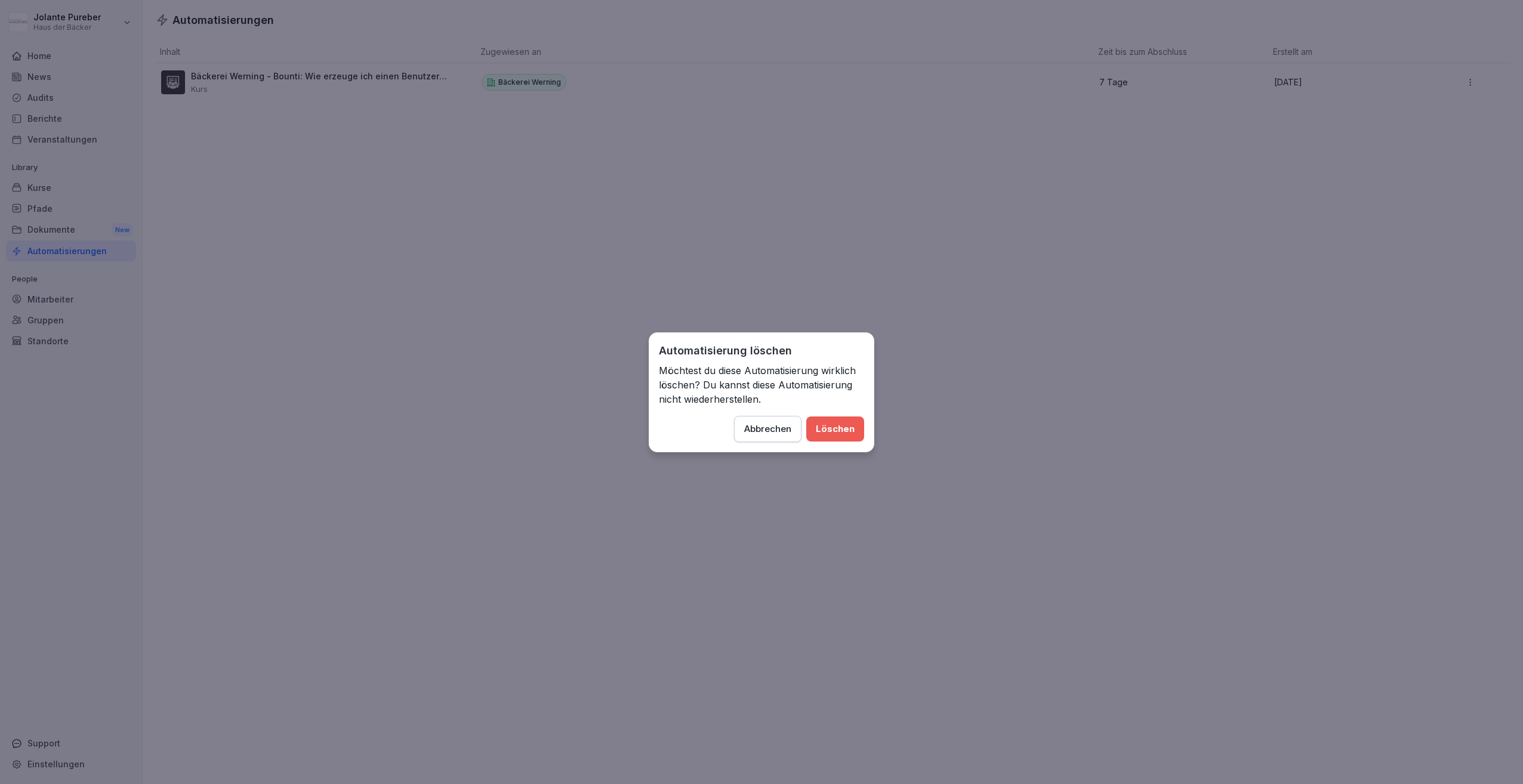
click at [848, 433] on div "Löschen" at bounding box center [835, 428] width 39 height 13
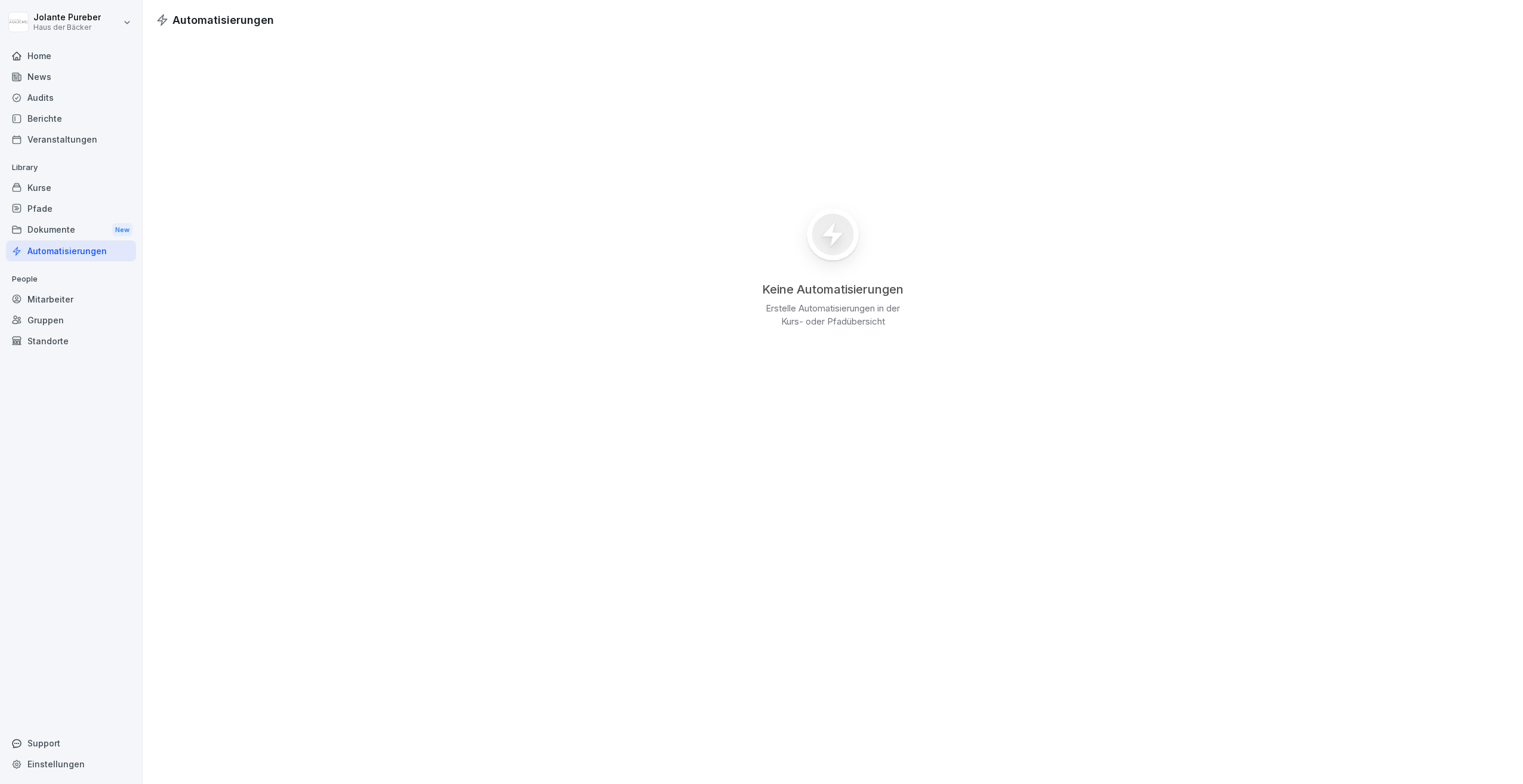
click at [30, 189] on div "Kurse" at bounding box center [70, 187] width 130 height 21
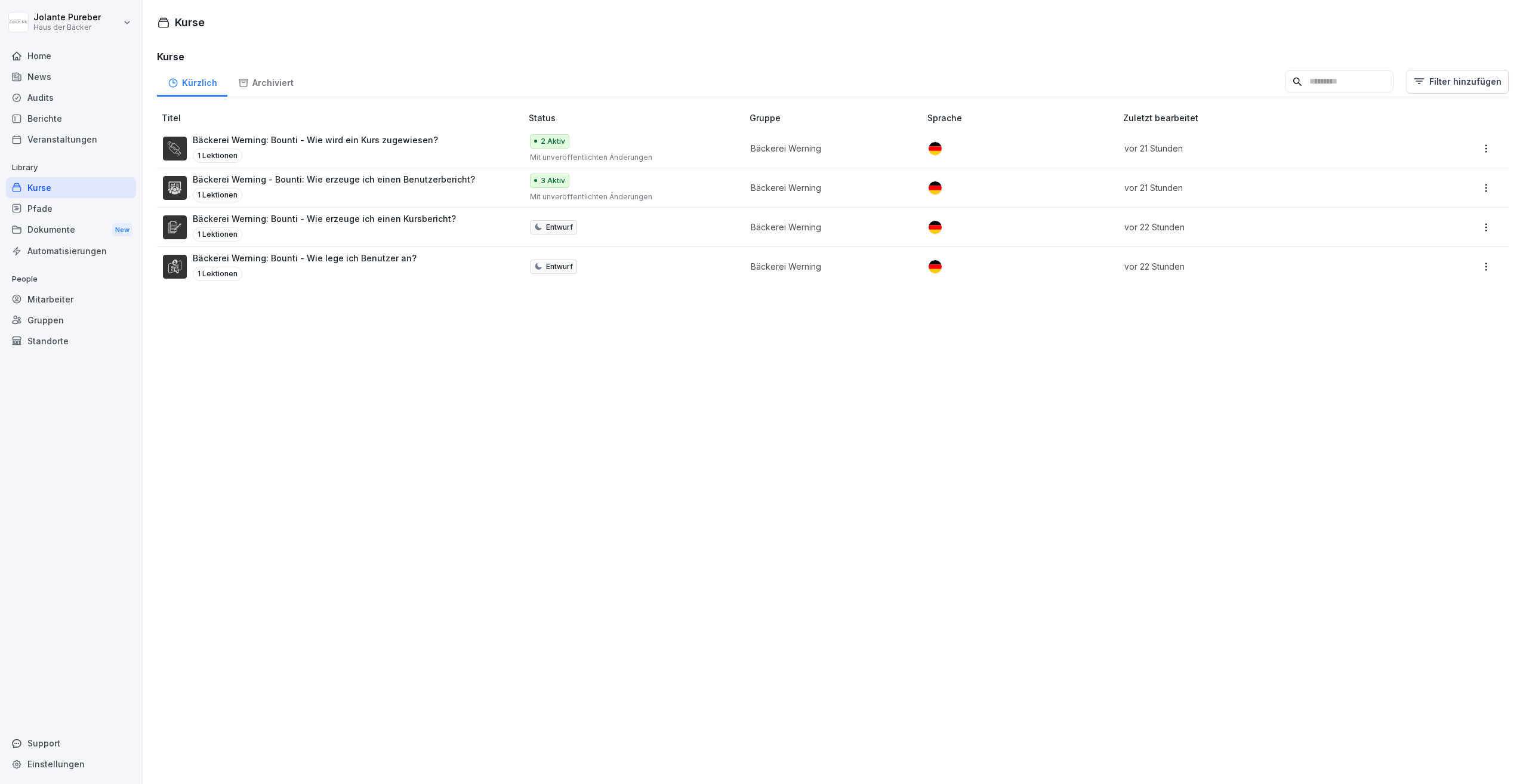
click at [37, 82] on div "News" at bounding box center [70, 76] width 130 height 21
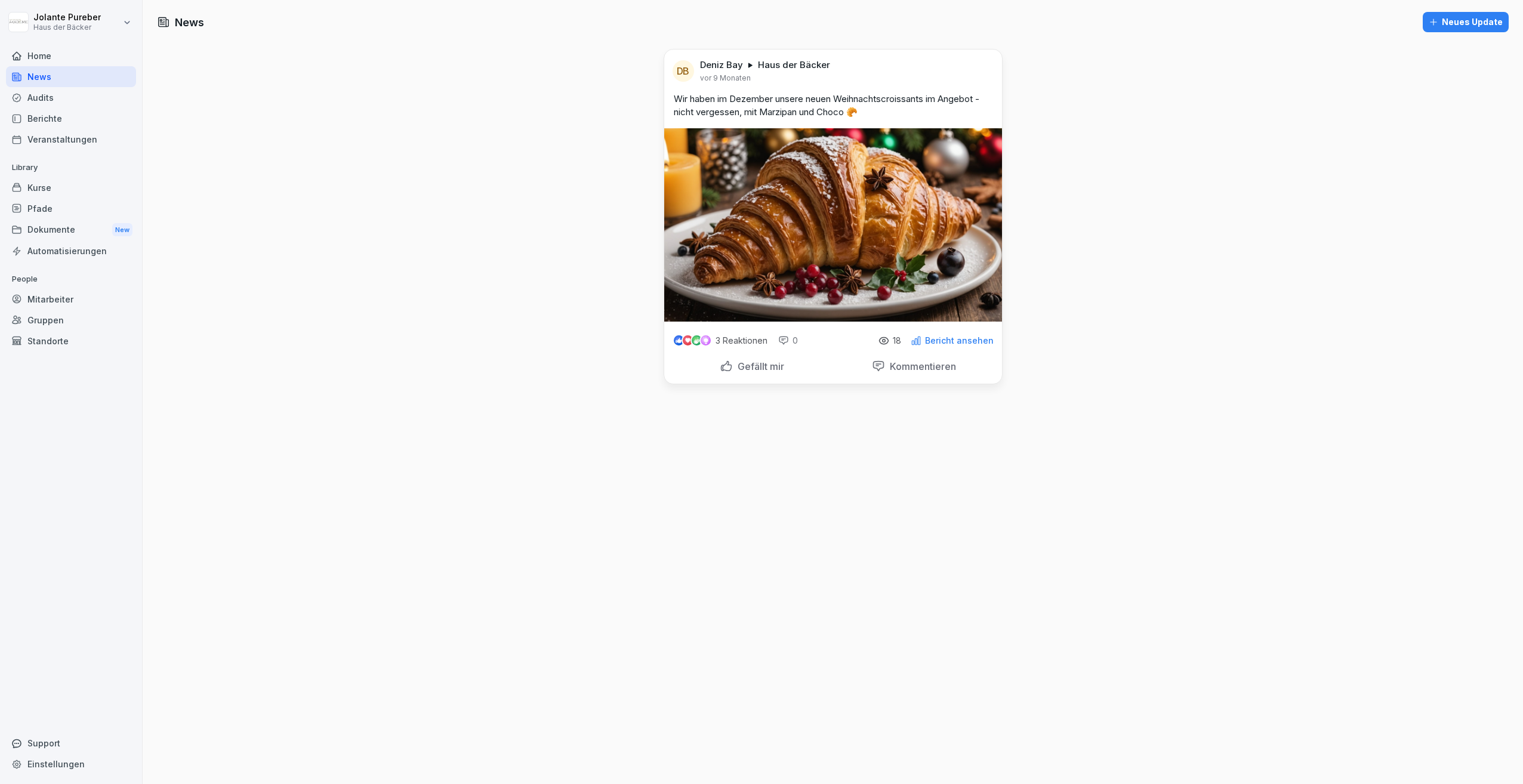
click at [1446, 22] on div "Neues Update" at bounding box center [1466, 22] width 74 height 13
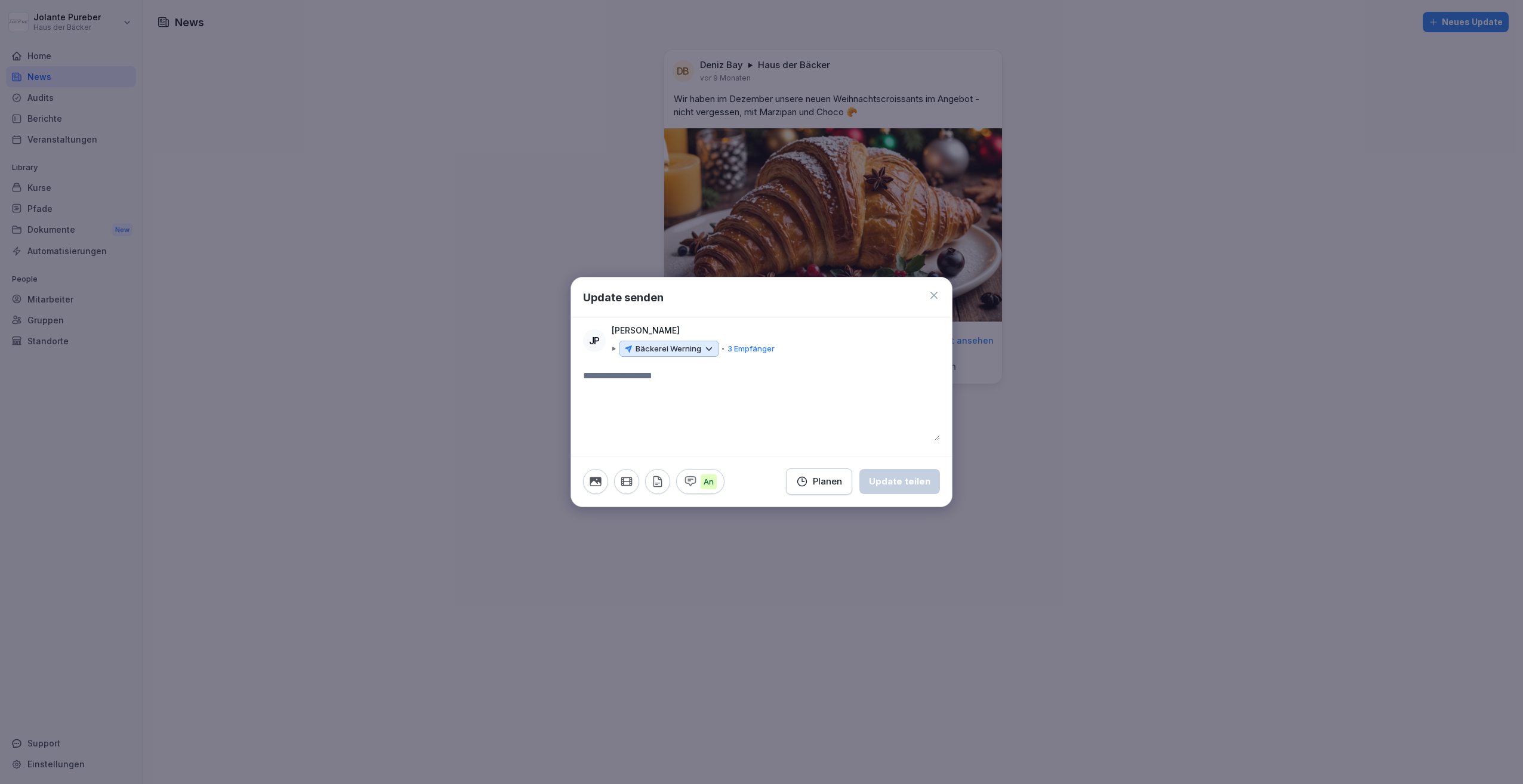
click at [824, 482] on div "Planen" at bounding box center [819, 481] width 46 height 13
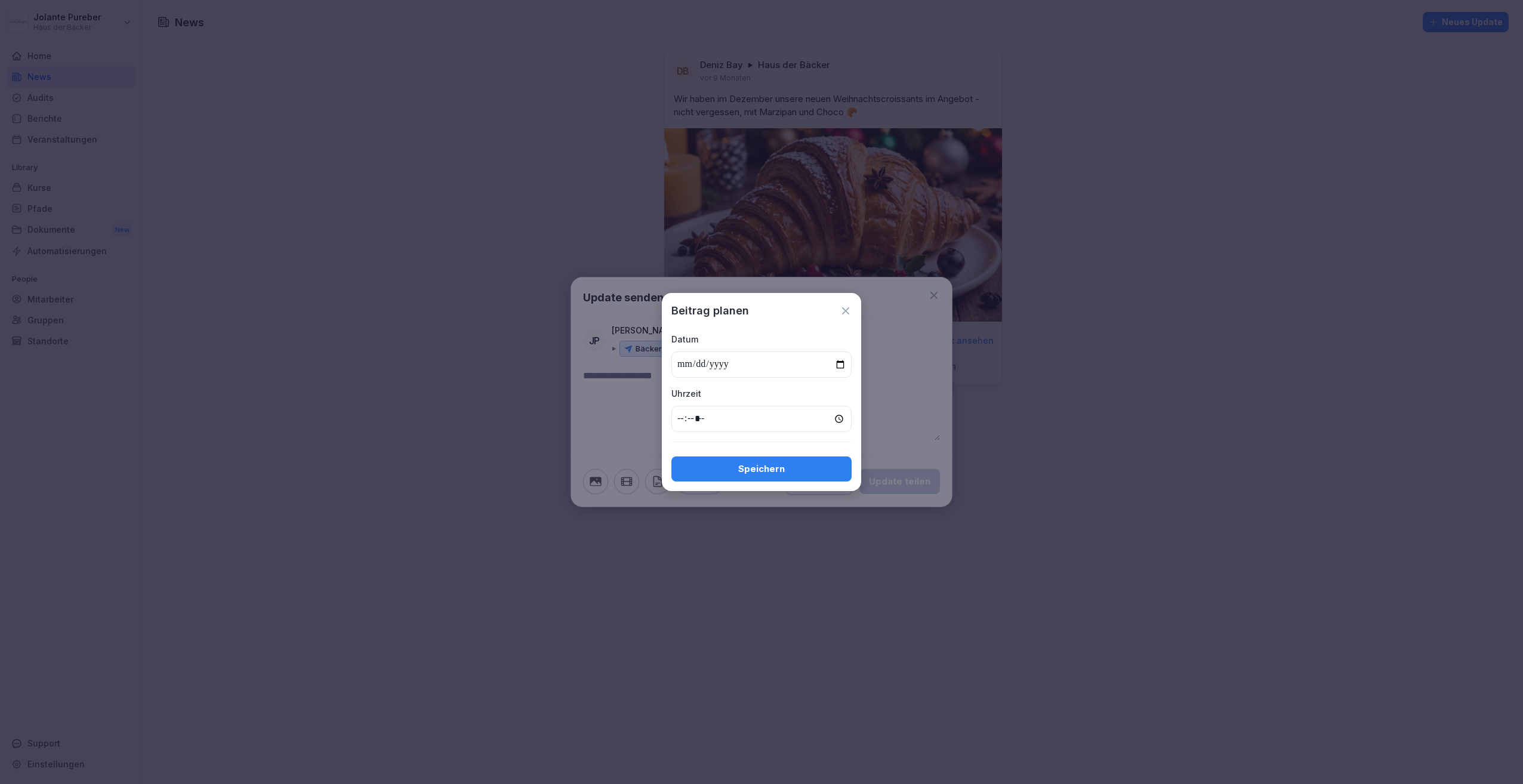
click at [847, 310] on icon at bounding box center [845, 310] width 7 height 7
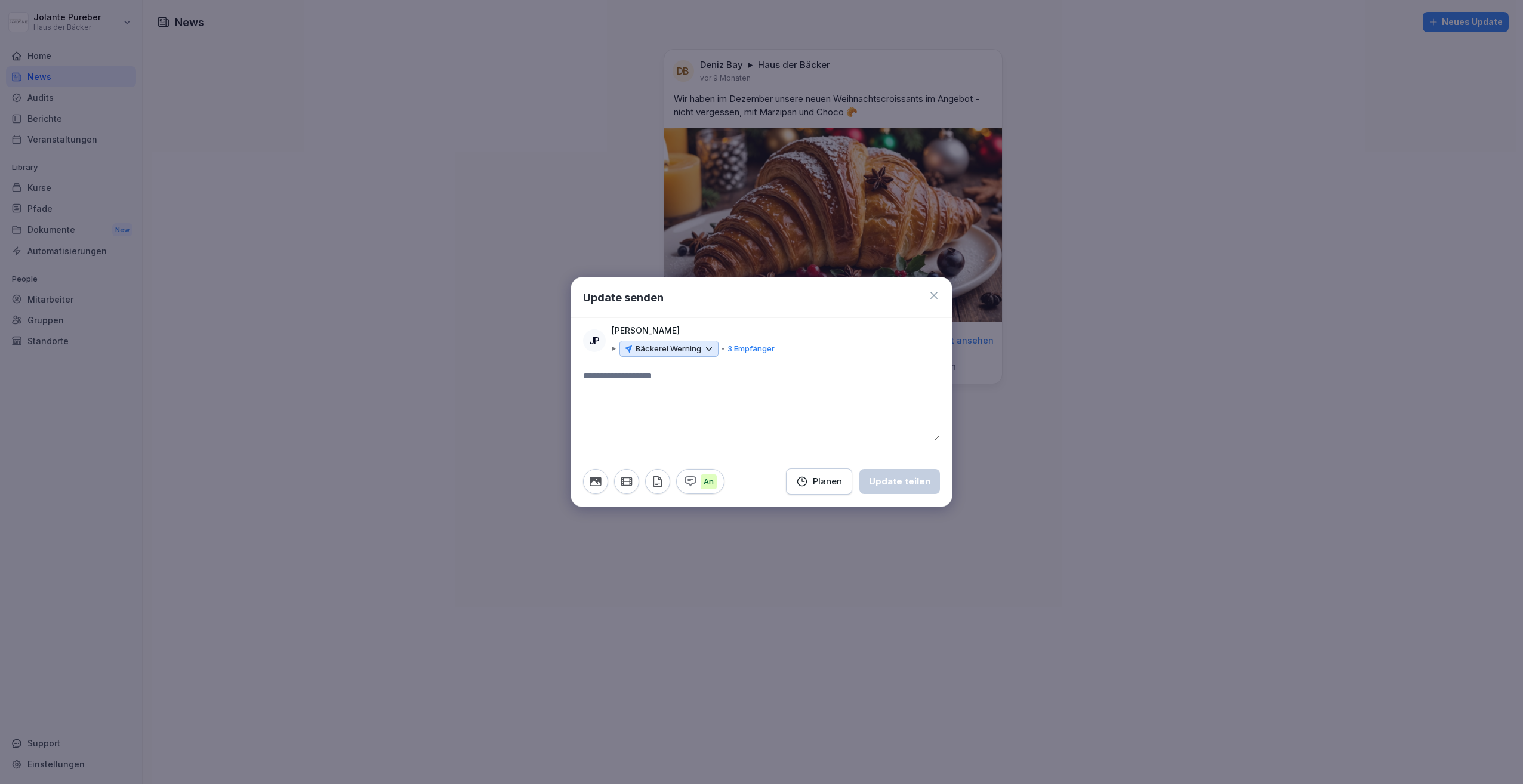
click at [608, 347] on div "JP Jolante Pureber Bäckerei Werning 3 Empfänger" at bounding box center [761, 340] width 357 height 33
click at [613, 347] on div "Bäckerei Werning 3 Empfänger" at bounding box center [694, 348] width 163 height 17
click at [717, 351] on div "Bäckerei Werning" at bounding box center [668, 348] width 99 height 17
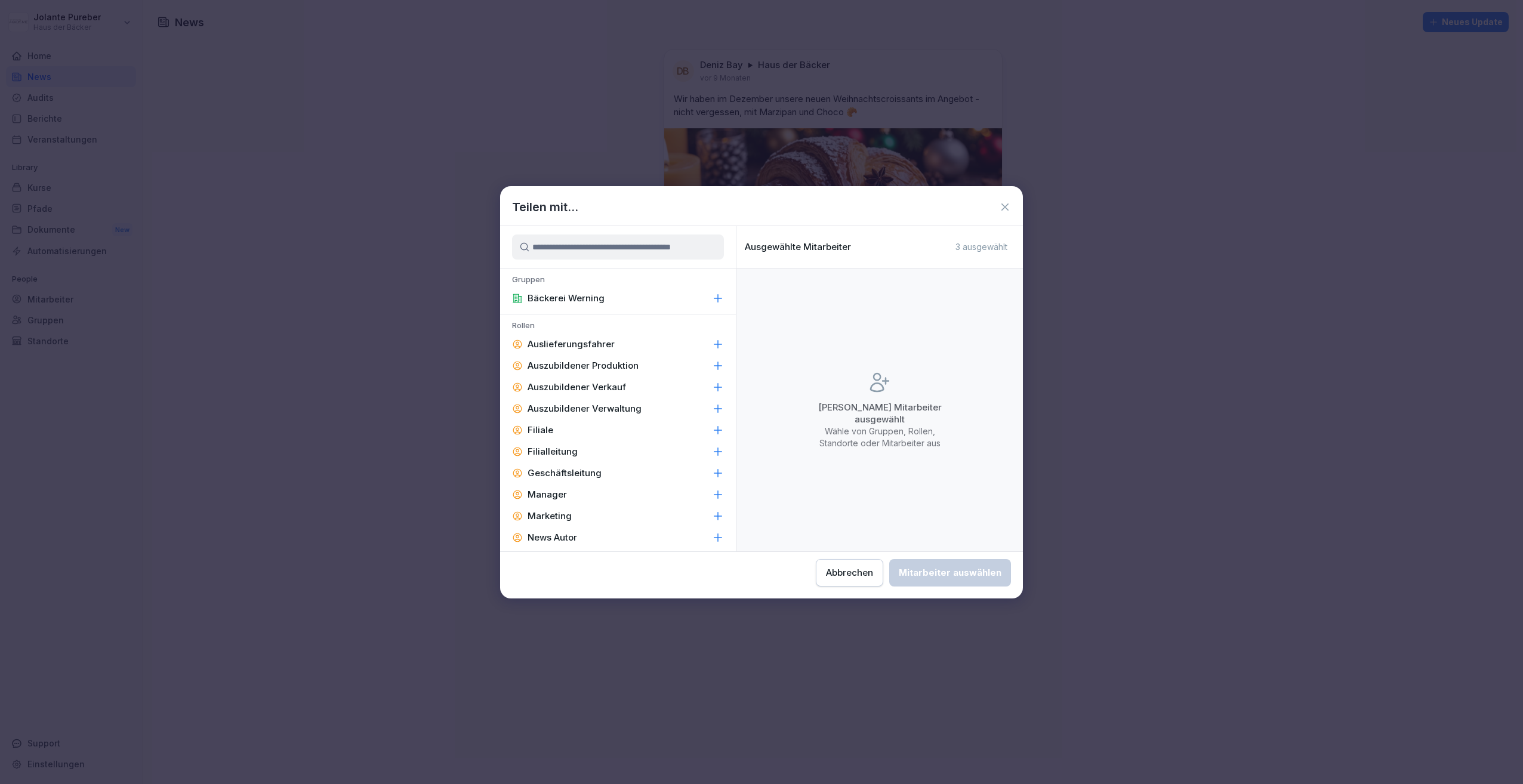
click at [550, 441] on div "Filialleitung" at bounding box center [617, 452] width 236 height 22
click at [901, 311] on div "Alle Mitarbeitenden in einem dieser Gruppen/Standorte Bäckerei Werning Inklusiv…" at bounding box center [879, 314] width 263 height 73
click at [760, 337] on button "button" at bounding box center [769, 336] width 23 height 13
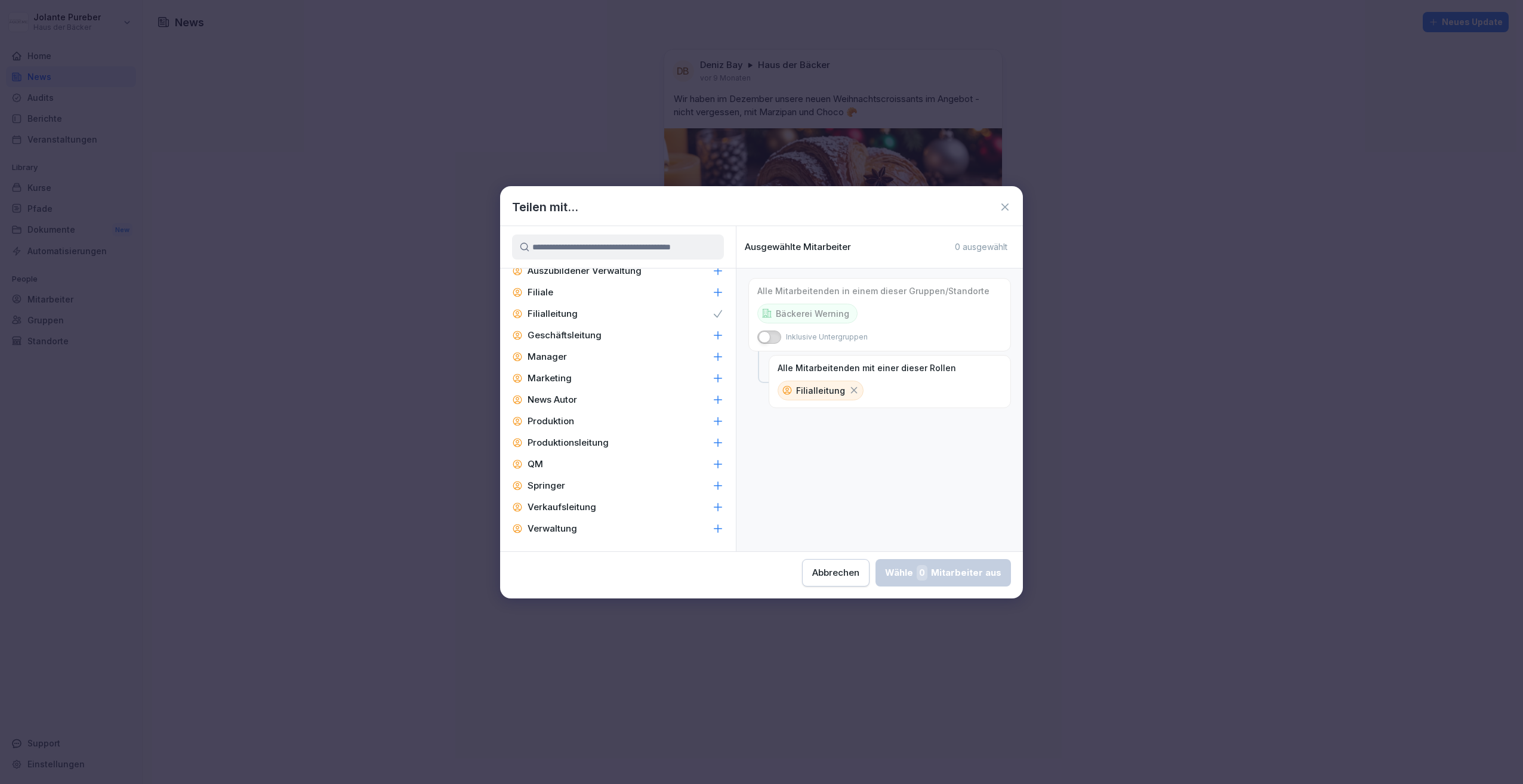
click at [557, 528] on p "Verwaltung" at bounding box center [552, 529] width 50 height 12
click at [844, 388] on div "Filialleitung" at bounding box center [821, 390] width 86 height 20
click at [851, 388] on icon at bounding box center [854, 390] width 7 height 7
click at [949, 567] on div "Wähle 2 Mitarbeiter aus" at bounding box center [944, 573] width 115 height 16
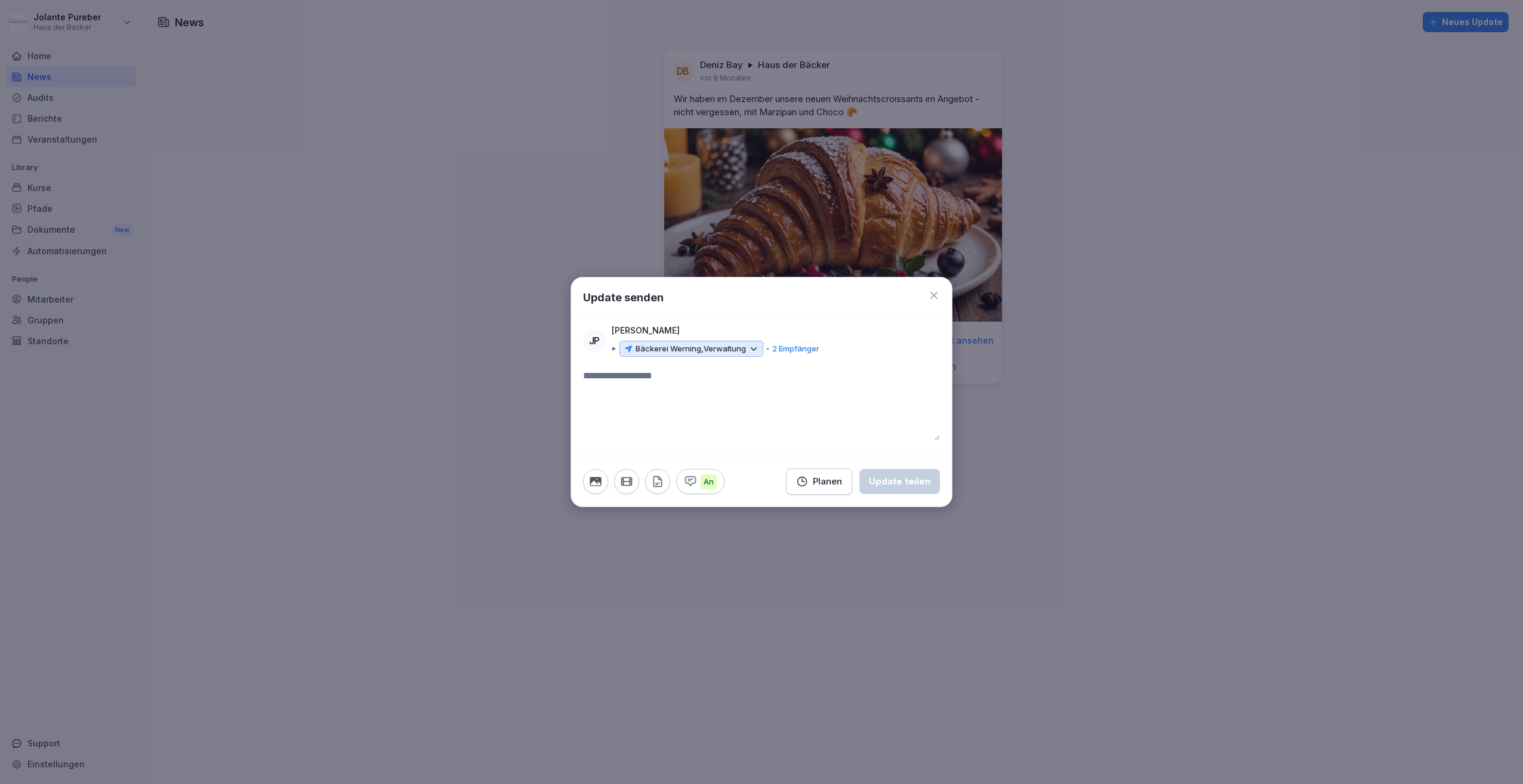
click at [608, 395] on textarea at bounding box center [761, 404] width 357 height 71
type textarea "****"
click at [732, 352] on p "Bäckerei Werning, Verwaltung" at bounding box center [691, 349] width 111 height 12
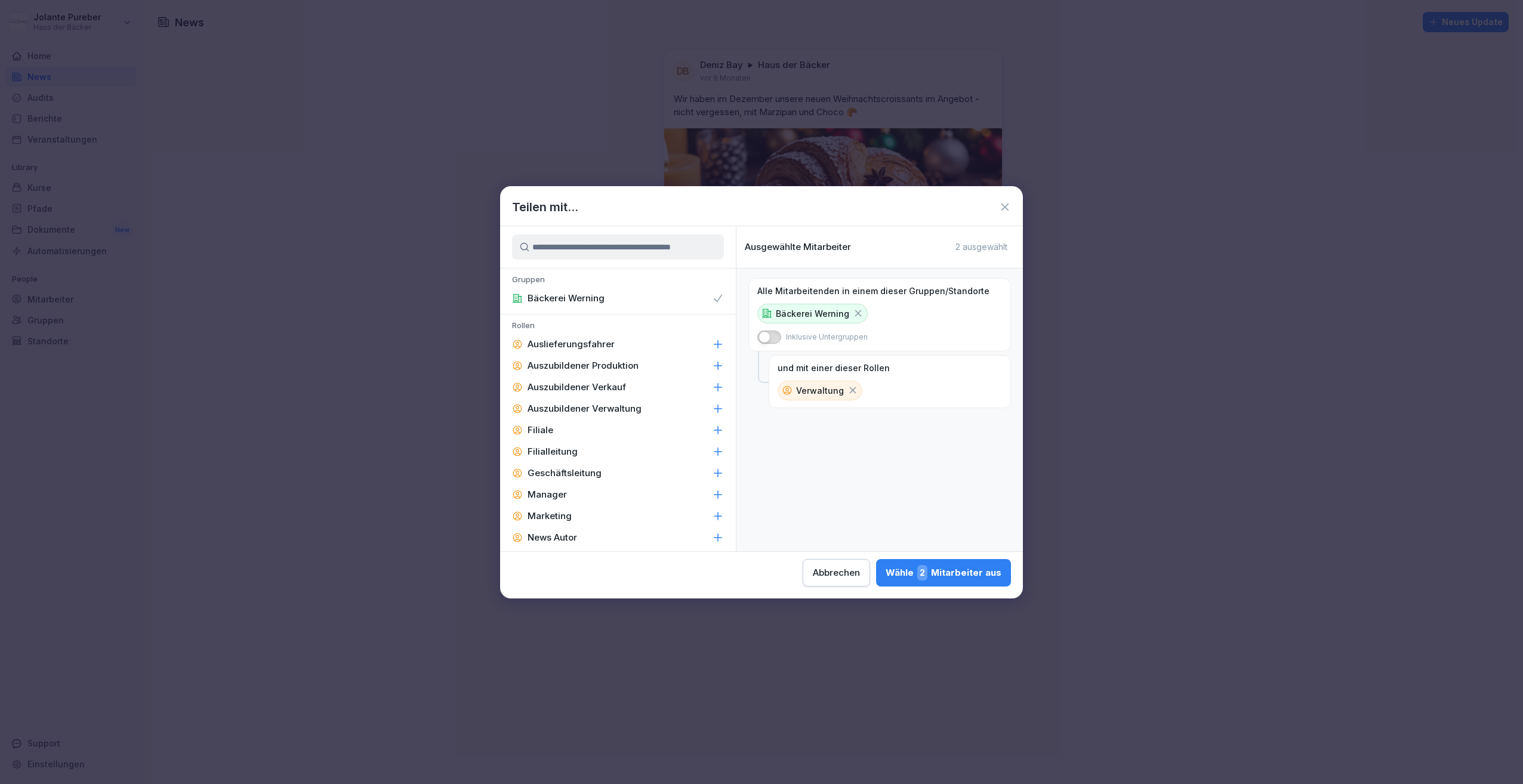
click at [712, 298] on icon at bounding box center [718, 298] width 12 height 12
click at [904, 570] on div "Wähle 2 Mitarbeiter aus" at bounding box center [944, 573] width 115 height 16
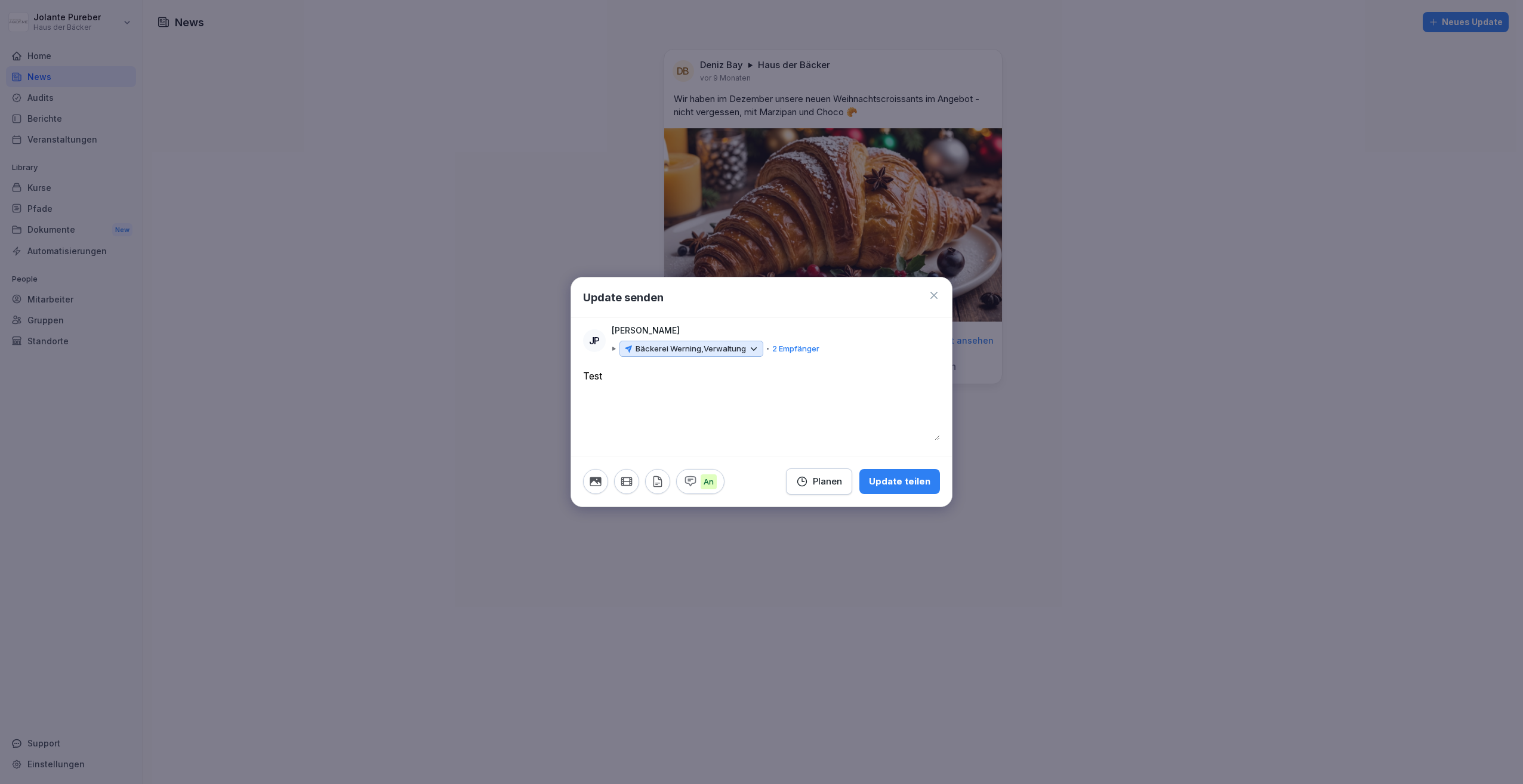
click at [753, 347] on icon at bounding box center [753, 349] width 11 height 11
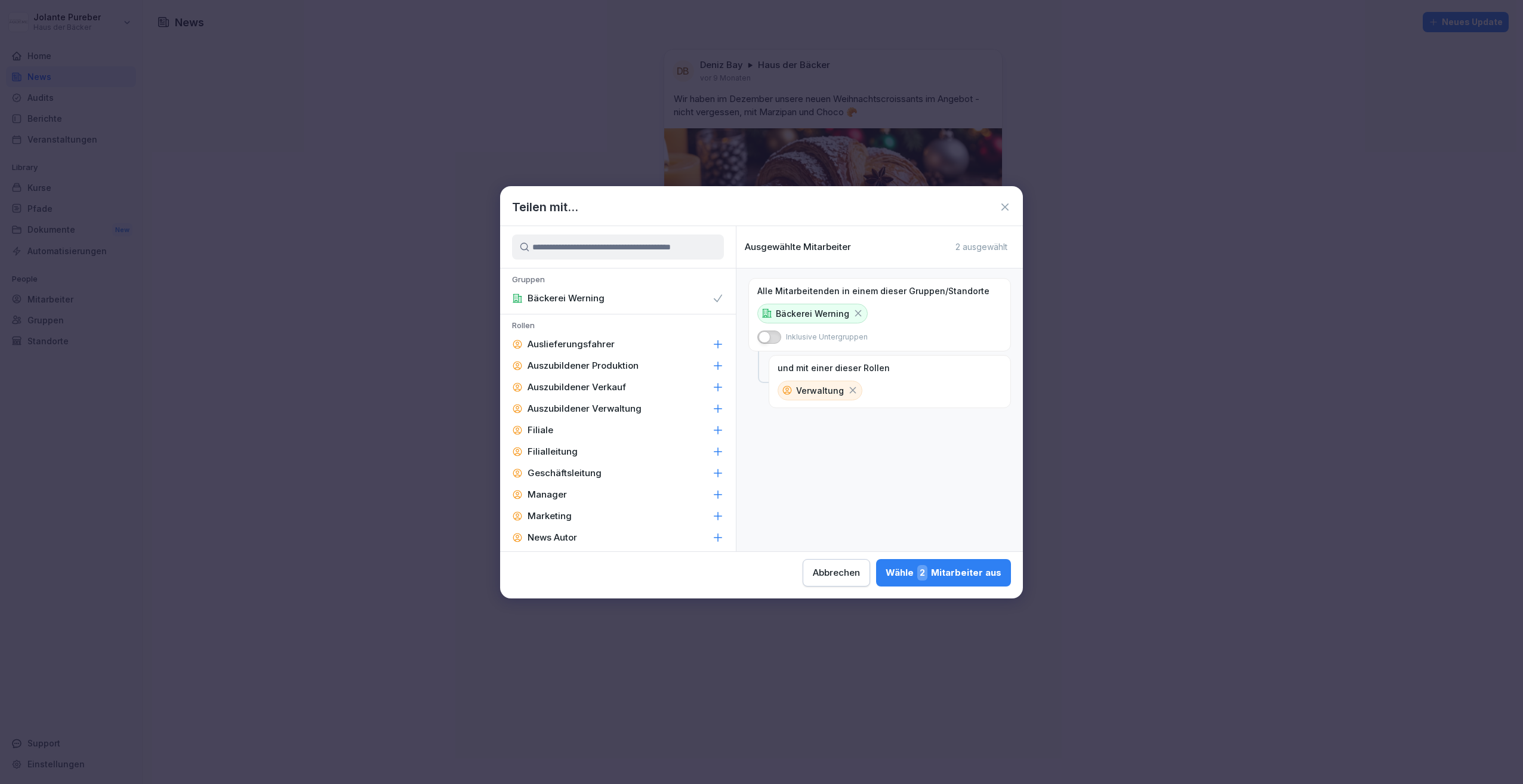
click at [857, 312] on icon at bounding box center [859, 313] width 7 height 7
click at [934, 570] on div "Wähle 2 Mitarbeiter aus" at bounding box center [944, 573] width 115 height 16
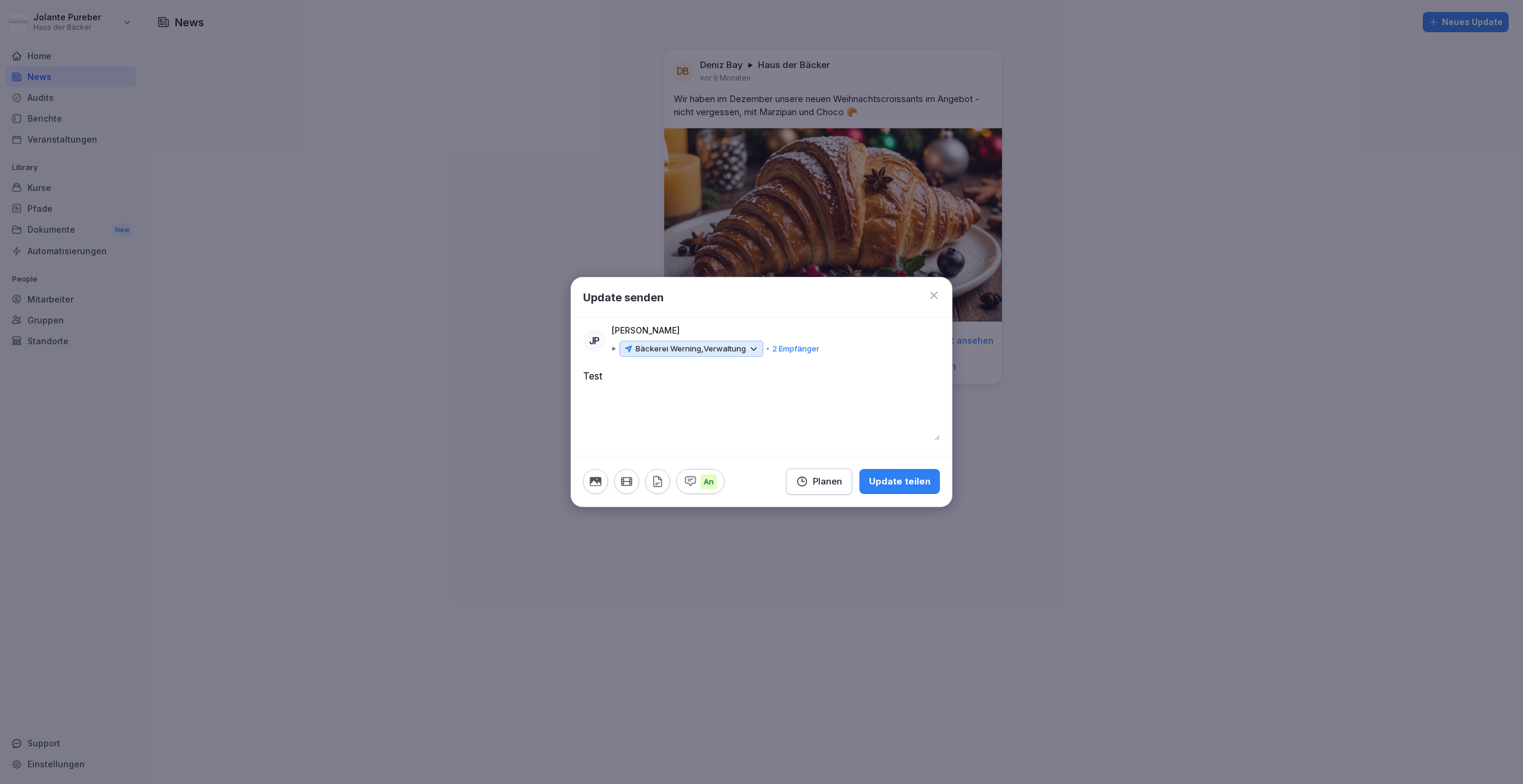
click at [756, 350] on icon at bounding box center [753, 348] width 5 height 2
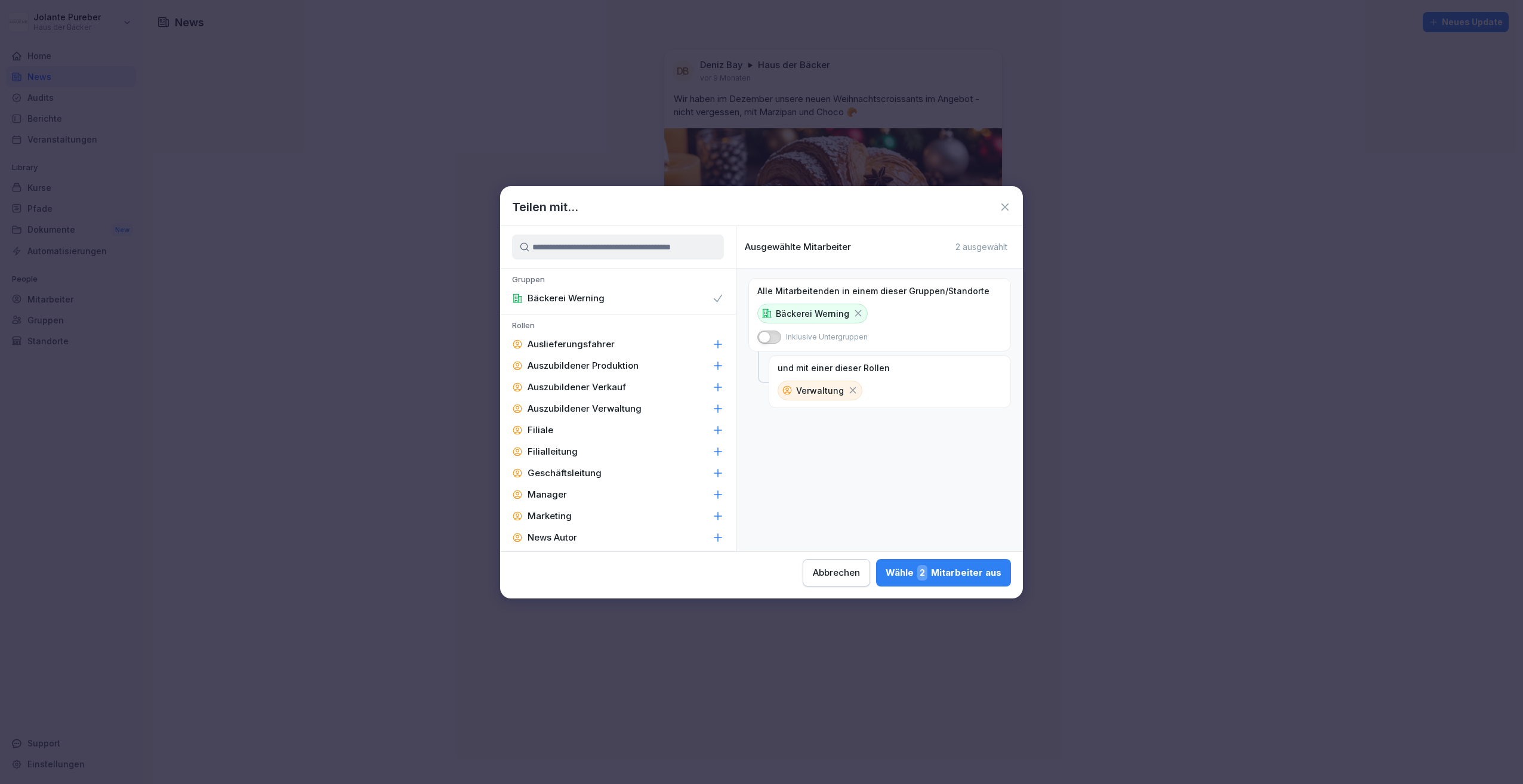
click at [914, 571] on div "Wähle 2 Mitarbeiter aus" at bounding box center [944, 573] width 115 height 16
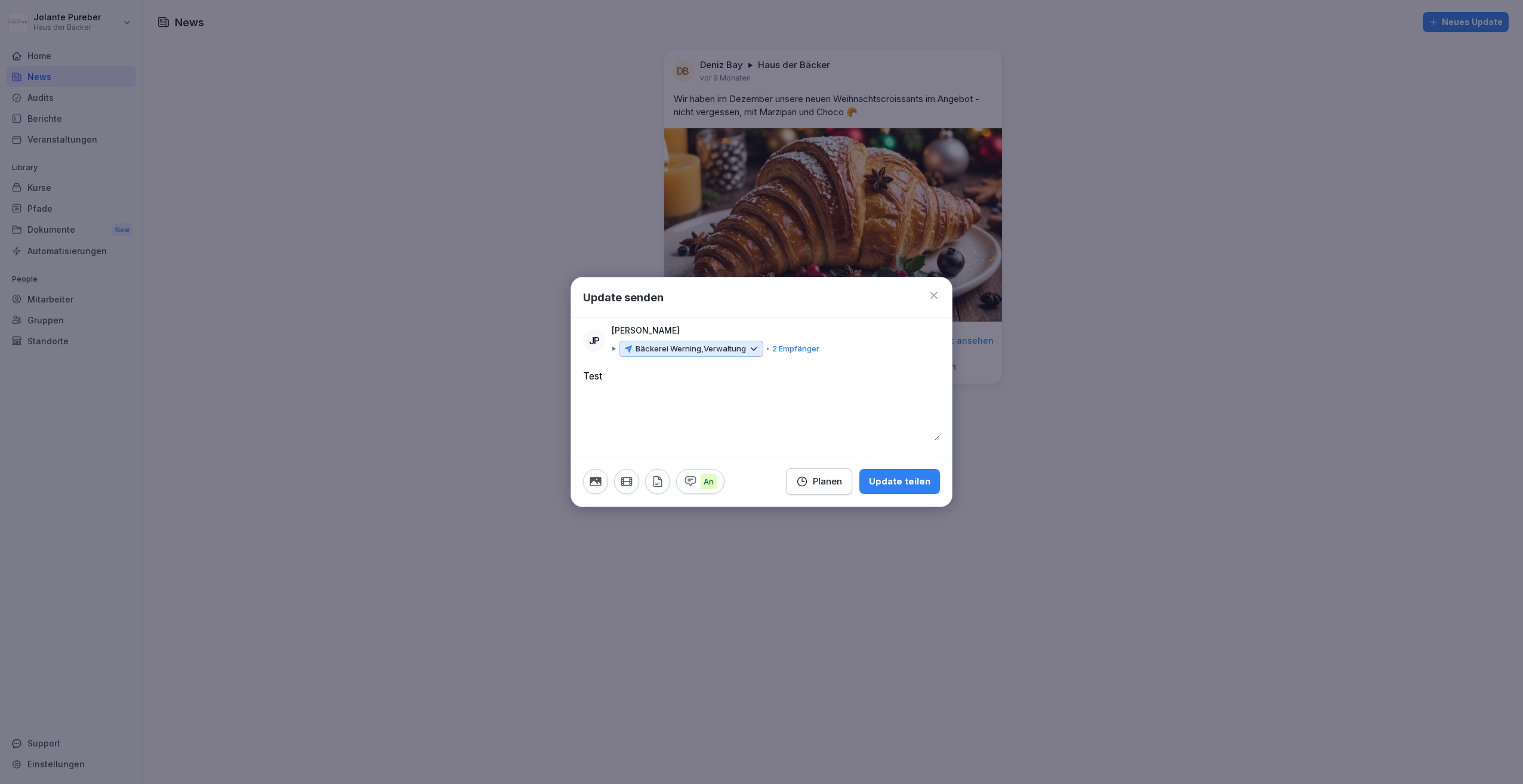
click at [902, 484] on div "Update teilen" at bounding box center [900, 481] width 62 height 13
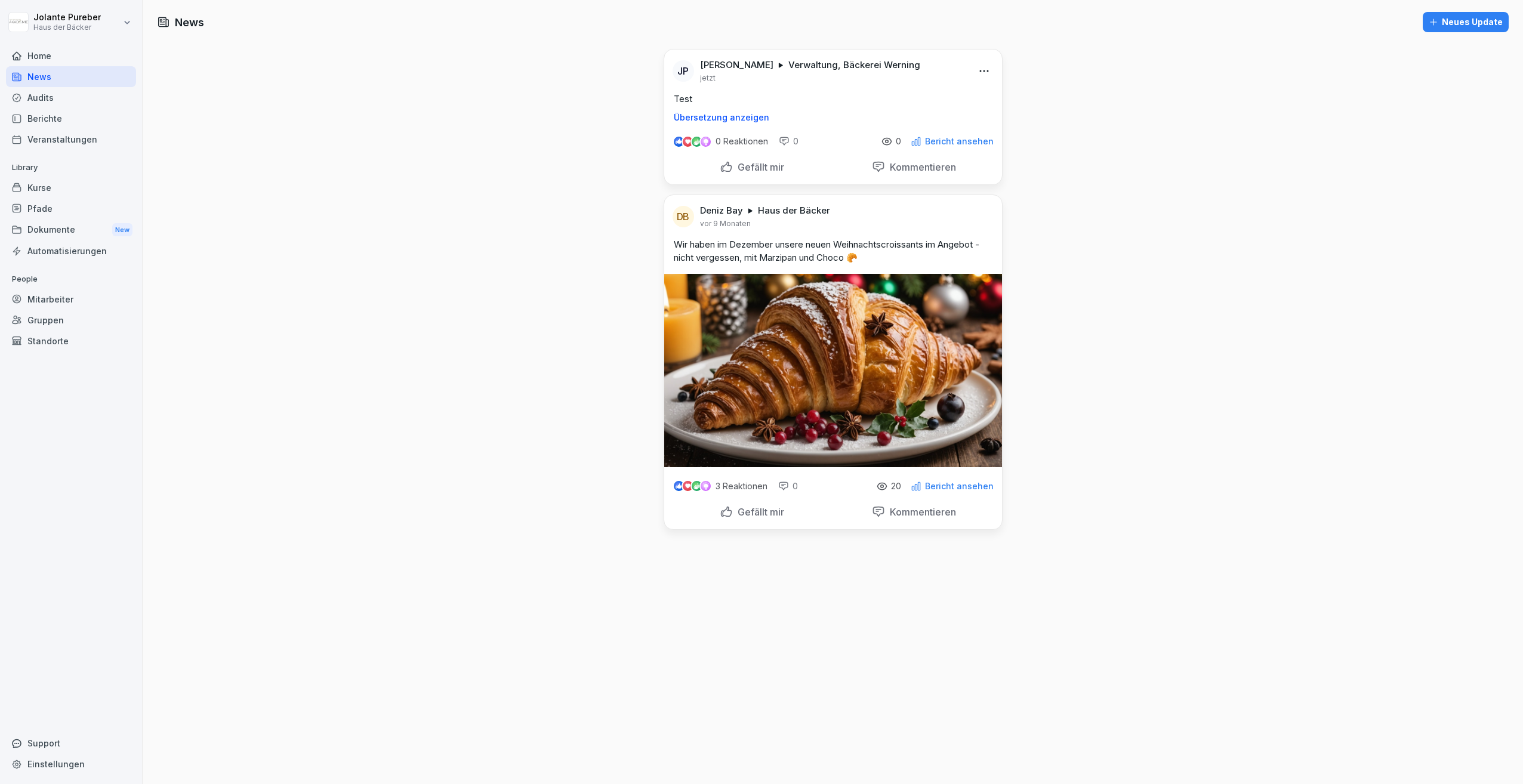
click at [952, 141] on p "Bericht ansehen" at bounding box center [960, 142] width 68 height 10
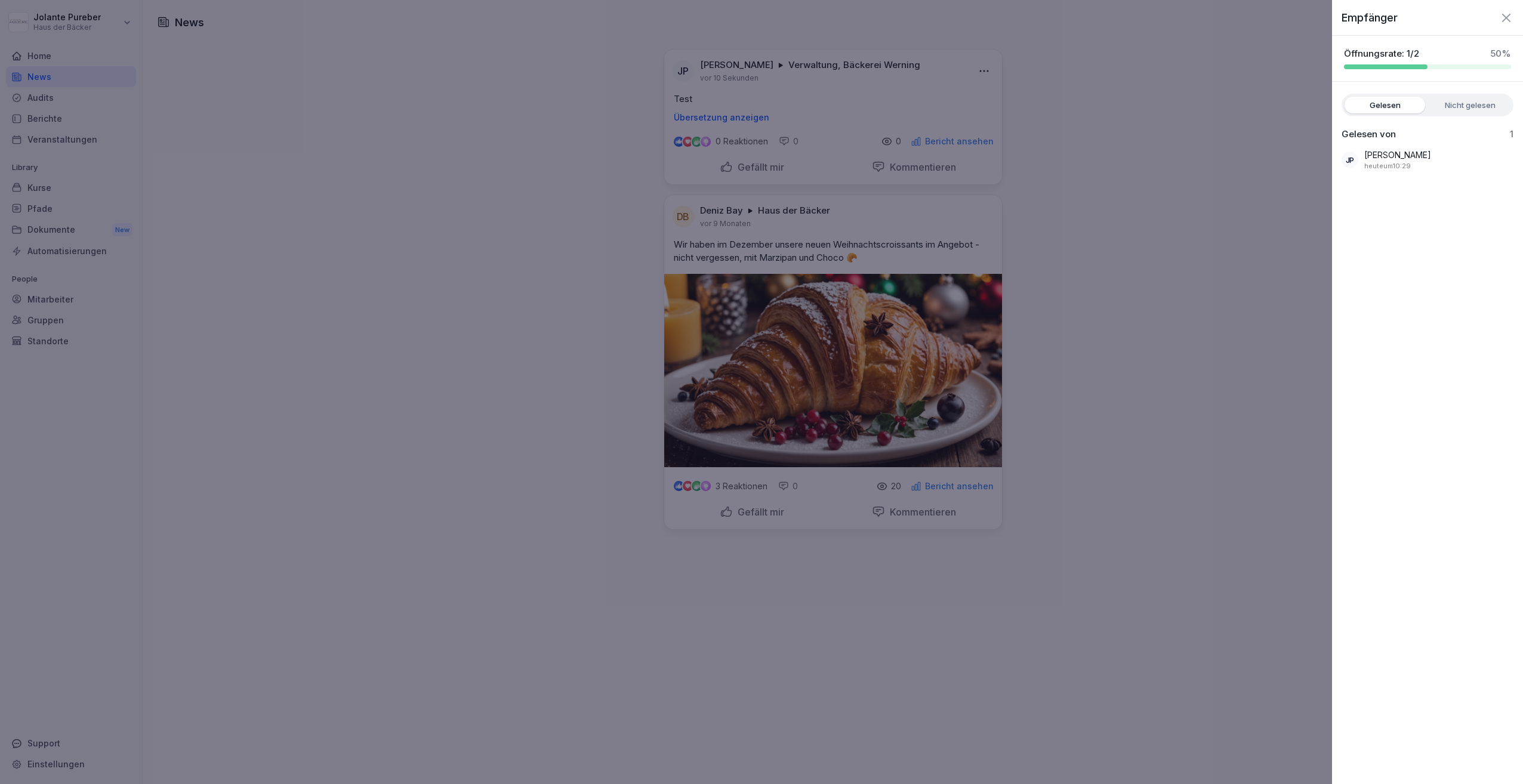
click at [1446, 101] on label "Nicht gelesen" at bounding box center [1470, 105] width 80 height 17
click at [1381, 105] on label "Gelesen" at bounding box center [1385, 105] width 80 height 17
click at [1511, 18] on icon "button" at bounding box center [1506, 18] width 15 height 15
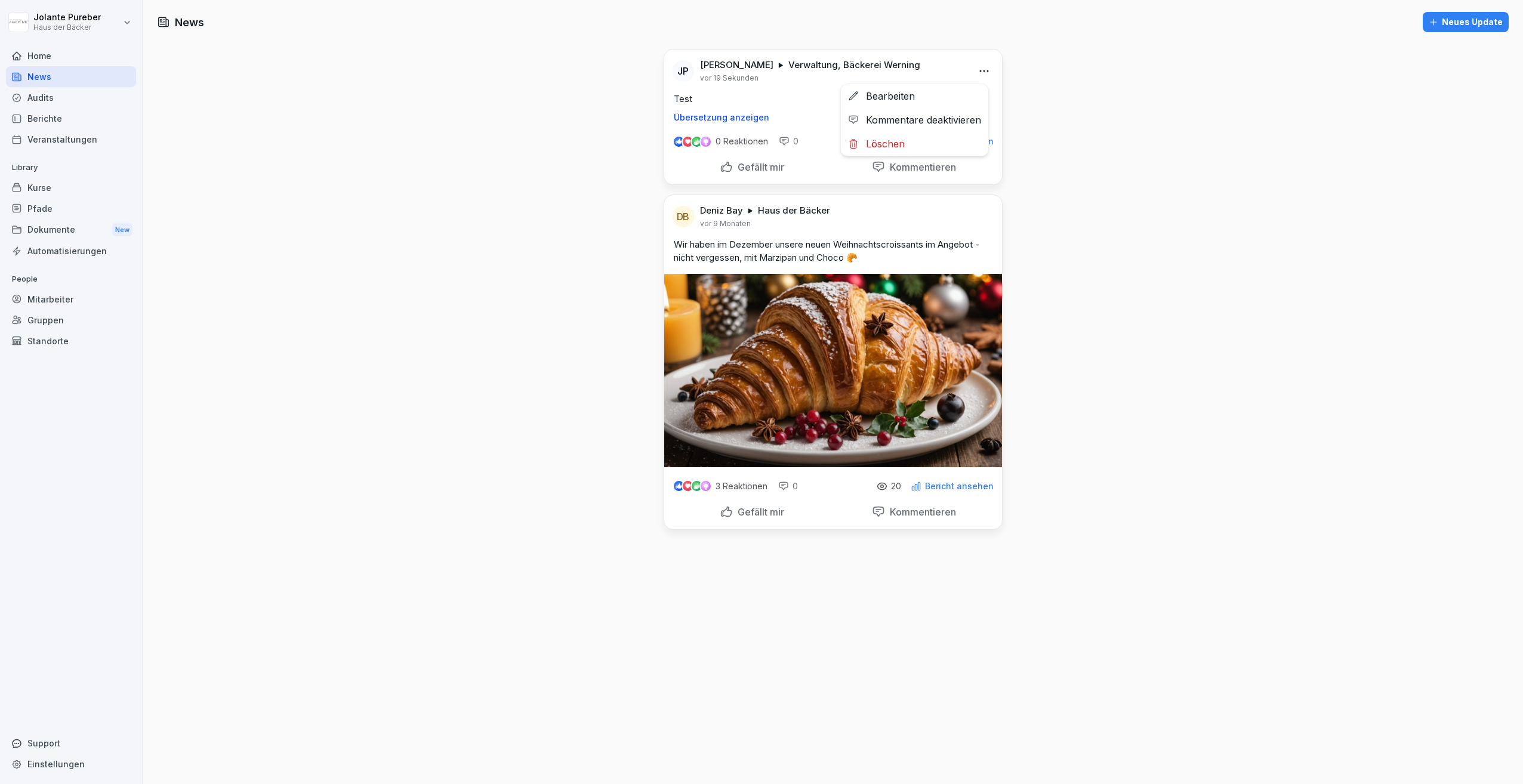
click at [976, 68] on html "Jolante Pureber Haus der Bäcker Home News Audits Berichte Veranstaltungen Libra…" at bounding box center [761, 392] width 1523 height 784
click at [913, 120] on div "Kommentare deaktivieren" at bounding box center [915, 119] width 148 height 23
click at [981, 68] on html "Jolante Pureber Haus der Bäcker Home News Audits Berichte Veranstaltungen Libra…" at bounding box center [761, 392] width 1523 height 784
click at [938, 117] on div "Kommentare aktivieren" at bounding box center [920, 119] width 137 height 23
click at [765, 171] on p "Gefällt mir" at bounding box center [758, 167] width 51 height 12
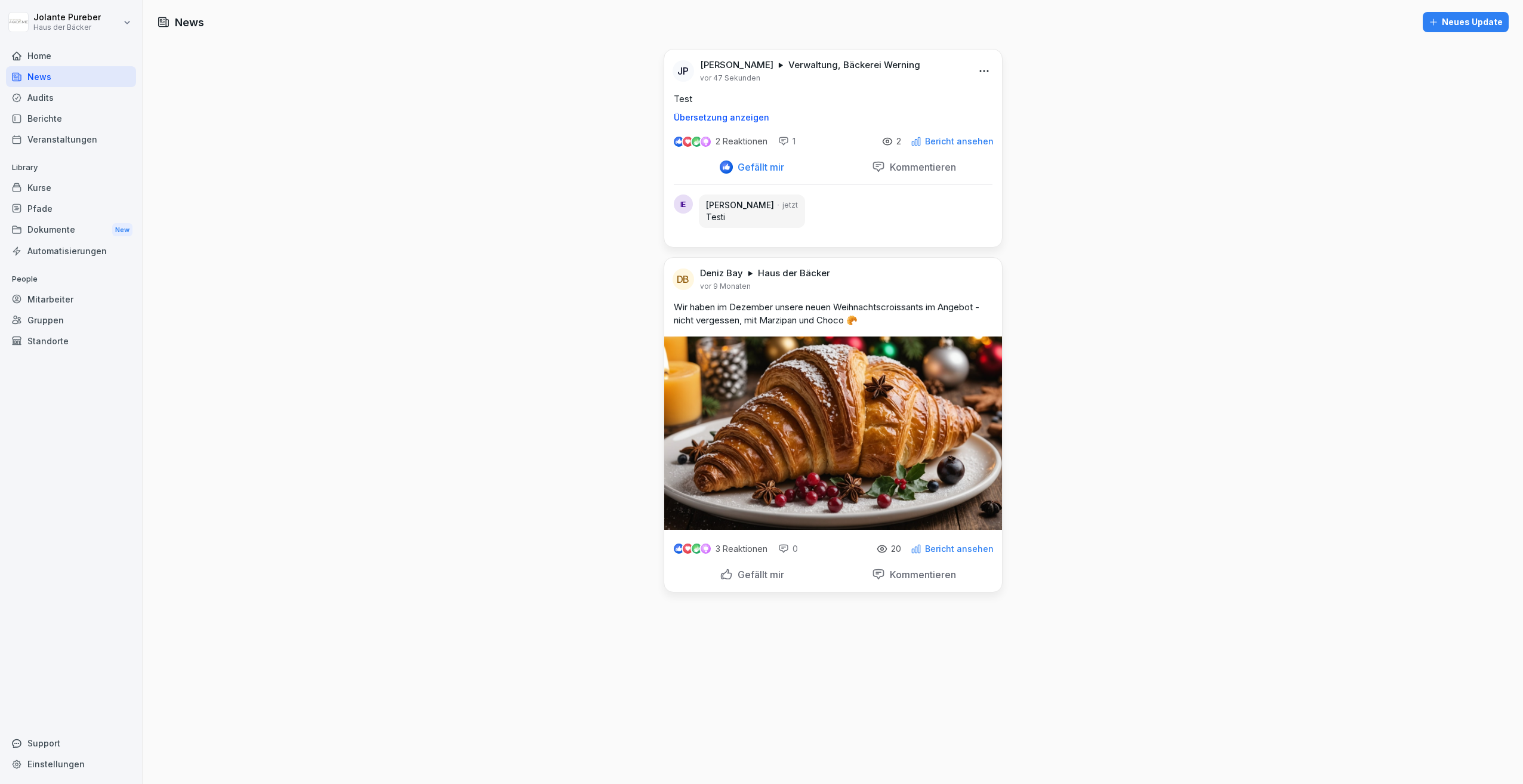
click at [684, 140] on img at bounding box center [688, 141] width 9 height 9
click at [691, 142] on div at bounding box center [696, 142] width 13 height 13
click at [694, 140] on img at bounding box center [696, 142] width 10 height 10
click at [740, 143] on p "2 Reaktionen" at bounding box center [741, 142] width 52 height 10
click at [62, 102] on div "Audits" at bounding box center [70, 97] width 130 height 21
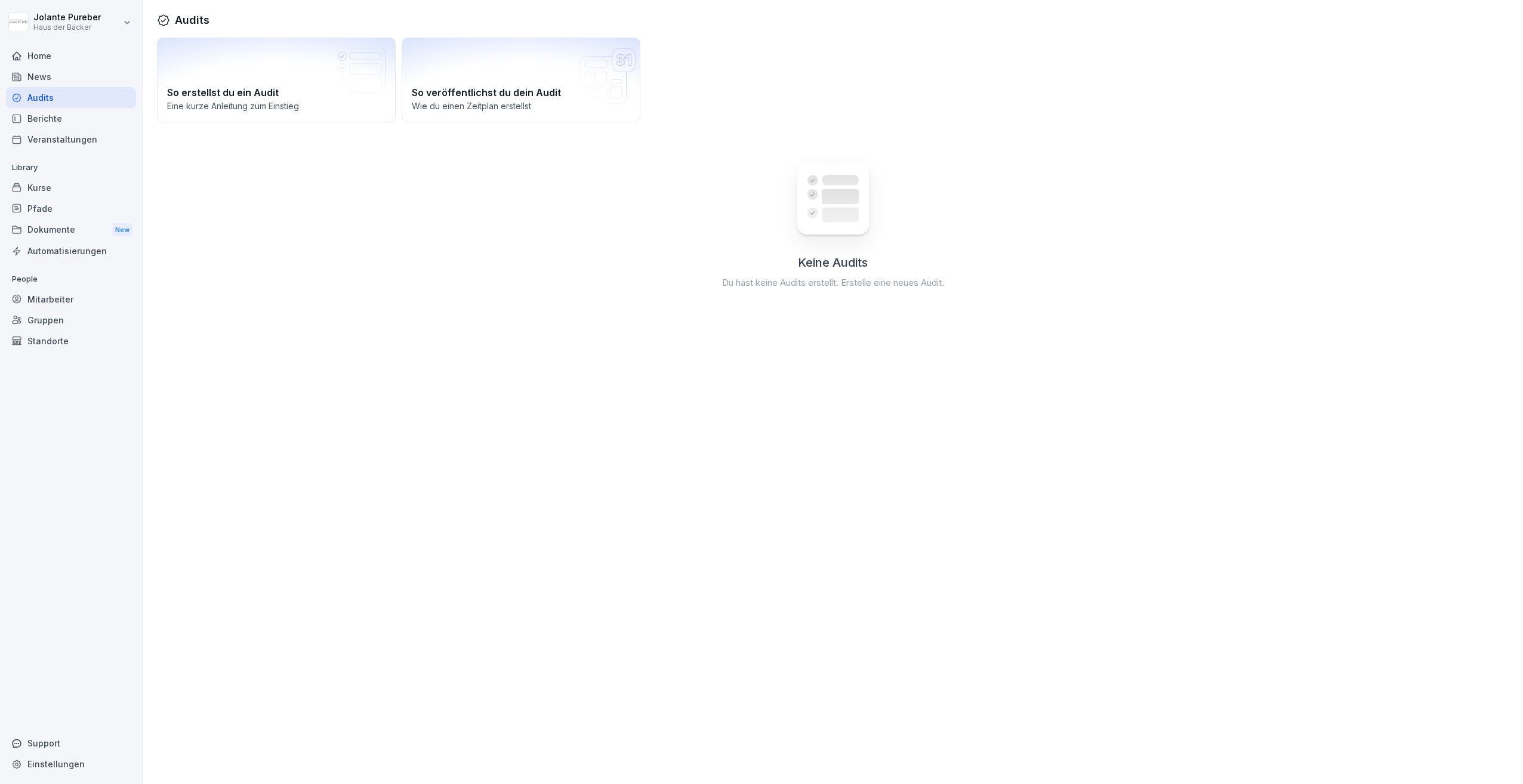
click at [59, 117] on div "Berichte" at bounding box center [70, 117] width 130 height 21
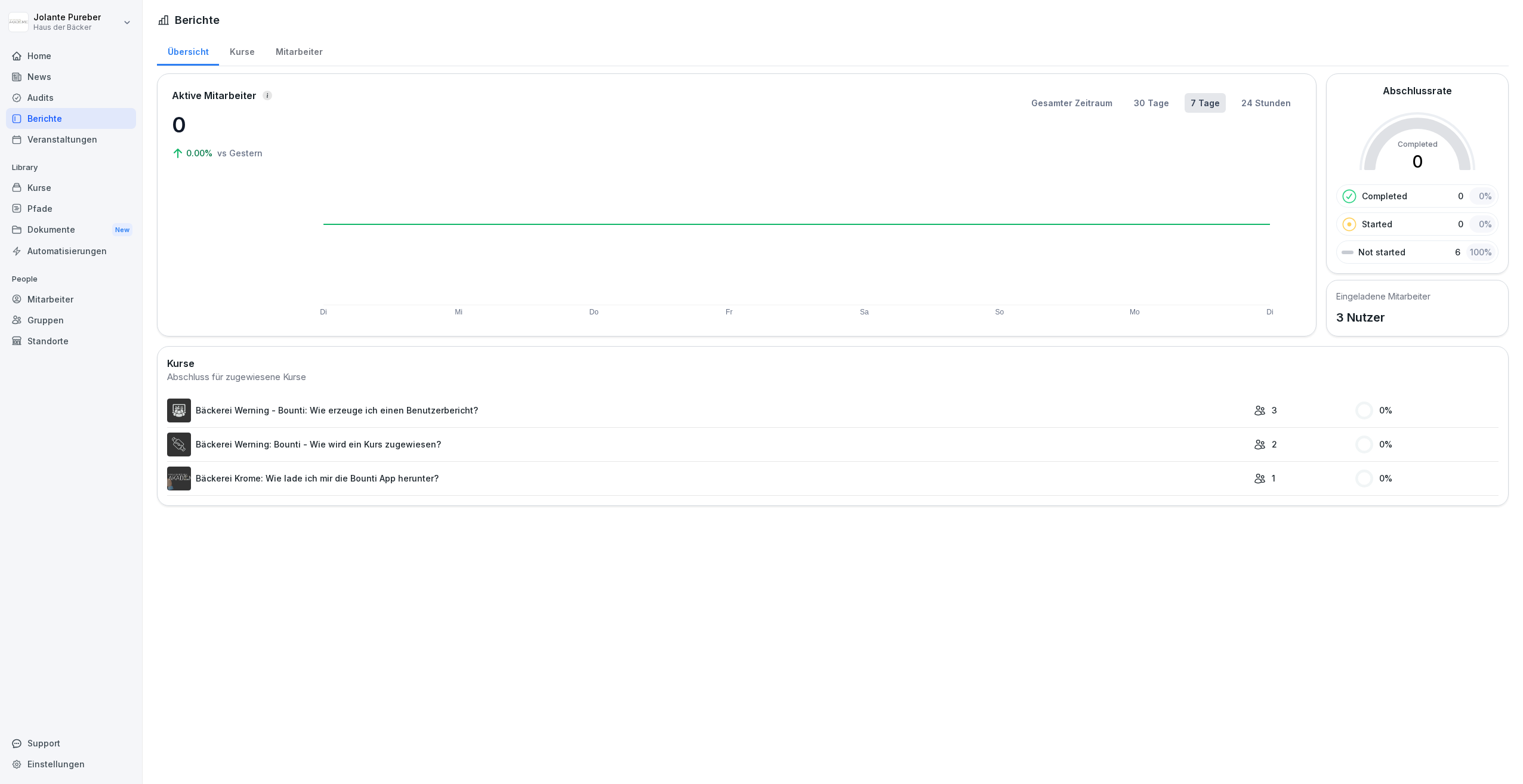
click at [282, 50] on div "Mitarbeiter" at bounding box center [299, 50] width 68 height 30
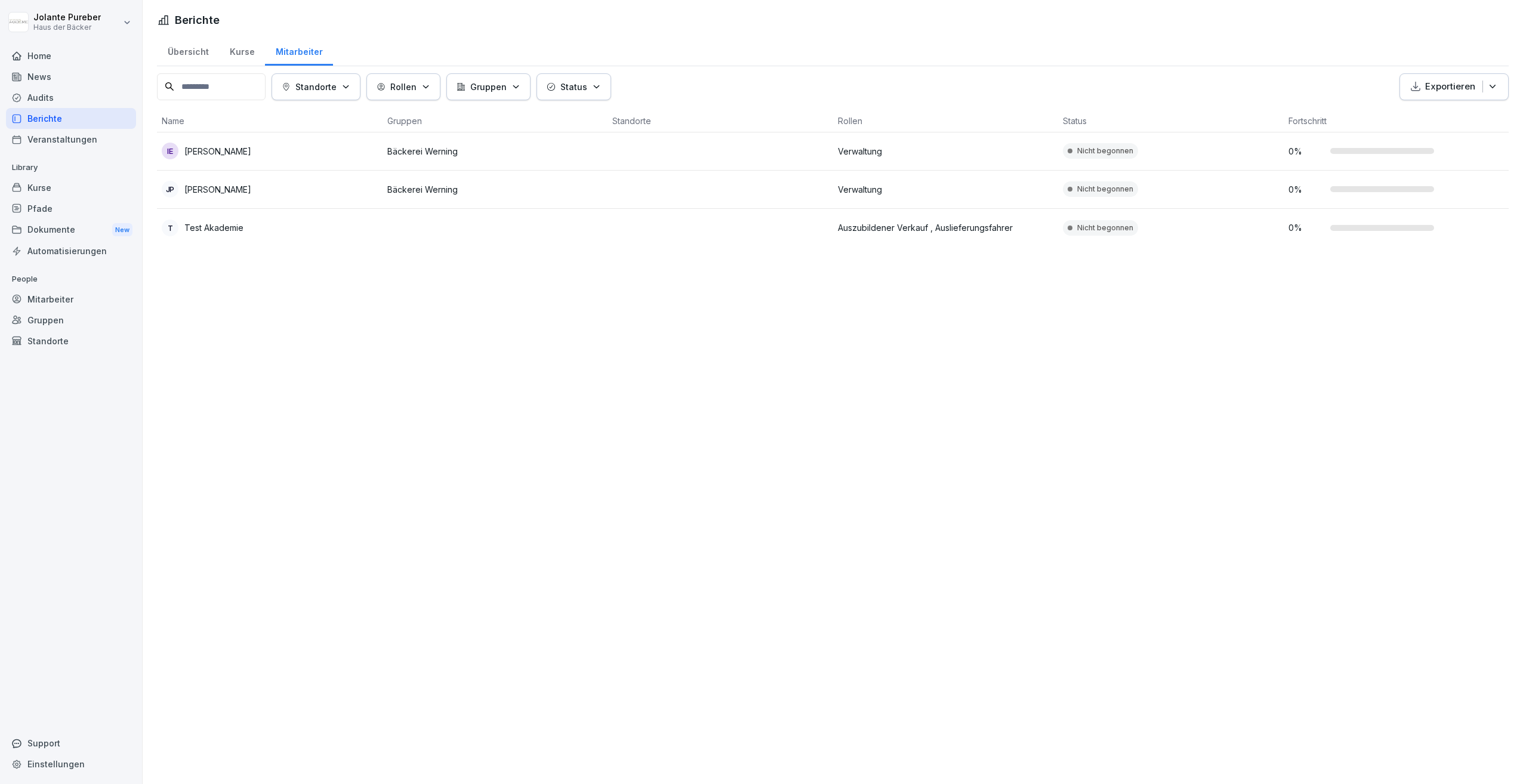
click at [230, 53] on div "Kurse" at bounding box center [242, 50] width 46 height 30
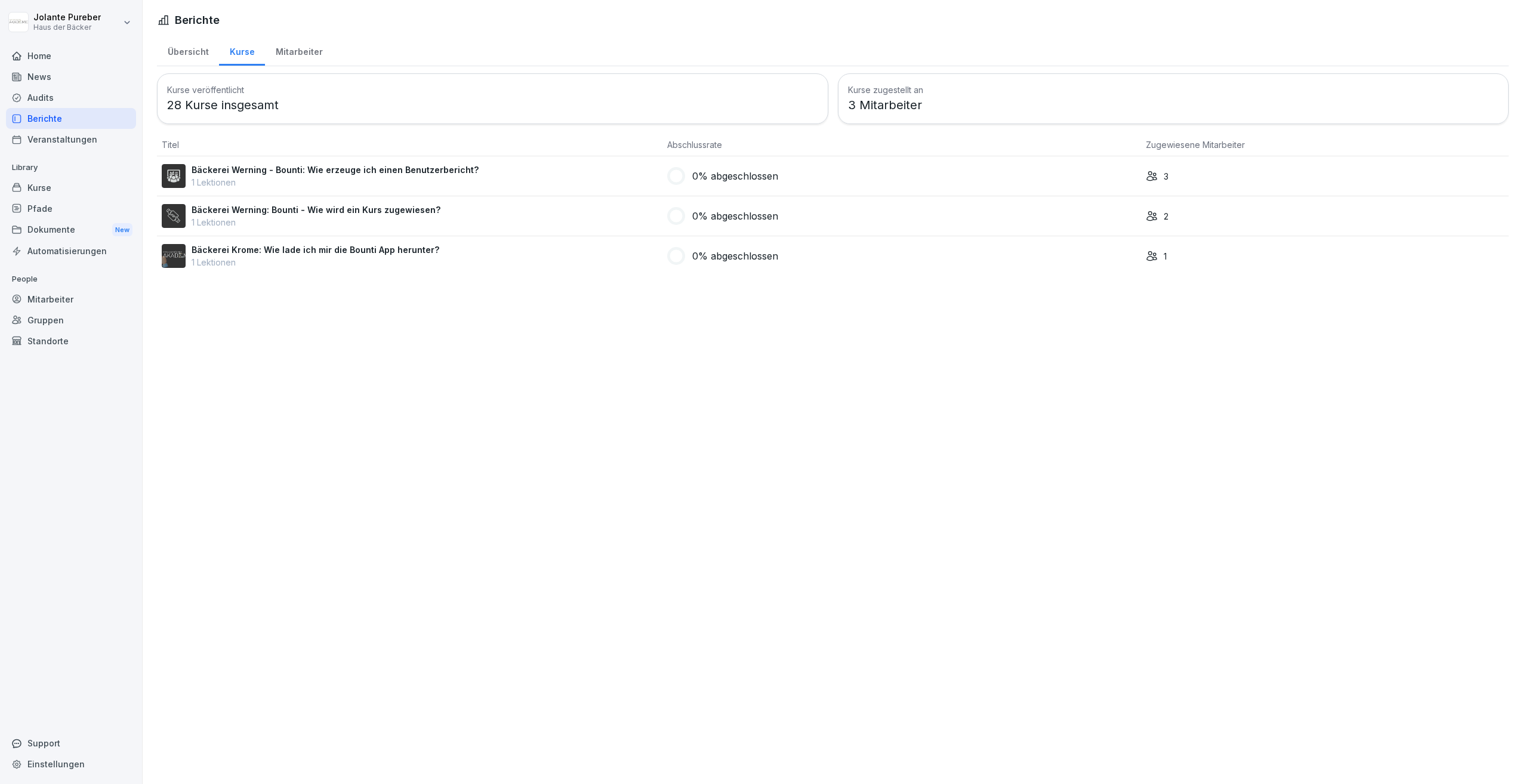
click at [252, 166] on p "Bäckerei Werning - Bounti: Wie erzeuge ich einen Benutzerbericht?" at bounding box center [336, 169] width 288 height 13
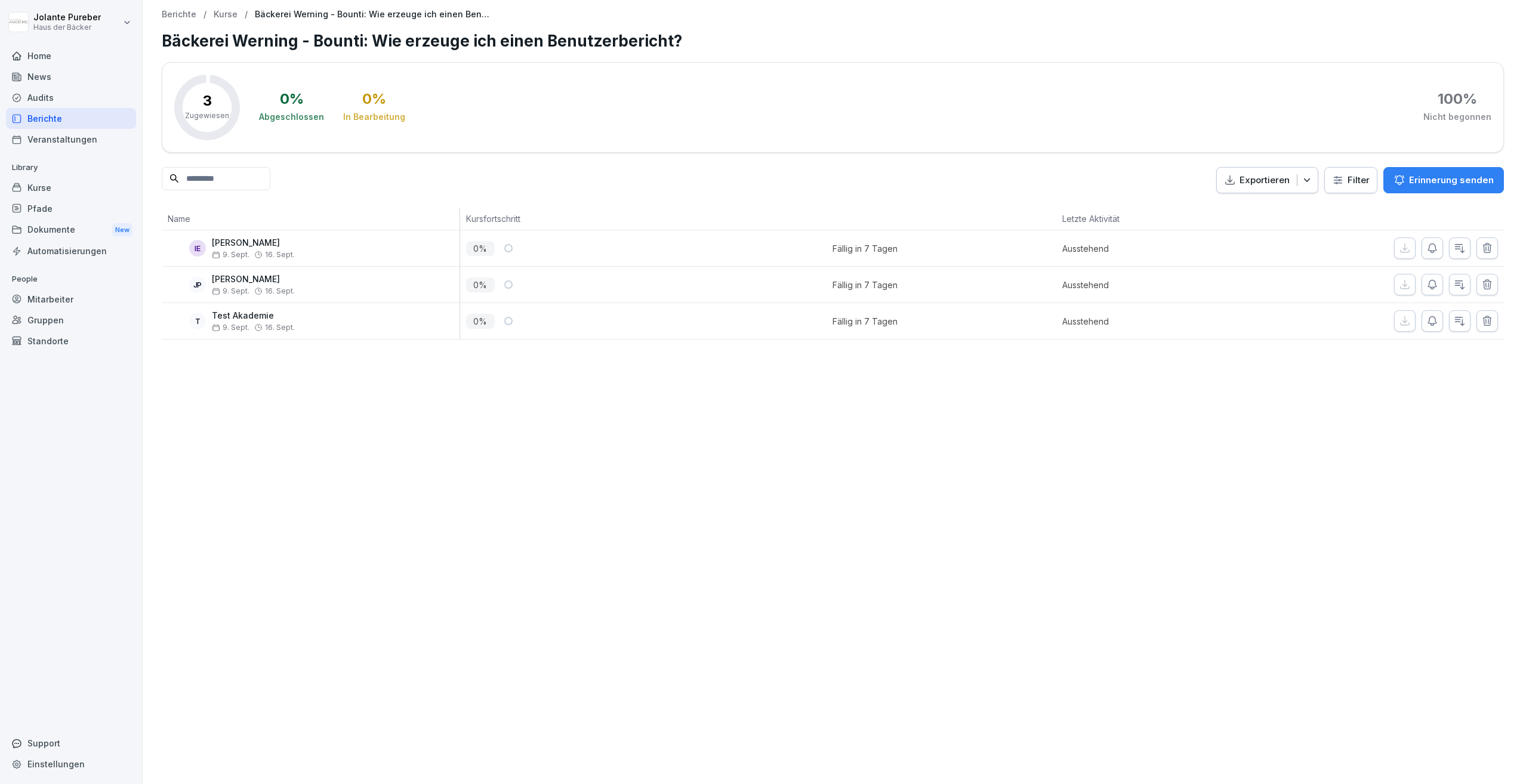
click at [1271, 179] on p "Exportieren" at bounding box center [1265, 181] width 50 height 14
click at [1265, 202] on p "Als Excel Datei exportieren" at bounding box center [1252, 207] width 107 height 11
click at [54, 121] on div "Berichte" at bounding box center [70, 117] width 130 height 21
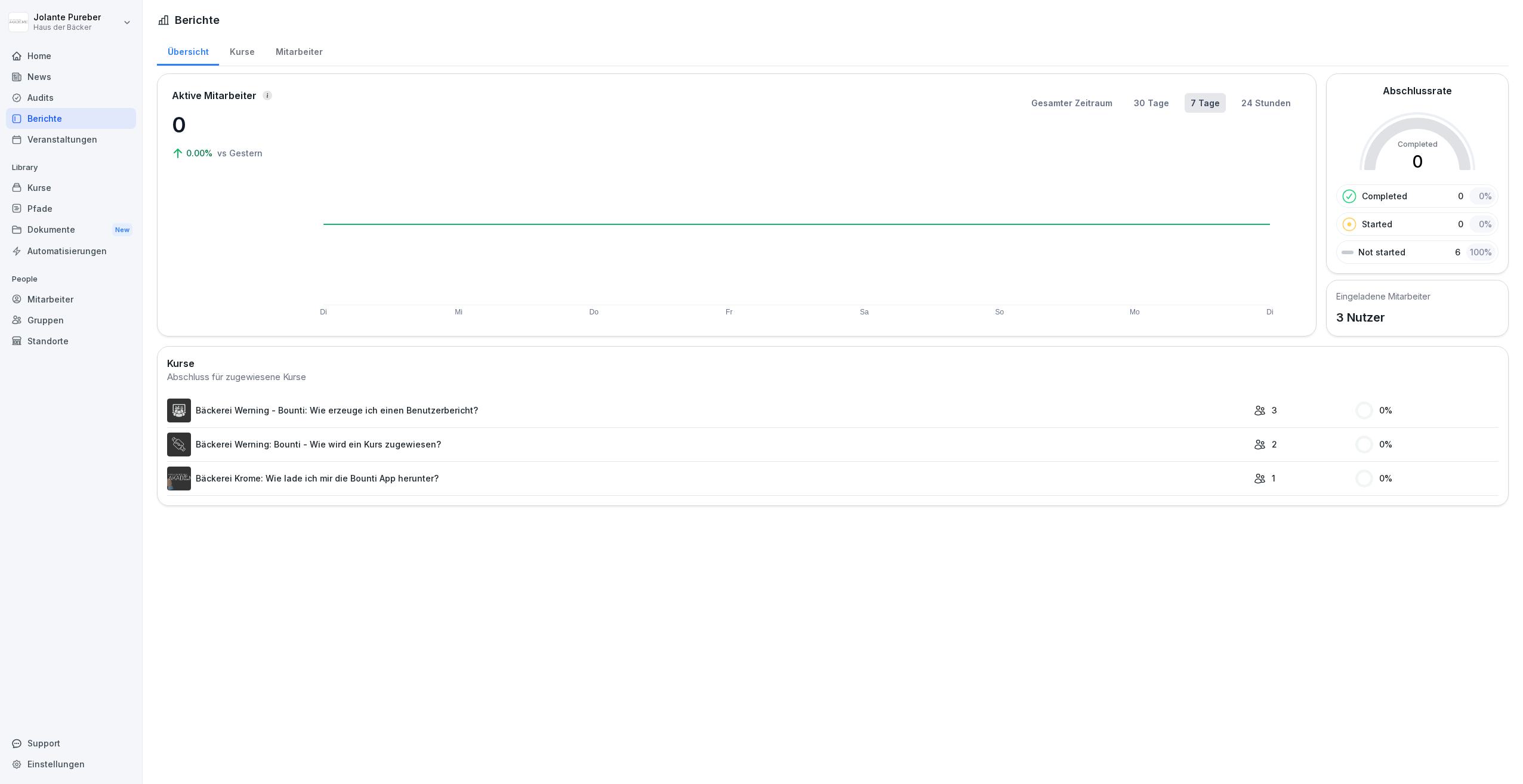
click at [68, 142] on div "Veranstaltungen" at bounding box center [70, 139] width 130 height 21
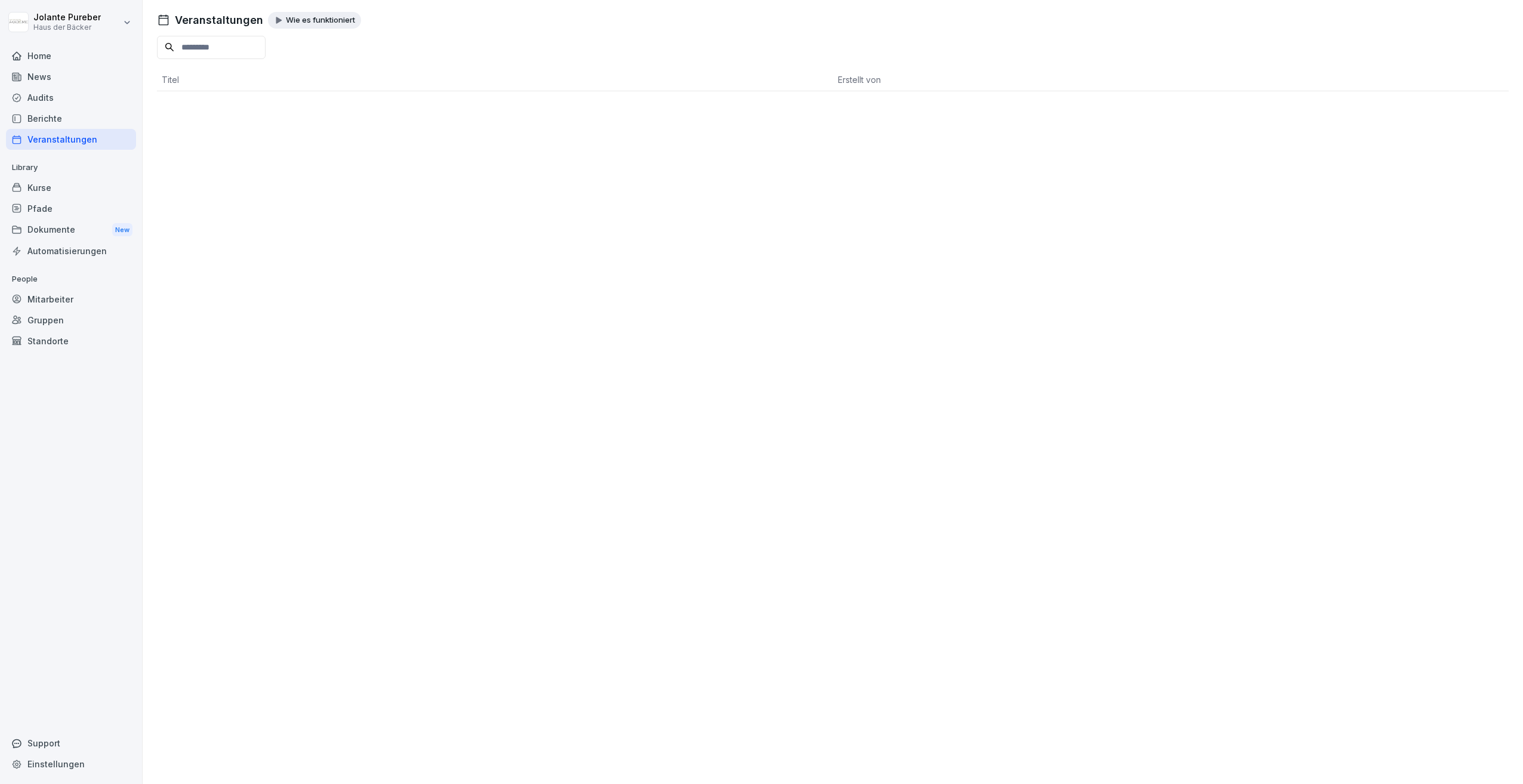
click at [55, 238] on div "Dokumente New" at bounding box center [70, 230] width 130 height 22
click at [47, 304] on div "Mitarbeiter" at bounding box center [70, 298] width 130 height 21
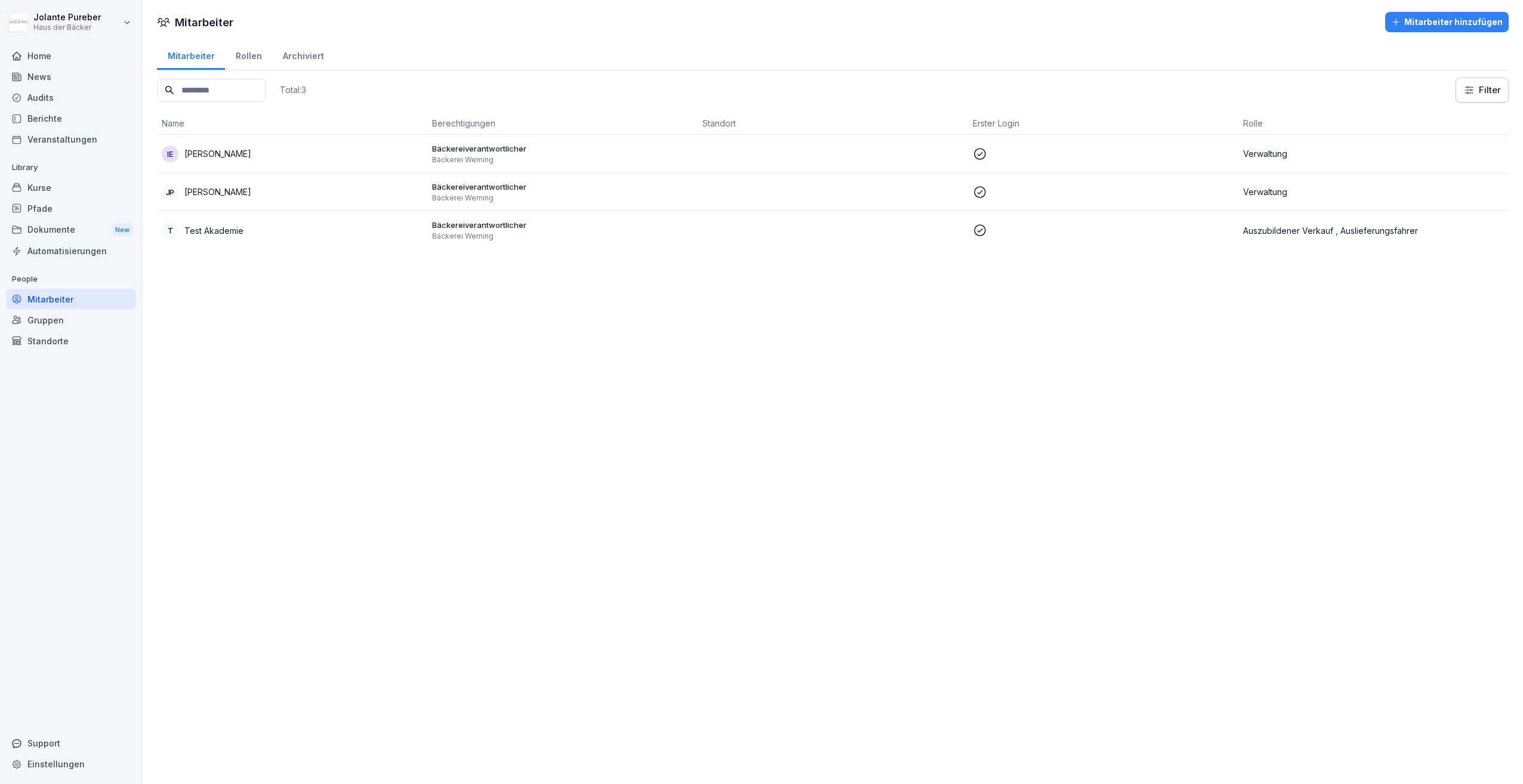
click at [216, 157] on p "[PERSON_NAME]" at bounding box center [218, 153] width 67 height 13
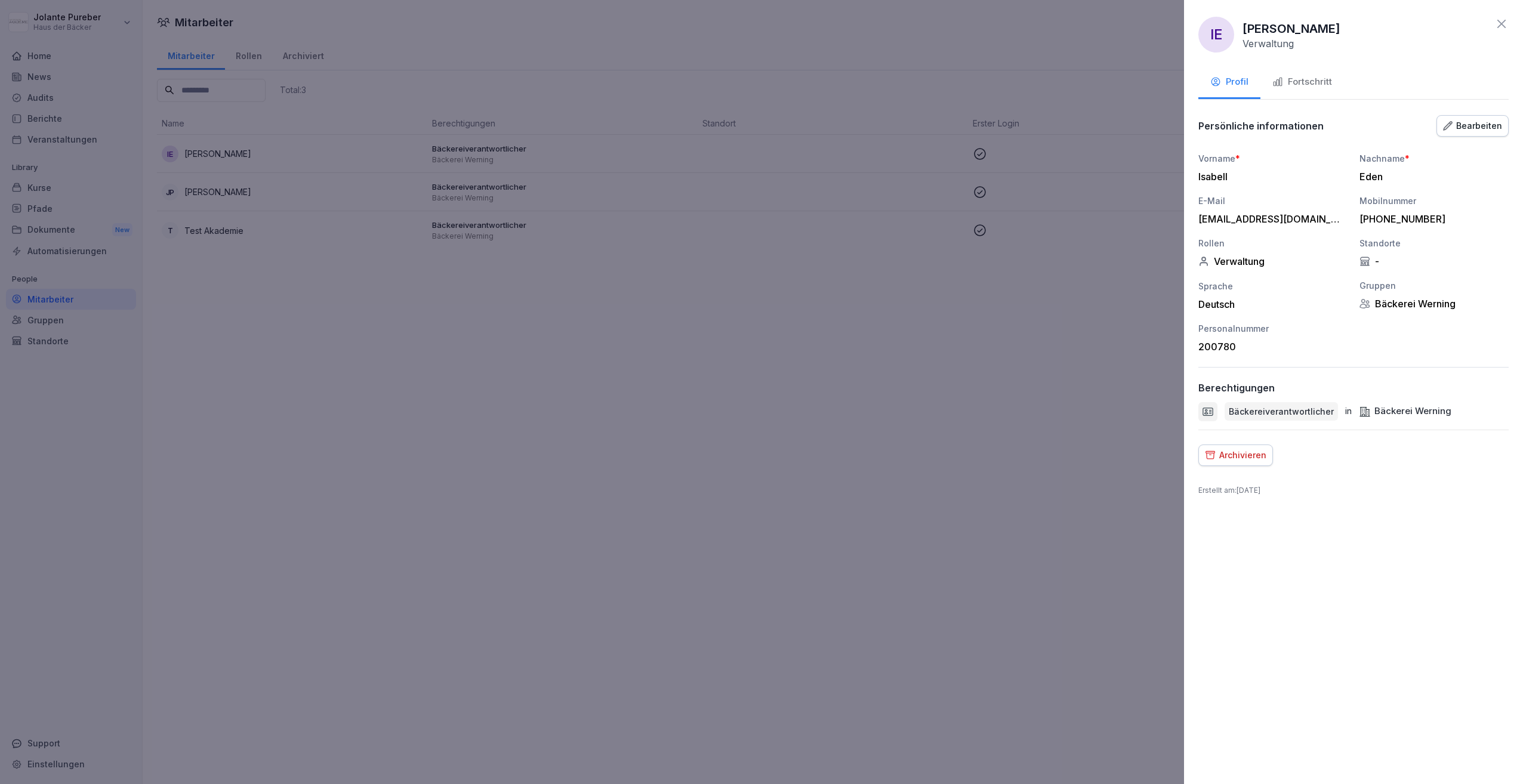
click at [1482, 125] on div "Bearbeiten" at bounding box center [1473, 125] width 59 height 13
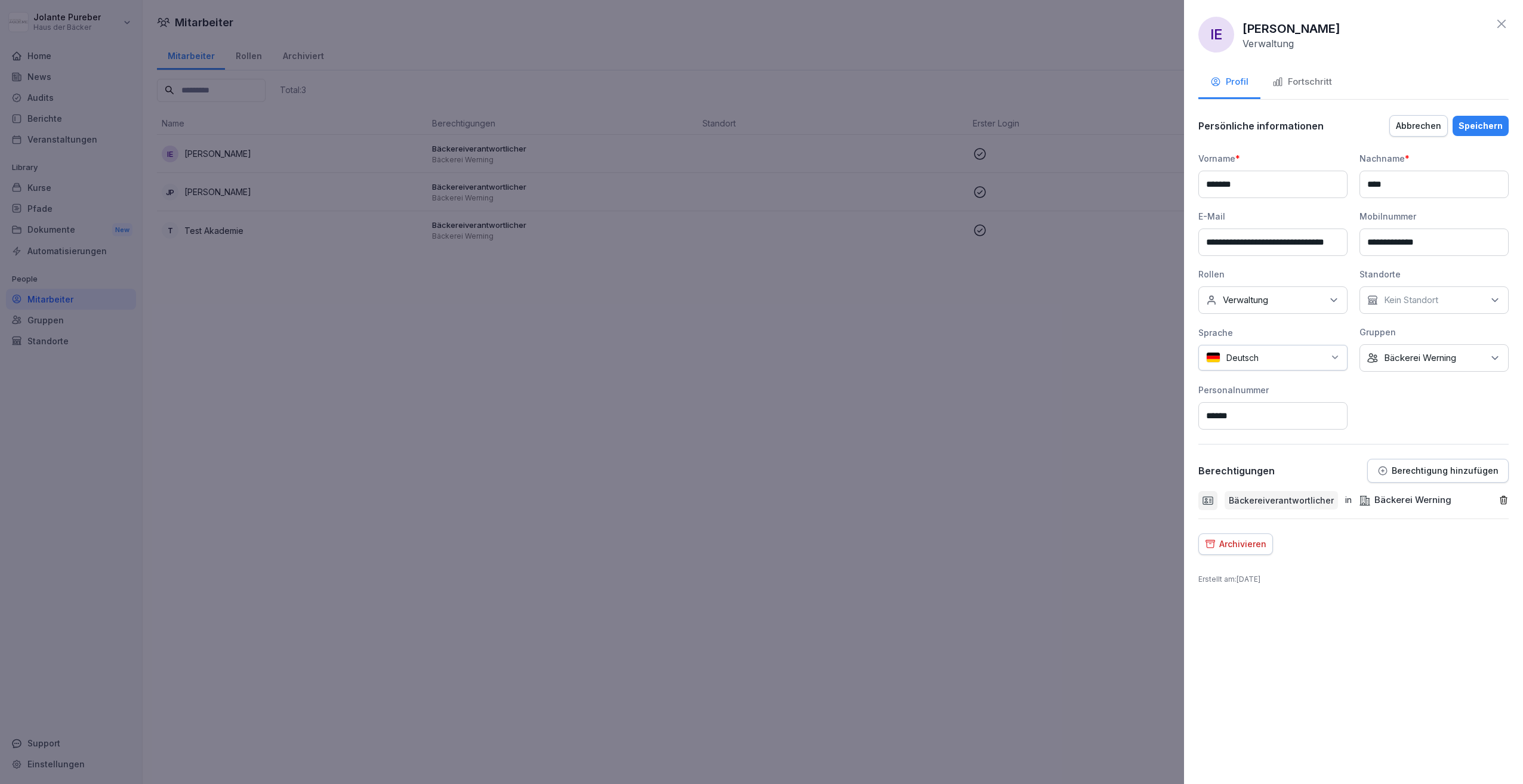
click at [1323, 354] on div at bounding box center [1294, 357] width 60 height 13
click at [1309, 357] on div at bounding box center [1294, 357] width 60 height 13
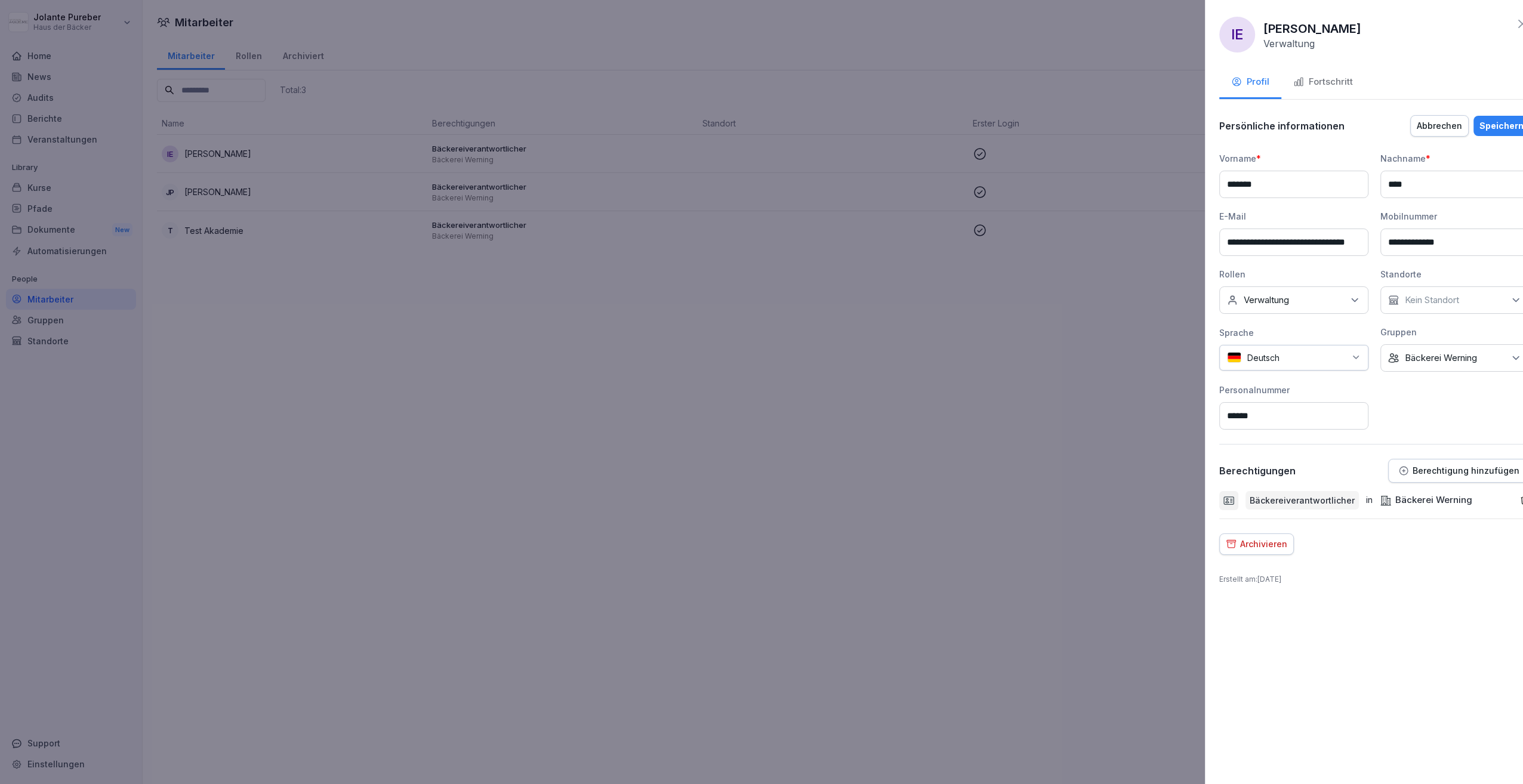
click at [1059, 544] on div at bounding box center [761, 392] width 1523 height 784
